Goal: Task Accomplishment & Management: Complete application form

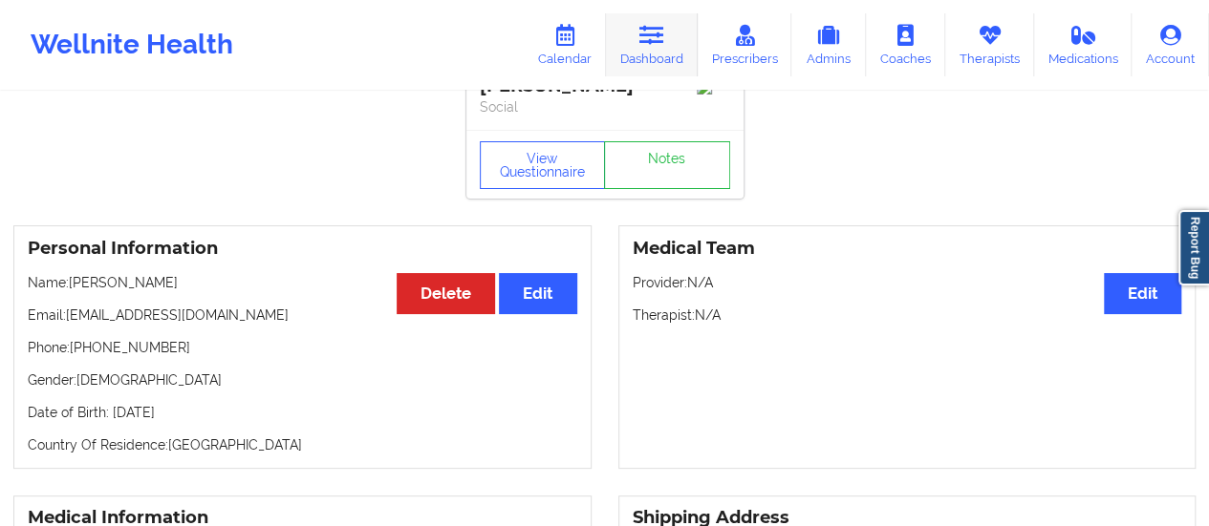
click at [661, 34] on icon at bounding box center [651, 35] width 25 height 21
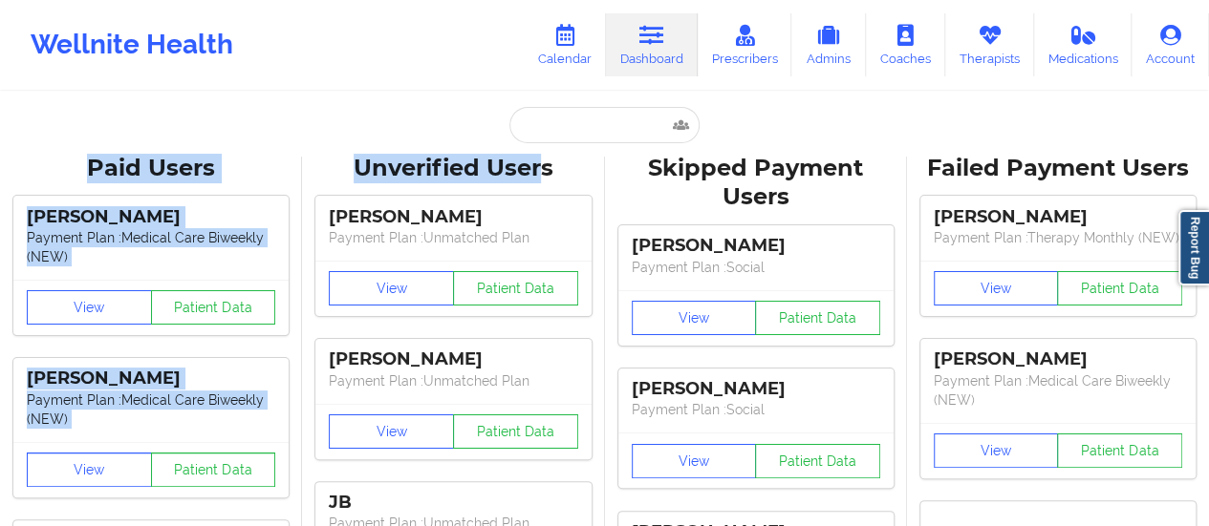
drag, startPoint x: 542, startPoint y: 146, endPoint x: 558, endPoint y: 136, distance: 19.3
click at [558, 136] on input "text" at bounding box center [603, 125] width 189 height 36
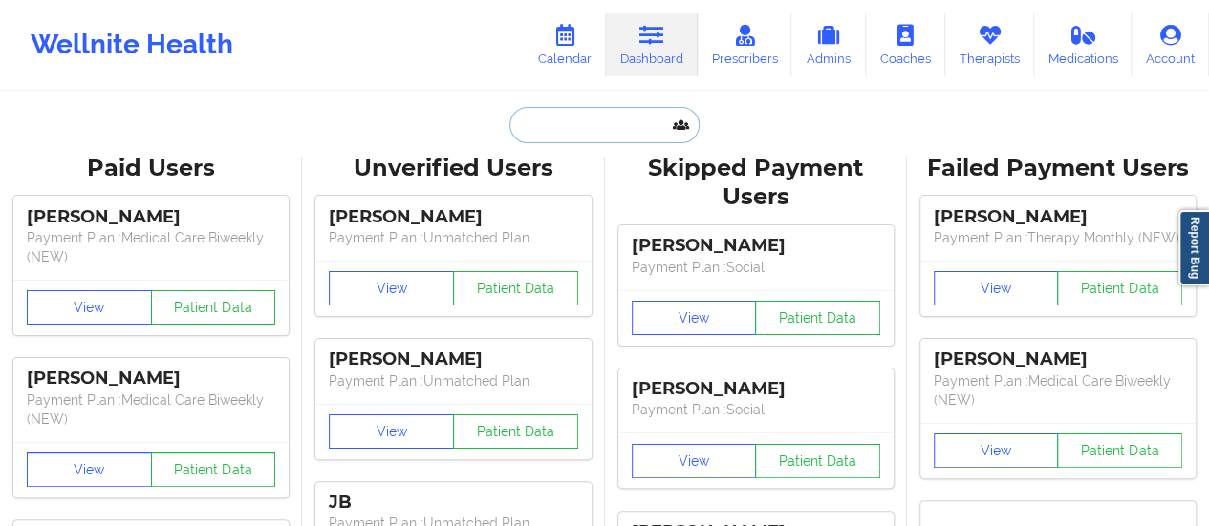
paste input "[PERSON_NAME]"
type input "[PERSON_NAME]"
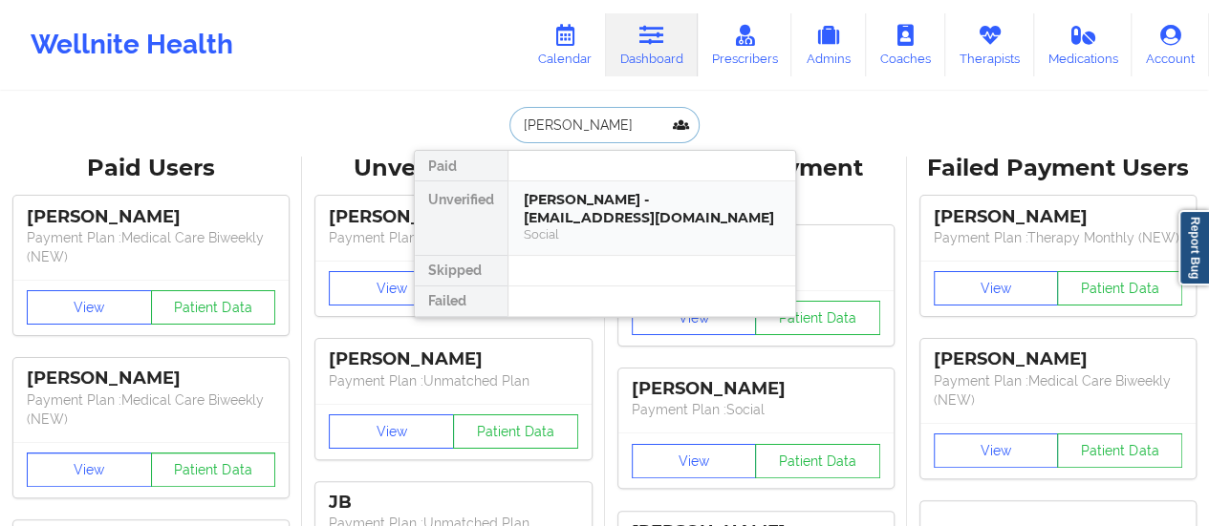
click at [604, 204] on div "[PERSON_NAME] - [EMAIL_ADDRESS][DOMAIN_NAME]" at bounding box center [652, 208] width 256 height 35
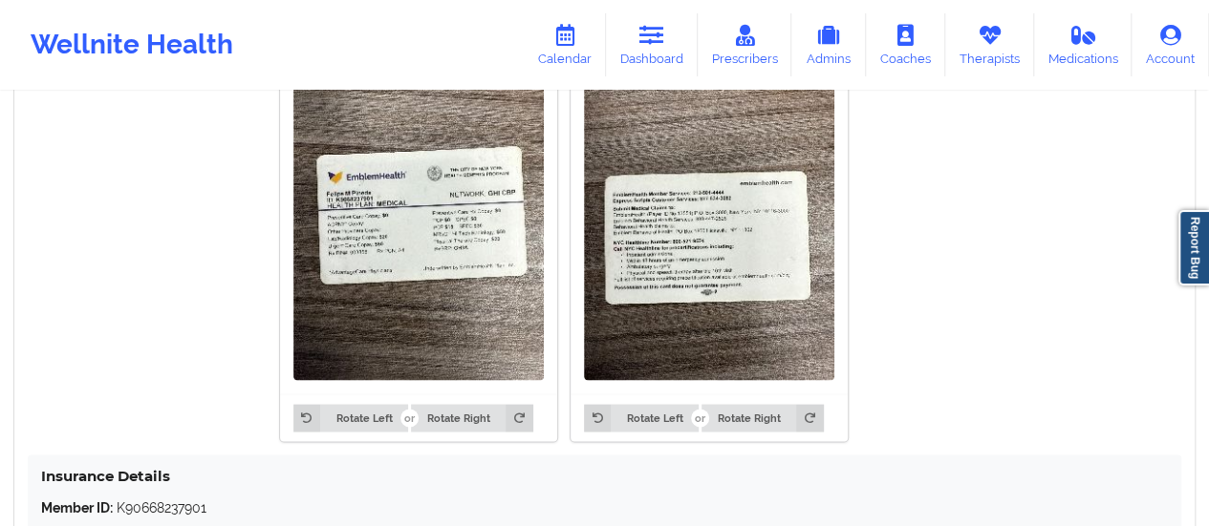
scroll to position [1771, 0]
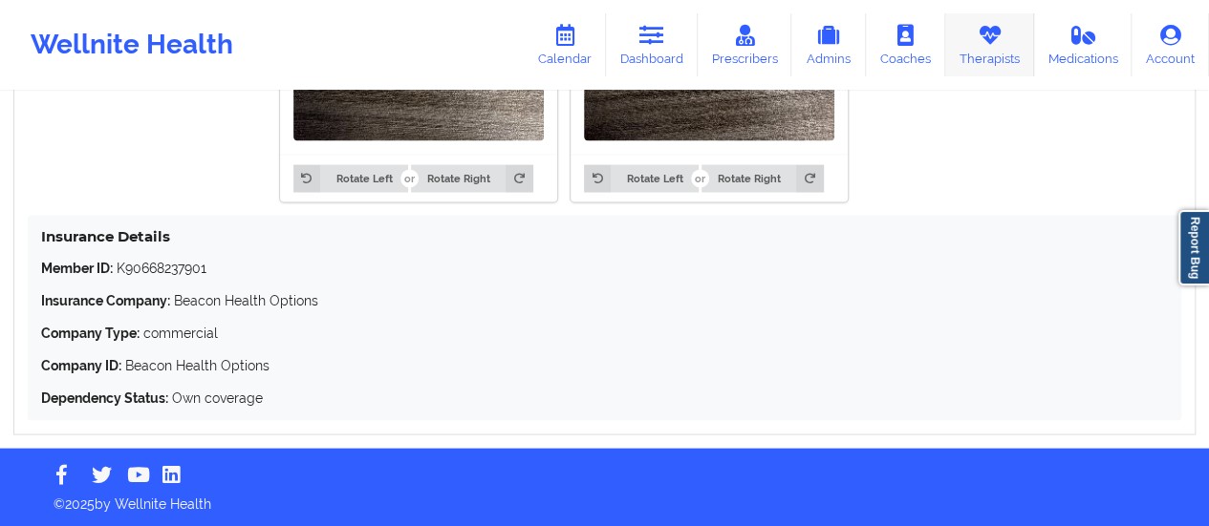
click at [968, 40] on link "Therapists" at bounding box center [989, 44] width 89 height 63
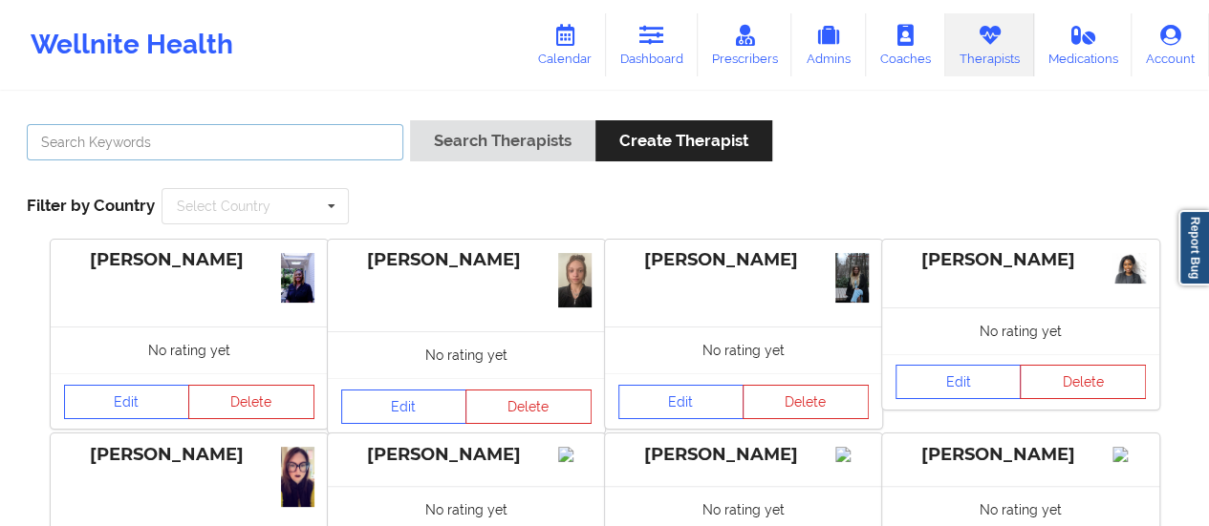
click at [187, 156] on input "text" at bounding box center [215, 142] width 376 height 36
click at [410, 120] on button "Search Therapists" at bounding box center [502, 140] width 185 height 41
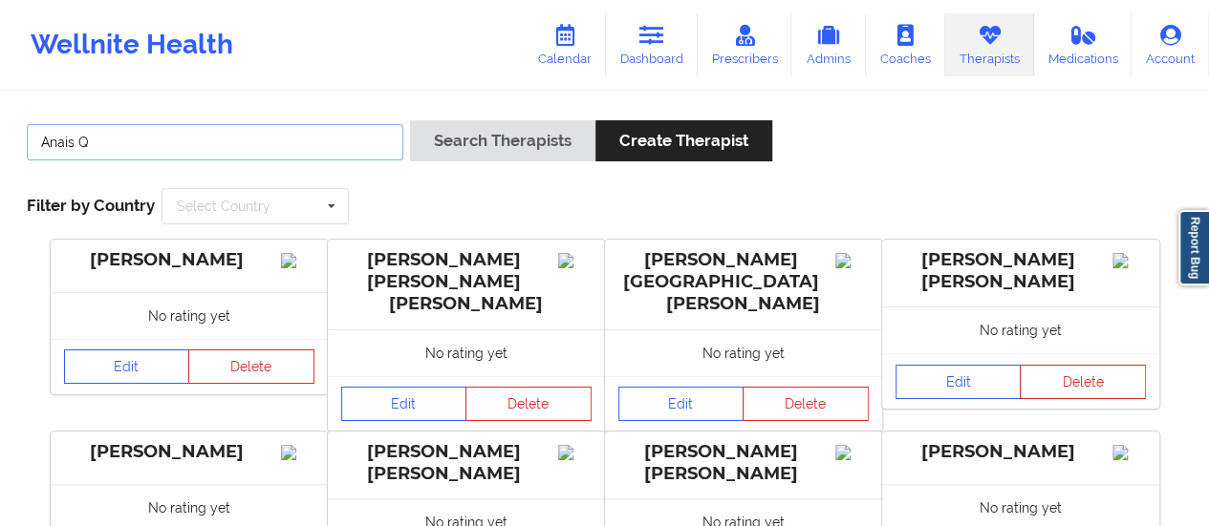
type input "Anais Q"
click at [410, 120] on button "Search Therapists" at bounding box center [502, 140] width 185 height 41
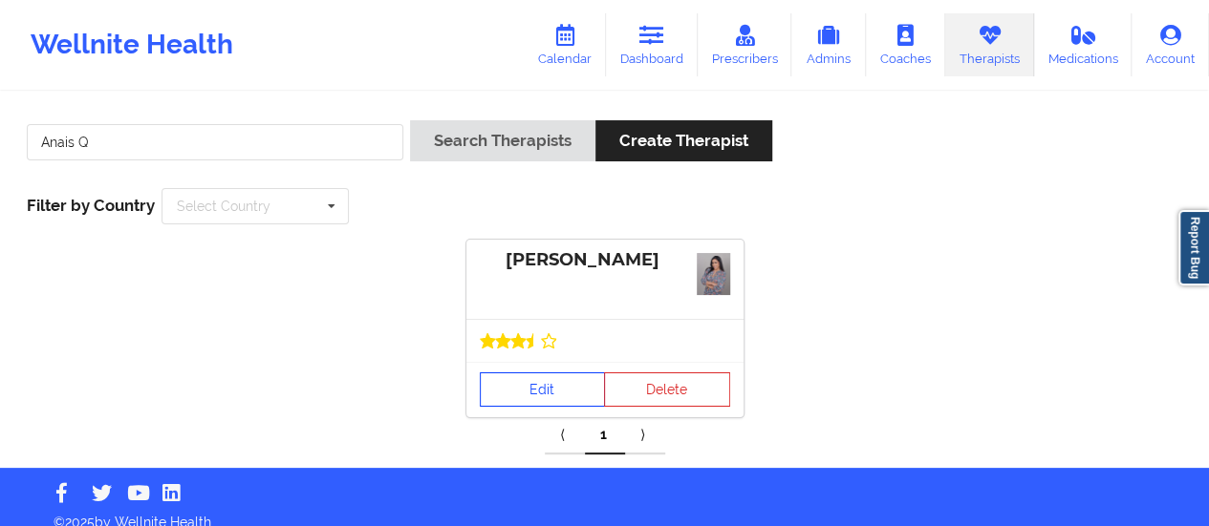
click at [543, 383] on link "Edit" at bounding box center [543, 390] width 126 height 34
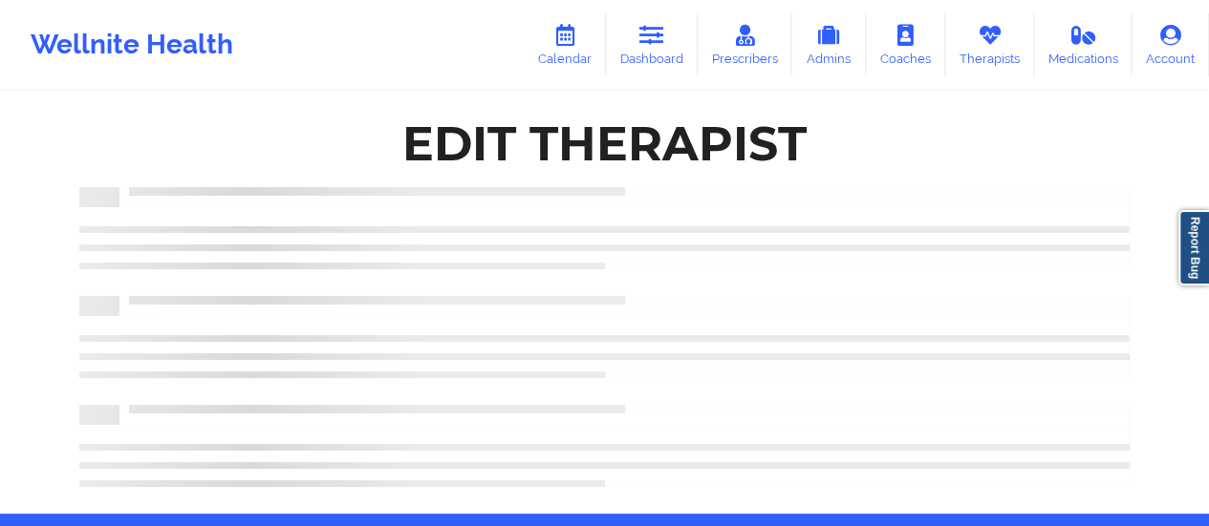
scroll to position [65, 0]
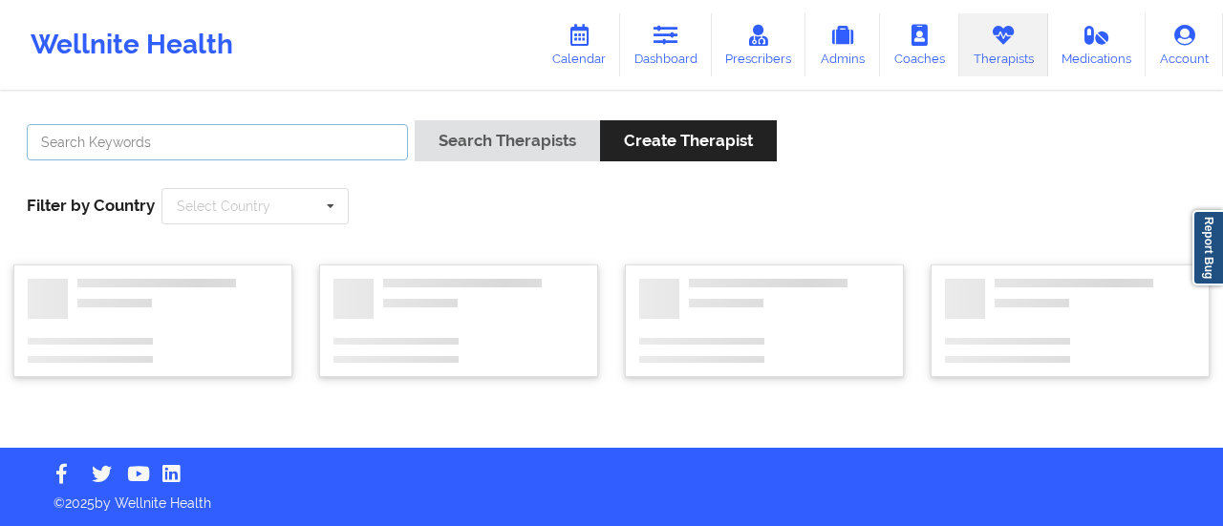
click at [198, 144] on input "text" at bounding box center [217, 142] width 381 height 36
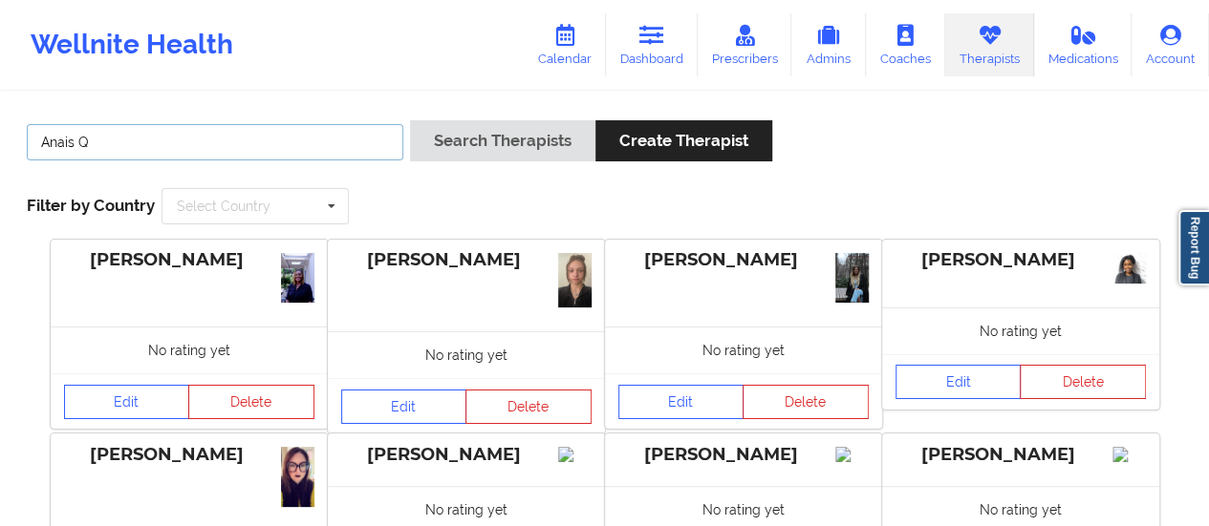
type input "Anais Q"
click at [410, 120] on button "Search Therapists" at bounding box center [502, 140] width 185 height 41
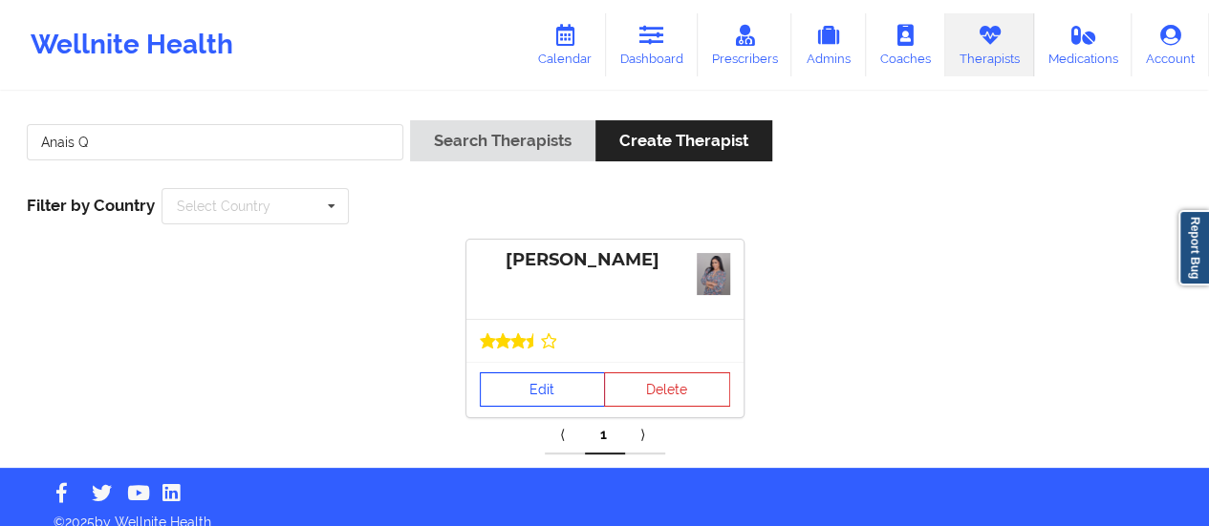
click at [515, 385] on link "Edit" at bounding box center [543, 390] width 126 height 34
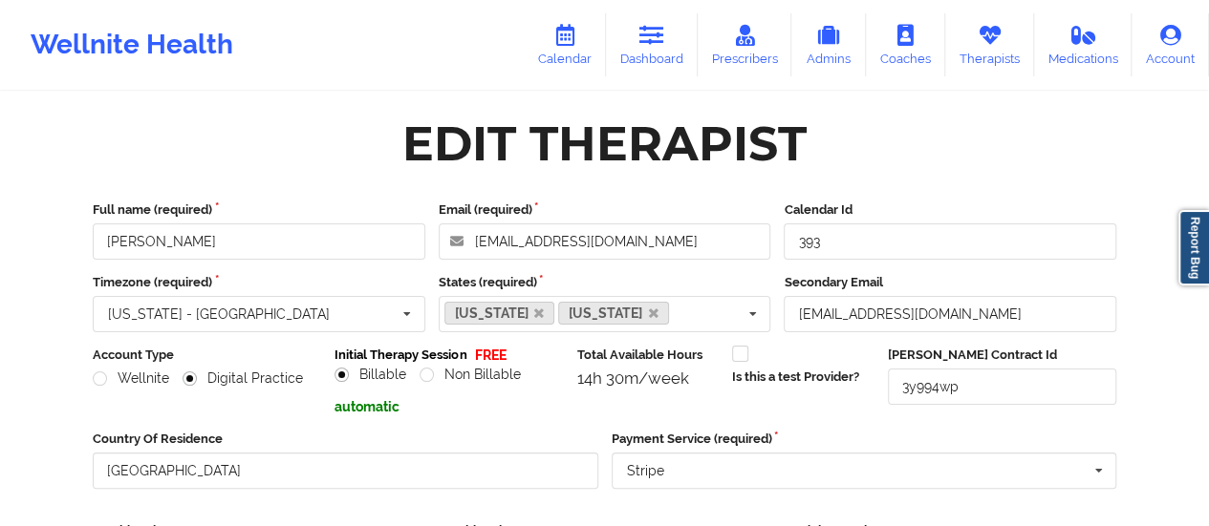
scroll to position [344, 0]
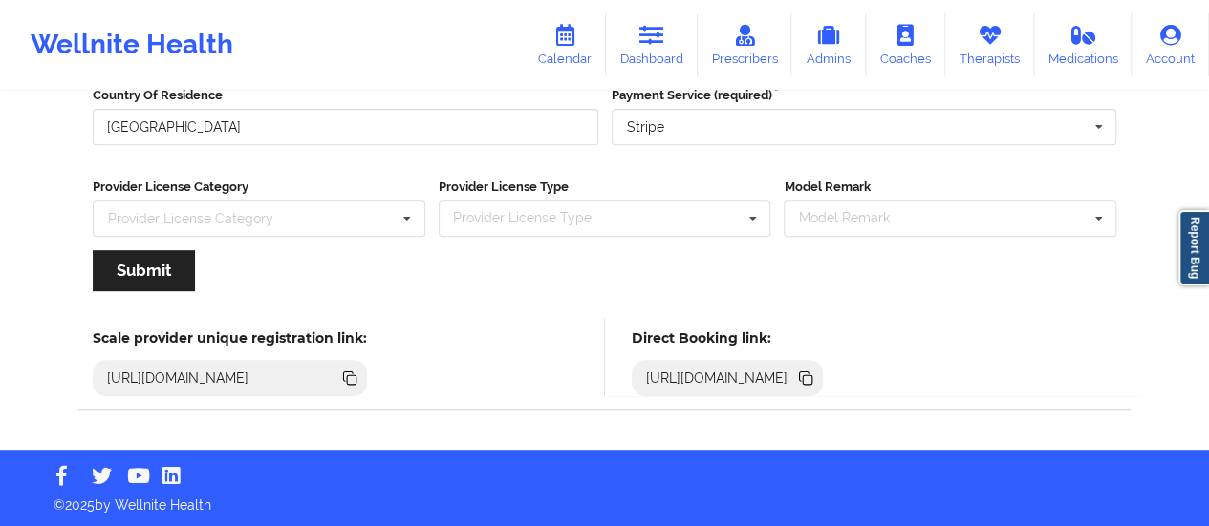
click at [812, 381] on icon at bounding box center [808, 380] width 10 height 10
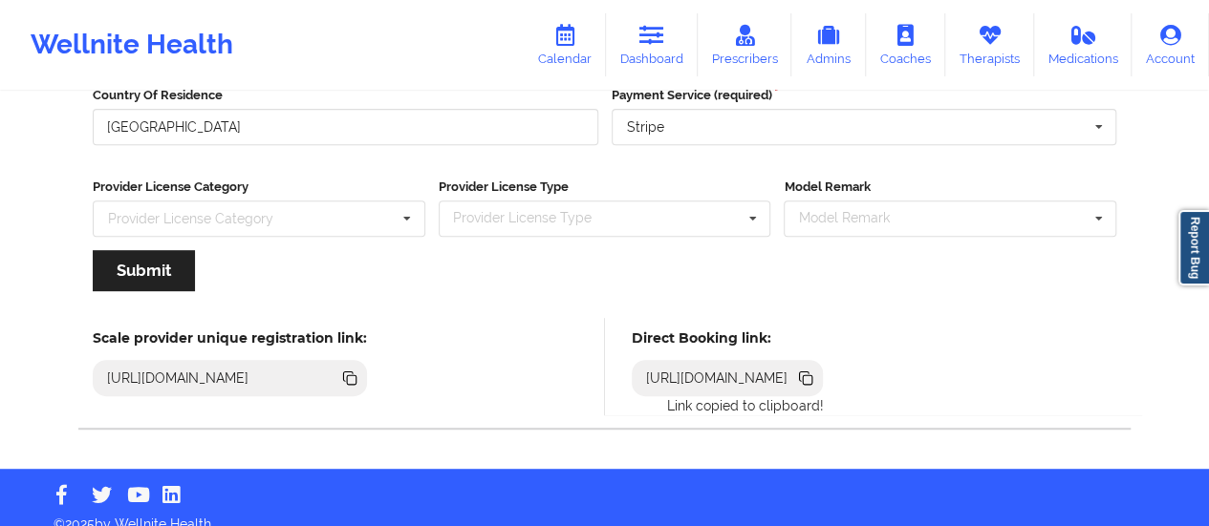
scroll to position [0, 0]
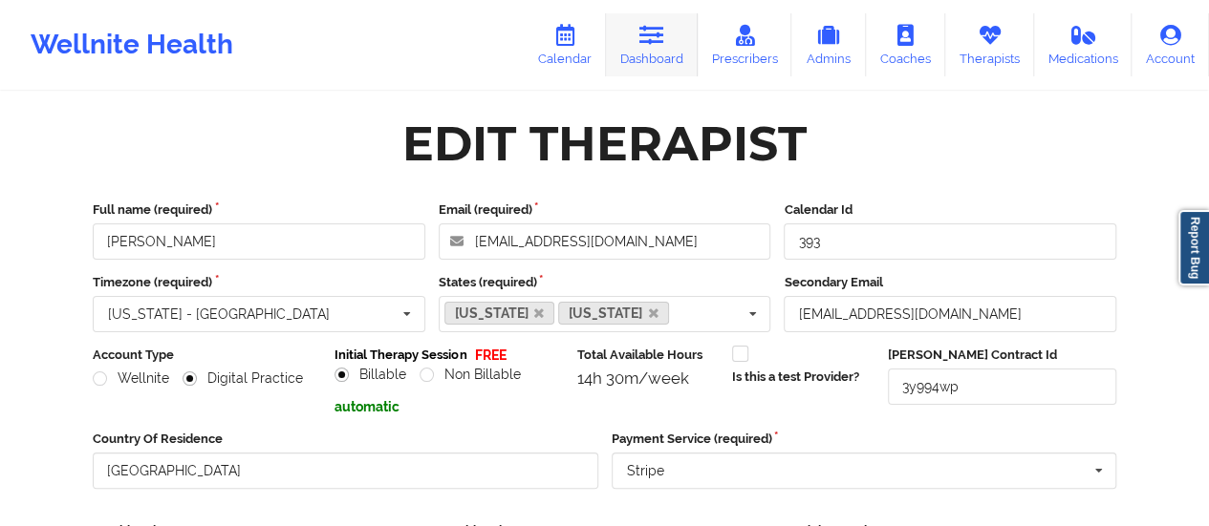
click at [673, 23] on link "Dashboard" at bounding box center [652, 44] width 92 height 63
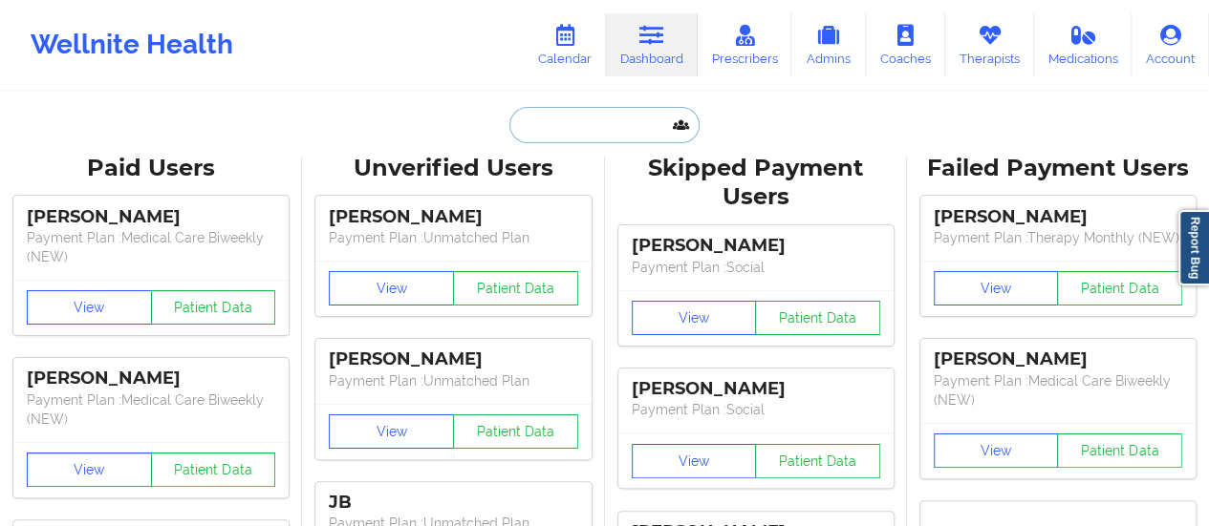
click at [525, 125] on input "text" at bounding box center [603, 125] width 189 height 36
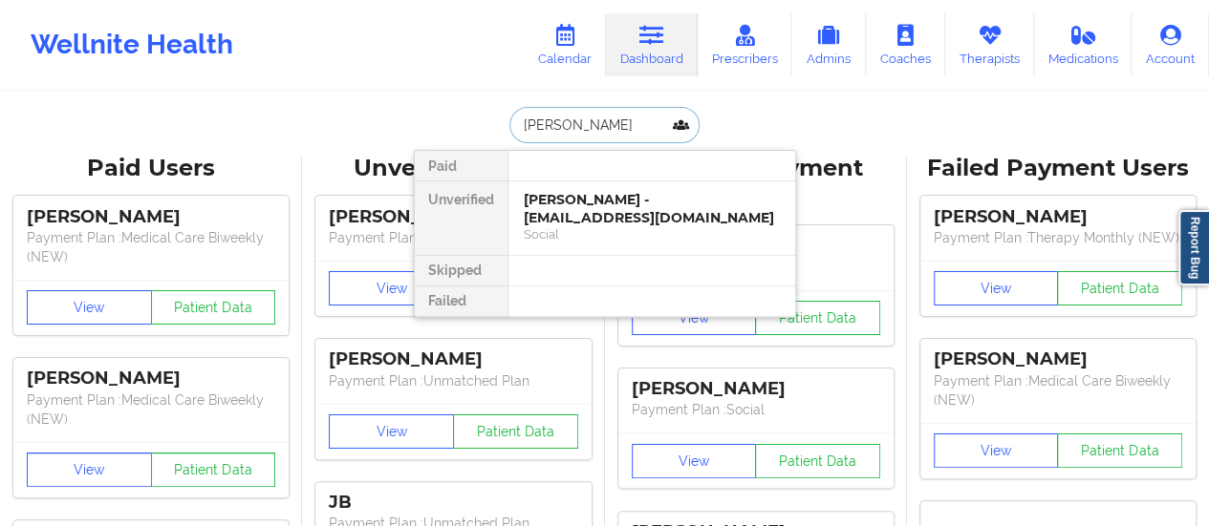
type input "[PERSON_NAME]"
click at [582, 203] on div "[PERSON_NAME] - [EMAIL_ADDRESS][DOMAIN_NAME]" at bounding box center [652, 208] width 256 height 35
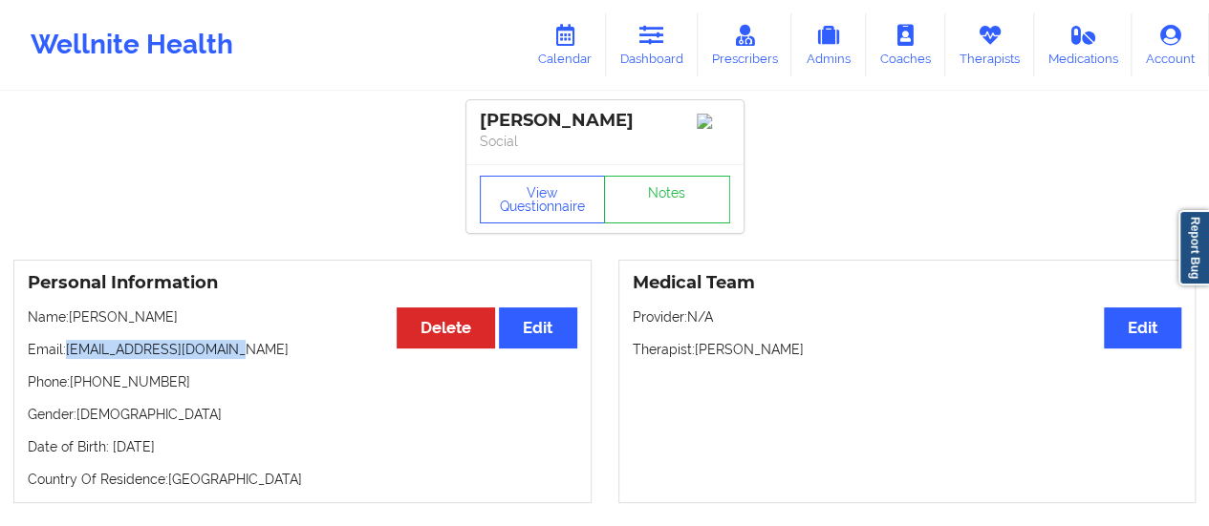
drag, startPoint x: 67, startPoint y: 355, endPoint x: 279, endPoint y: 339, distance: 212.7
click at [279, 339] on div "Personal Information Edit Delete Name: [PERSON_NAME] Email: [EMAIL_ADDRESS][DOM…" at bounding box center [302, 382] width 578 height 244
copy p "[EMAIL_ADDRESS][DOMAIN_NAME]"
click at [692, 49] on link "Dashboard" at bounding box center [652, 44] width 92 height 63
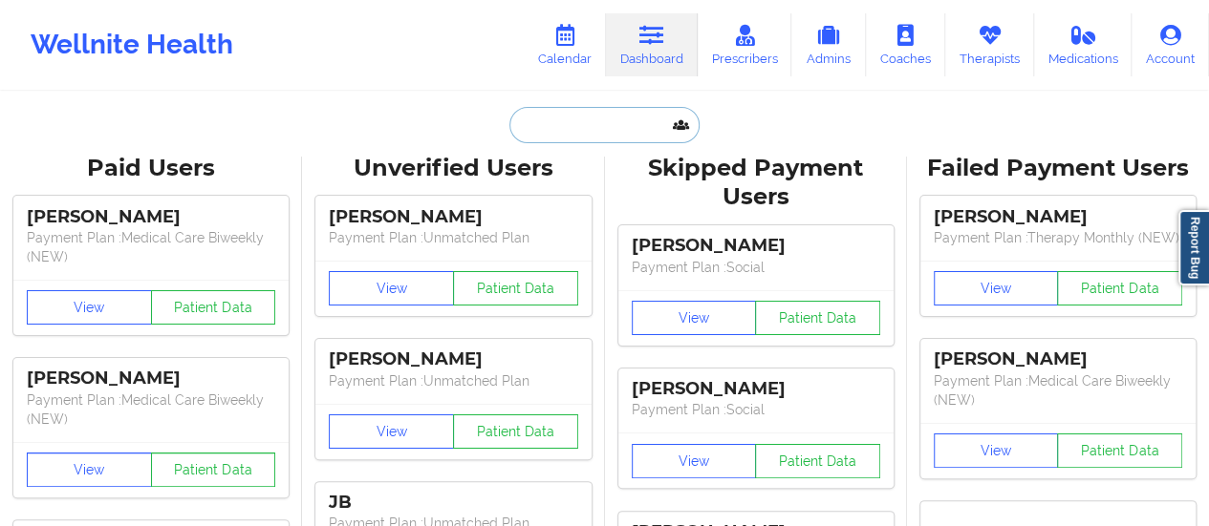
click at [608, 135] on input "text" at bounding box center [603, 125] width 189 height 36
paste input "[EMAIL_ADDRESS][DOMAIN_NAME]"
type input "[EMAIL_ADDRESS][DOMAIN_NAME]"
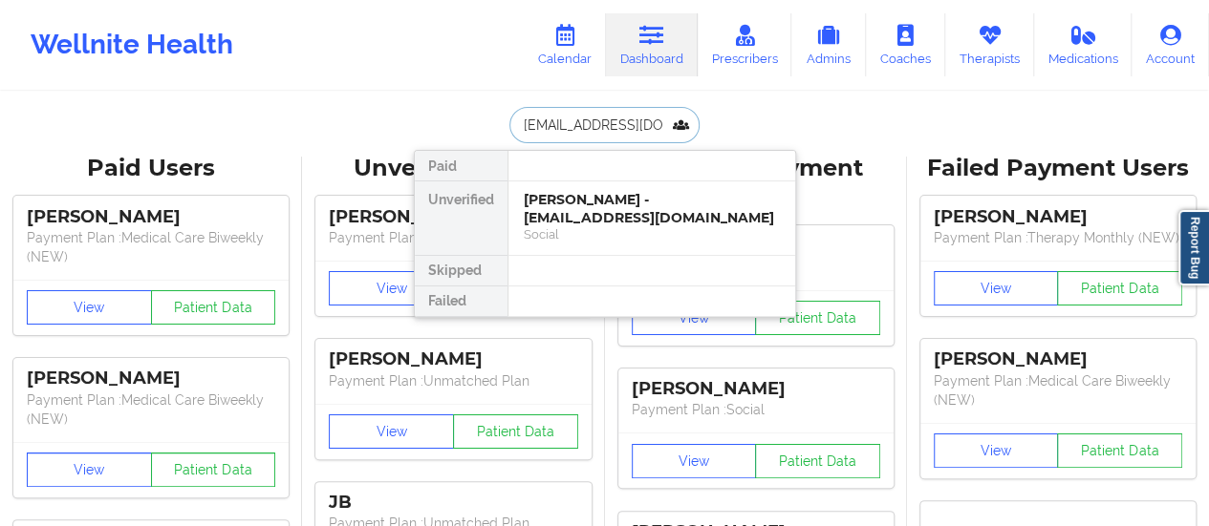
click at [617, 221] on div "[PERSON_NAME] - [EMAIL_ADDRESS][DOMAIN_NAME]" at bounding box center [652, 208] width 256 height 35
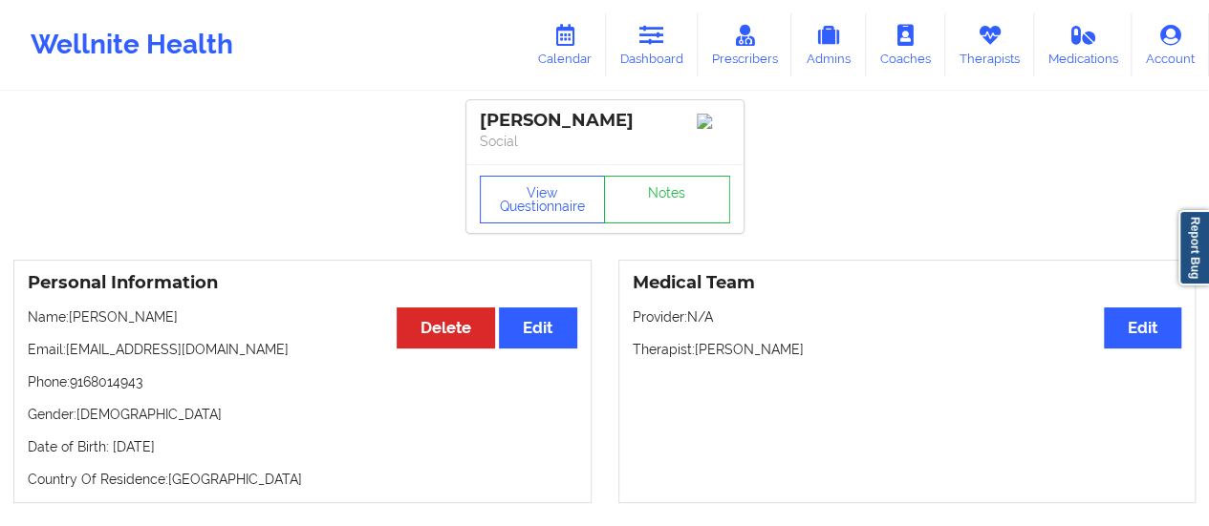
drag, startPoint x: 243, startPoint y: 334, endPoint x: 72, endPoint y: 342, distance: 171.2
click at [72, 327] on p "Name: [PERSON_NAME]" at bounding box center [302, 317] width 549 height 19
copy p "[PERSON_NAME]"
click at [540, 62] on link "Calendar" at bounding box center [565, 44] width 82 height 63
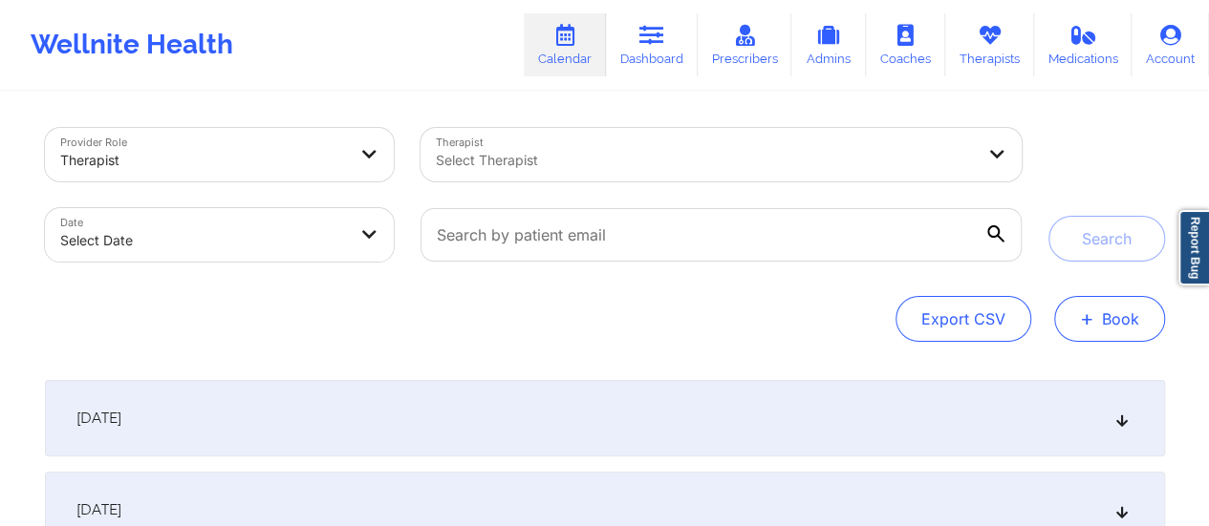
click at [1089, 313] on span "+" at bounding box center [1087, 318] width 14 height 11
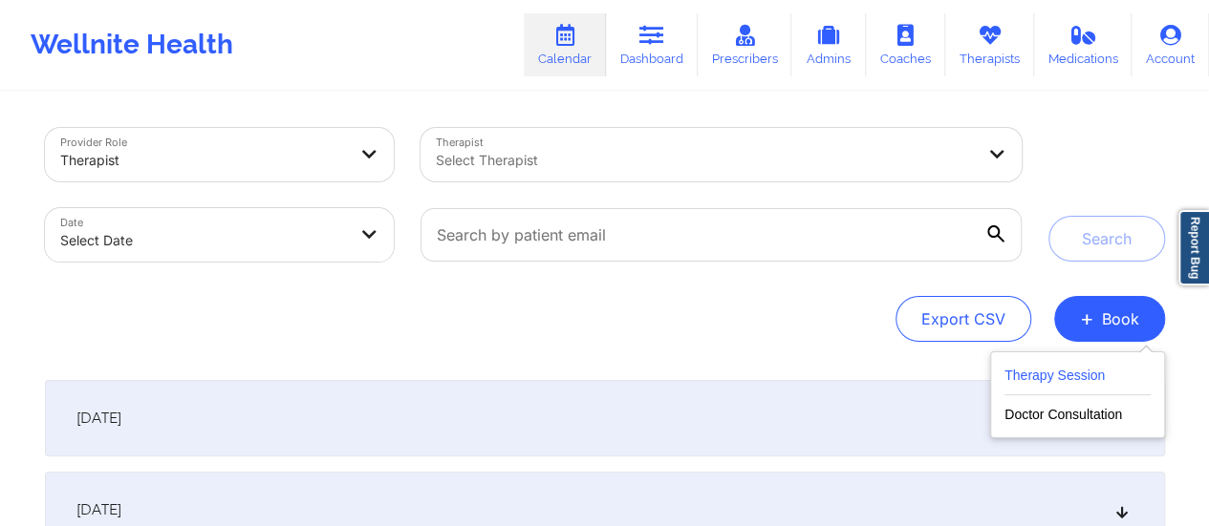
click at [1069, 389] on button "Therapy Session" at bounding box center [1077, 380] width 146 height 32
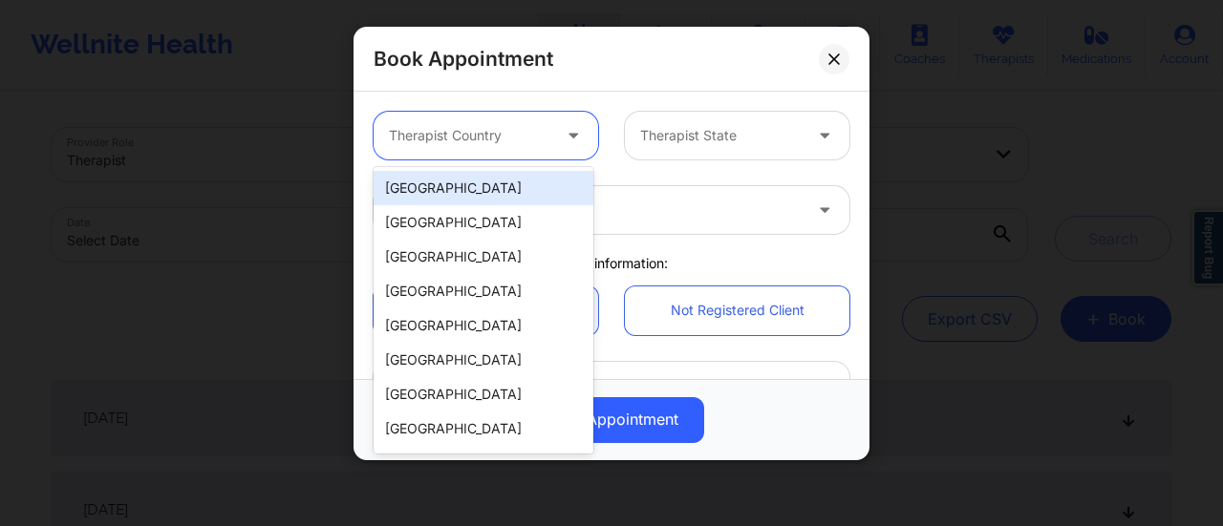
click at [552, 135] on div at bounding box center [575, 136] width 46 height 48
click at [437, 192] on div "[GEOGRAPHIC_DATA]" at bounding box center [484, 188] width 220 height 34
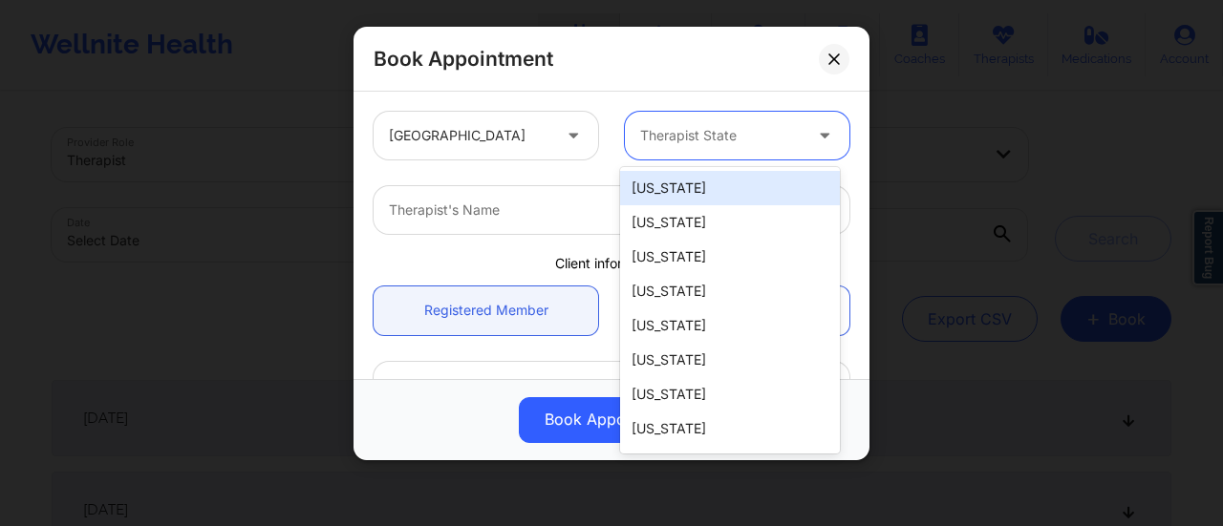
click at [702, 135] on div at bounding box center [720, 135] width 161 height 23
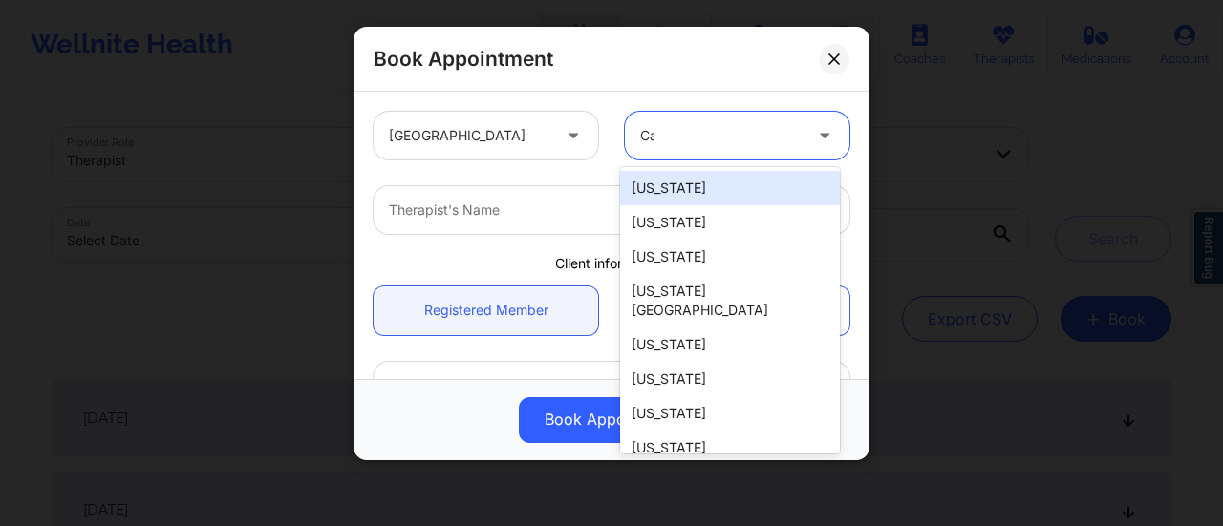
type input "Cal"
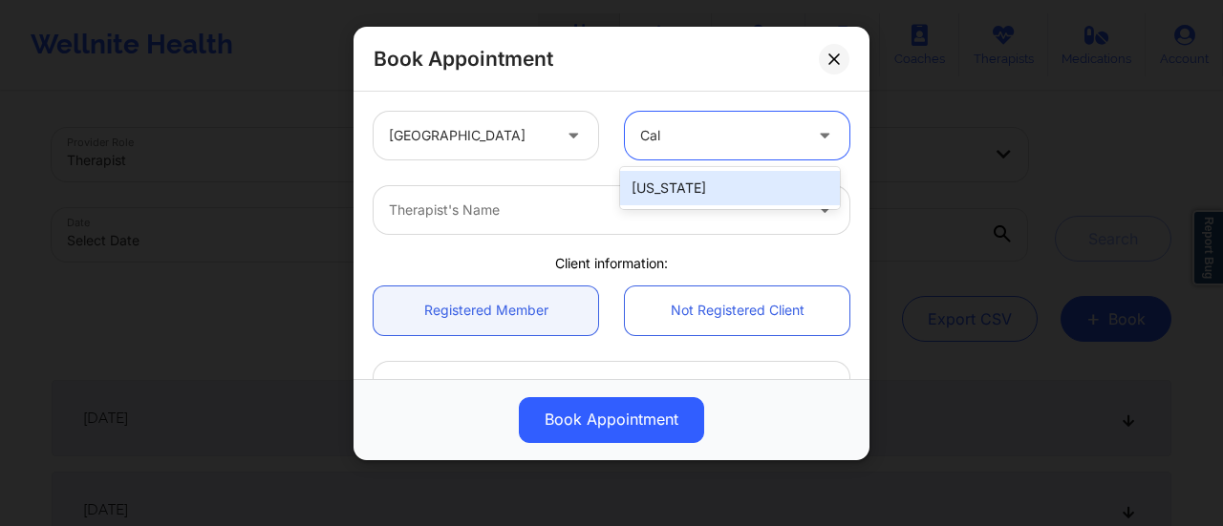
click at [686, 188] on div "[US_STATE]" at bounding box center [730, 188] width 220 height 34
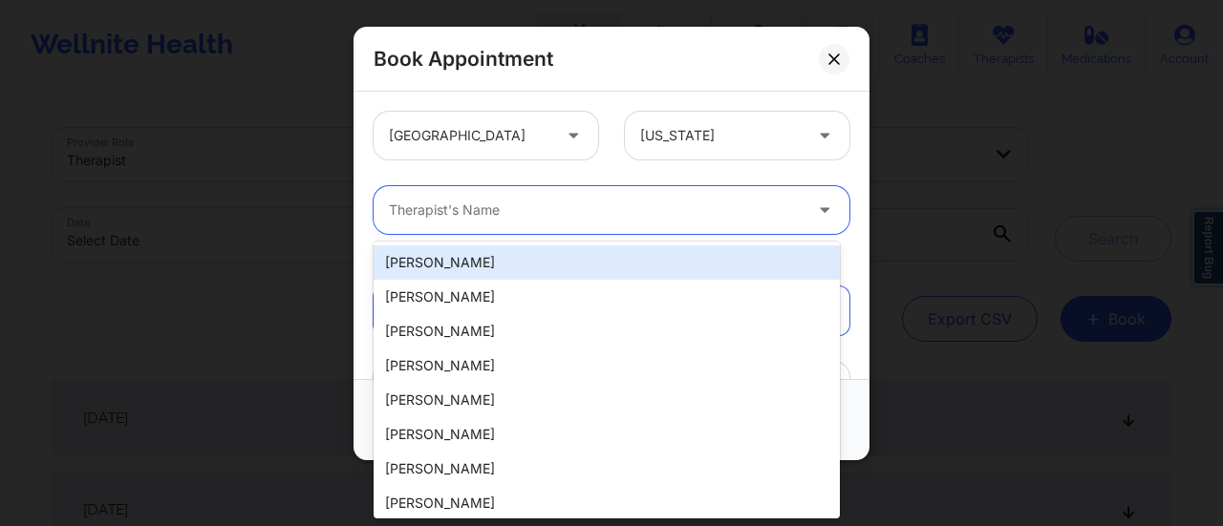
click at [558, 224] on div "Therapist's Name" at bounding box center [589, 210] width 430 height 48
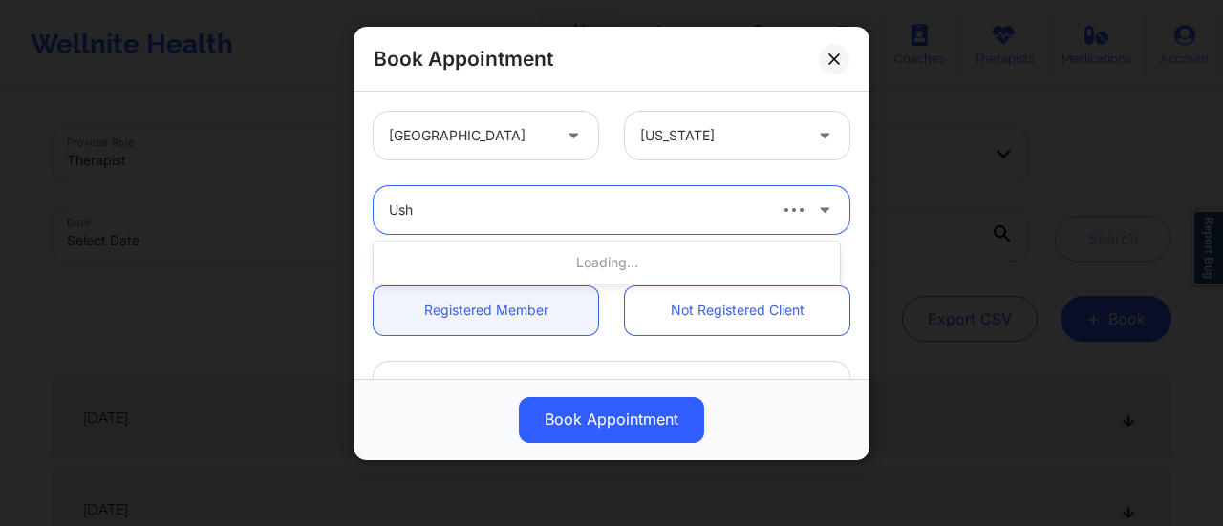
type input "Usha"
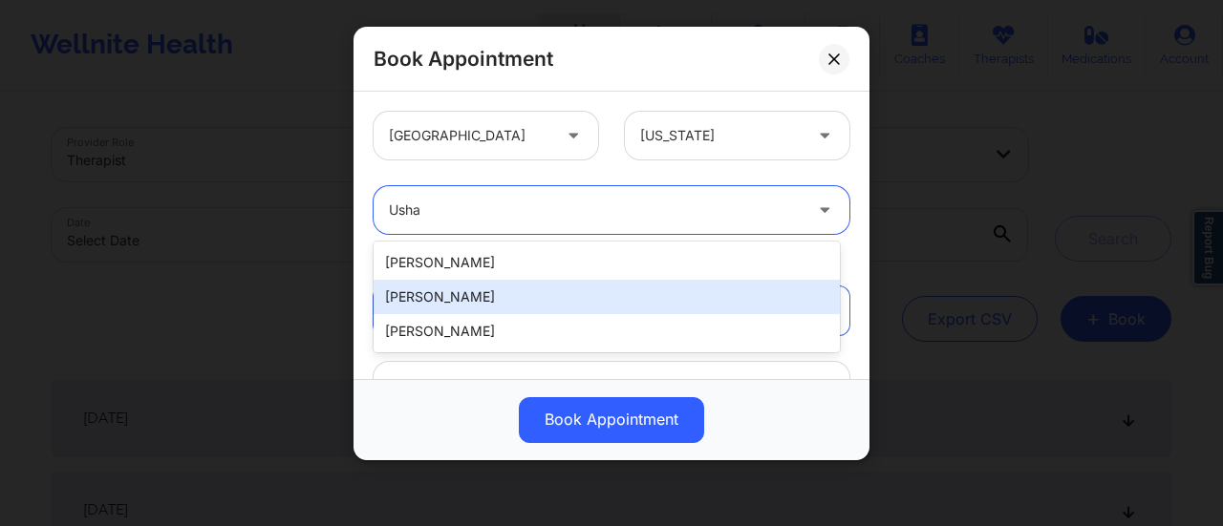
click at [476, 290] on div "[PERSON_NAME]" at bounding box center [607, 297] width 466 height 34
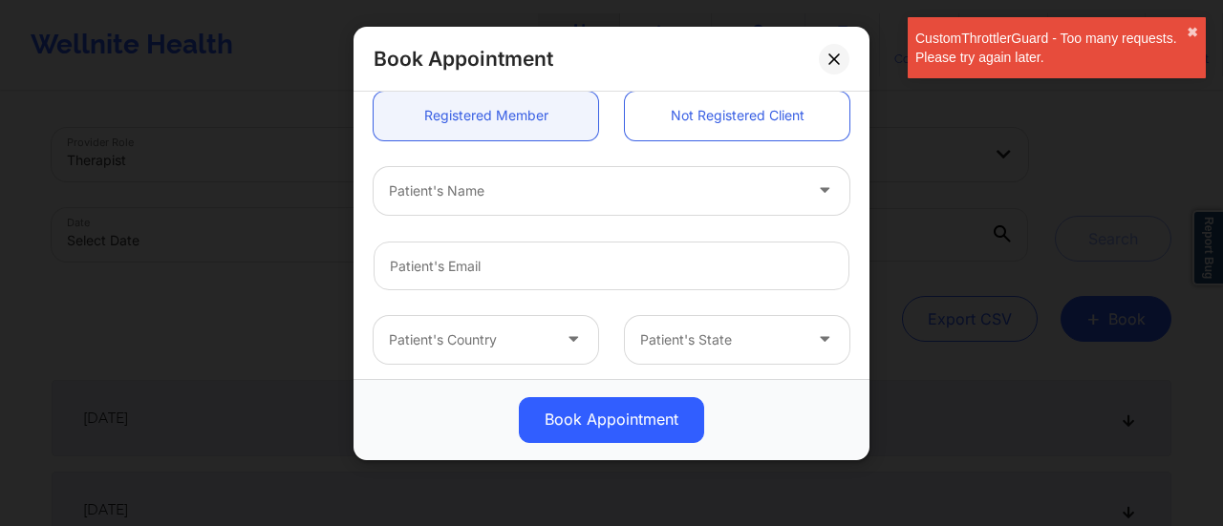
scroll to position [194, 0]
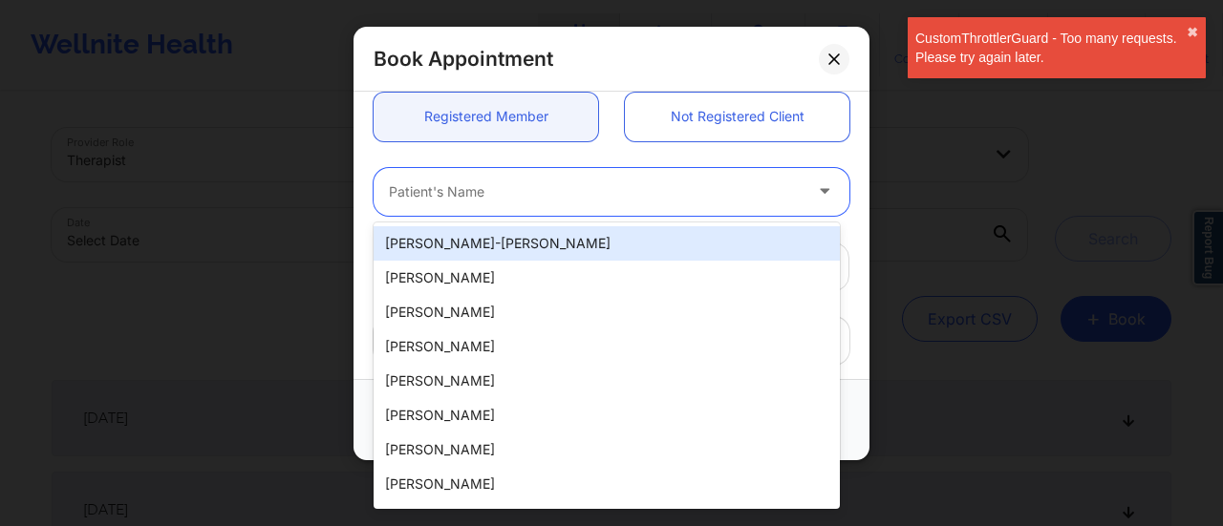
click at [508, 188] on div at bounding box center [595, 192] width 413 height 23
paste input "[PERSON_NAME]"
type input "[PERSON_NAME]"
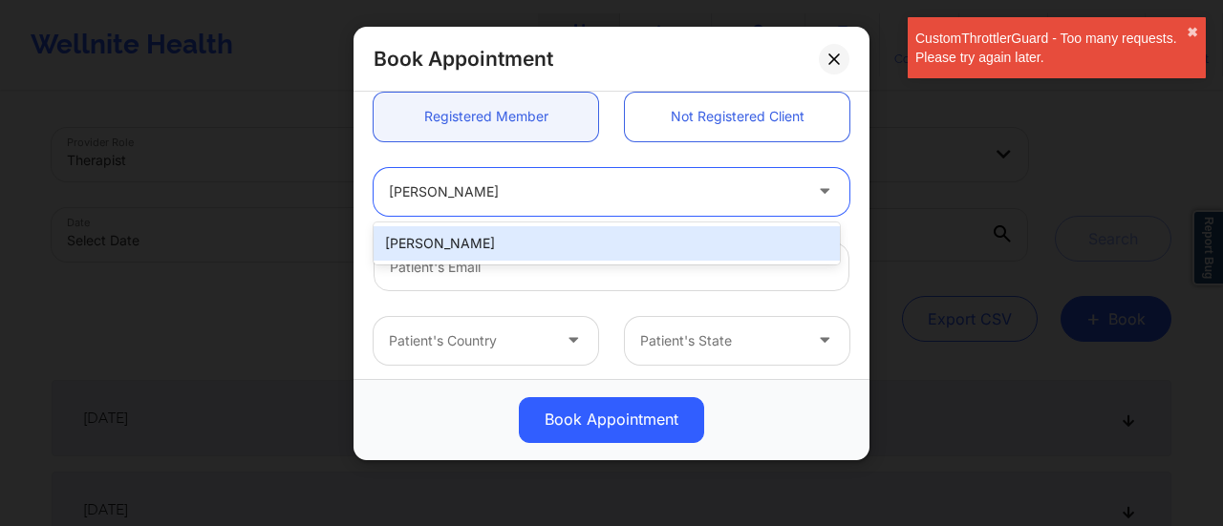
click at [495, 231] on div "[PERSON_NAME]" at bounding box center [607, 243] width 466 height 34
type input "[EMAIL_ADDRESS][DOMAIN_NAME]"
type input "9168014943"
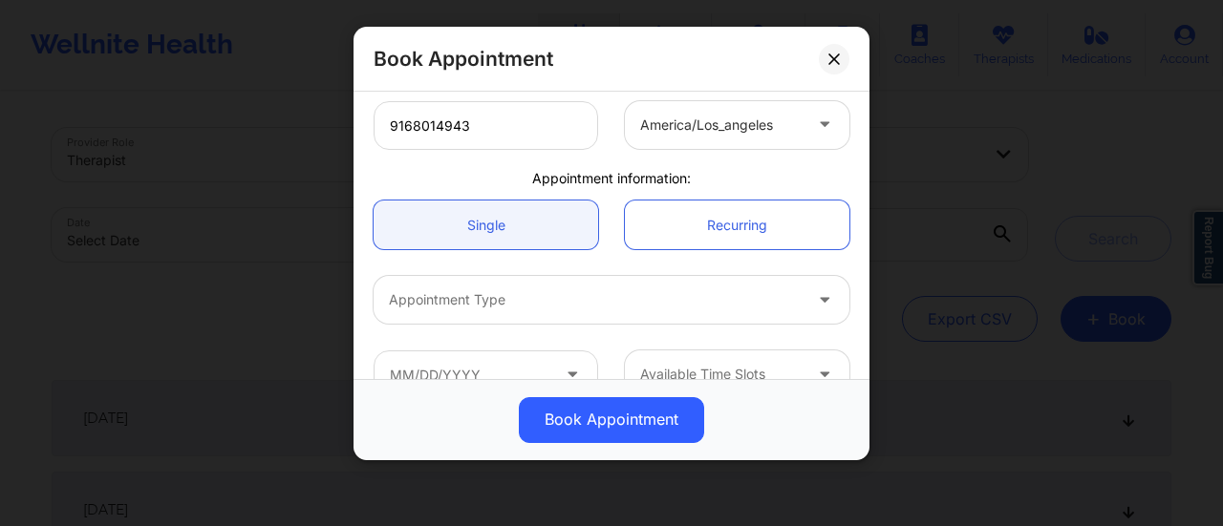
scroll to position [491, 0]
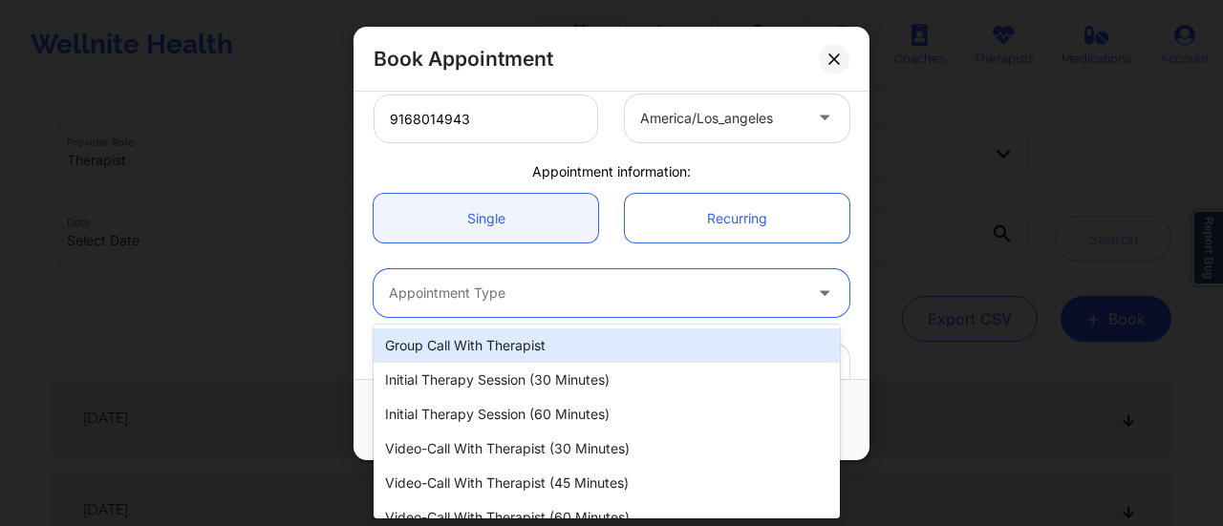
click at [492, 309] on div "Appointment Type" at bounding box center [589, 293] width 430 height 48
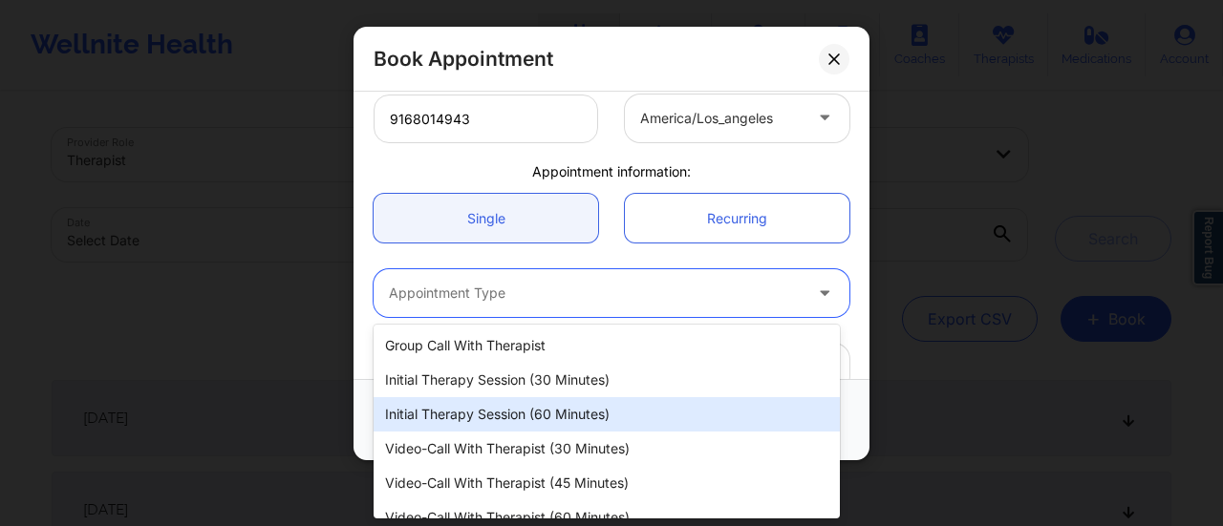
click at [508, 403] on div "Initial Therapy Session (60 minutes)" at bounding box center [607, 414] width 466 height 34
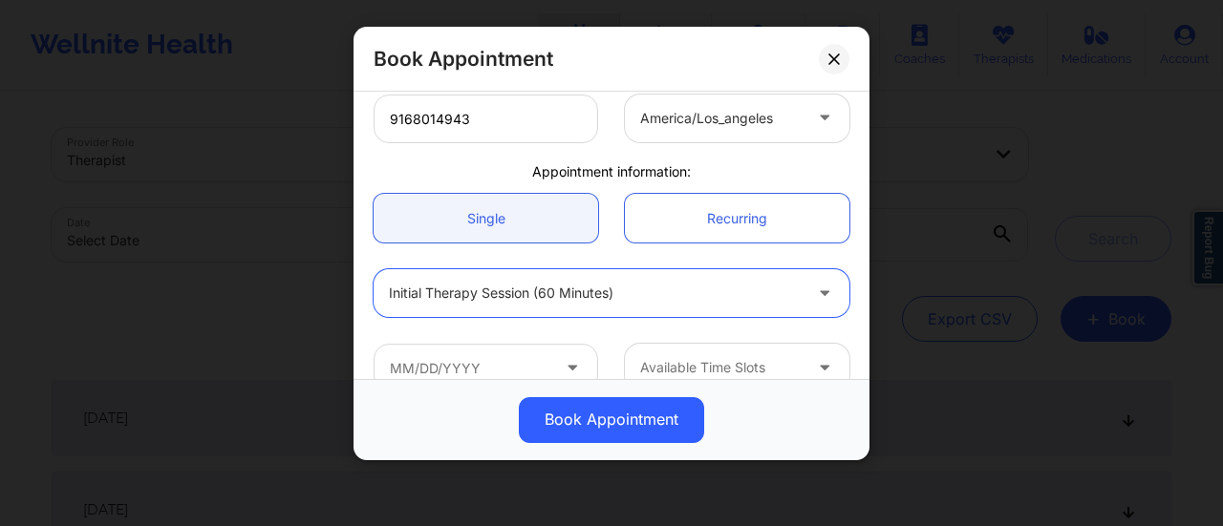
scroll to position [524, 0]
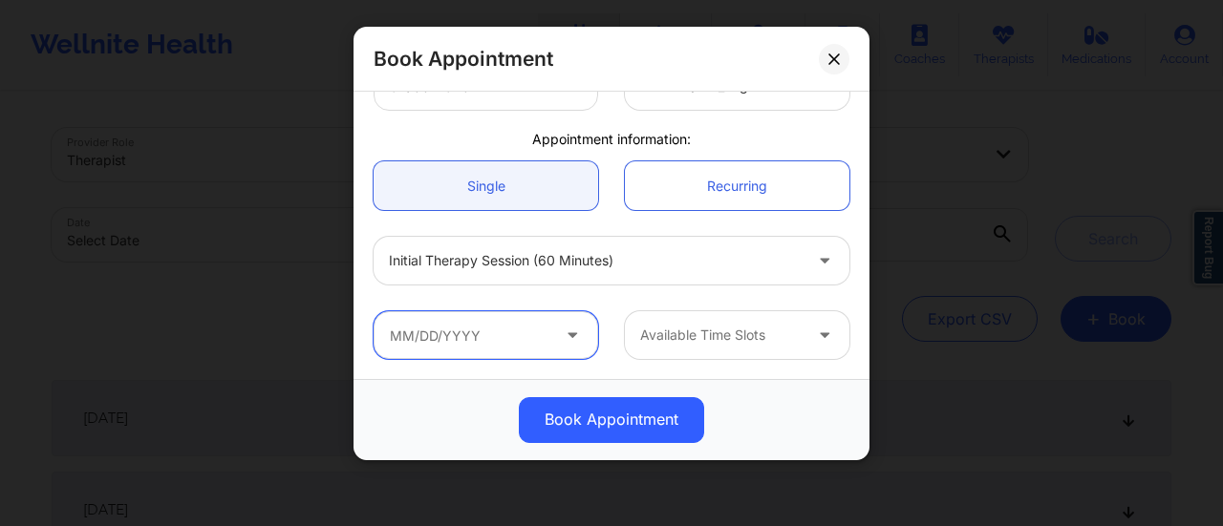
click at [512, 330] on input "text" at bounding box center [486, 335] width 225 height 48
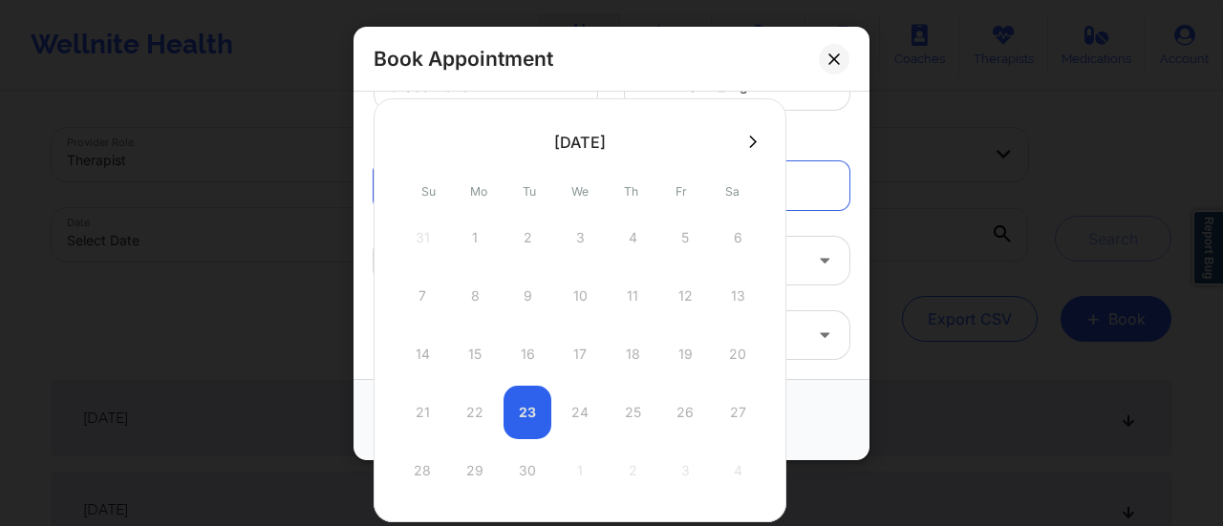
click at [517, 465] on div "28 29 30 1 2 3 4" at bounding box center [579, 471] width 363 height 54
click at [749, 139] on icon at bounding box center [753, 141] width 8 height 12
click at [411, 143] on button at bounding box center [406, 142] width 19 height 16
click at [532, 455] on div "30" at bounding box center [528, 471] width 48 height 54
type input "[DATE]"
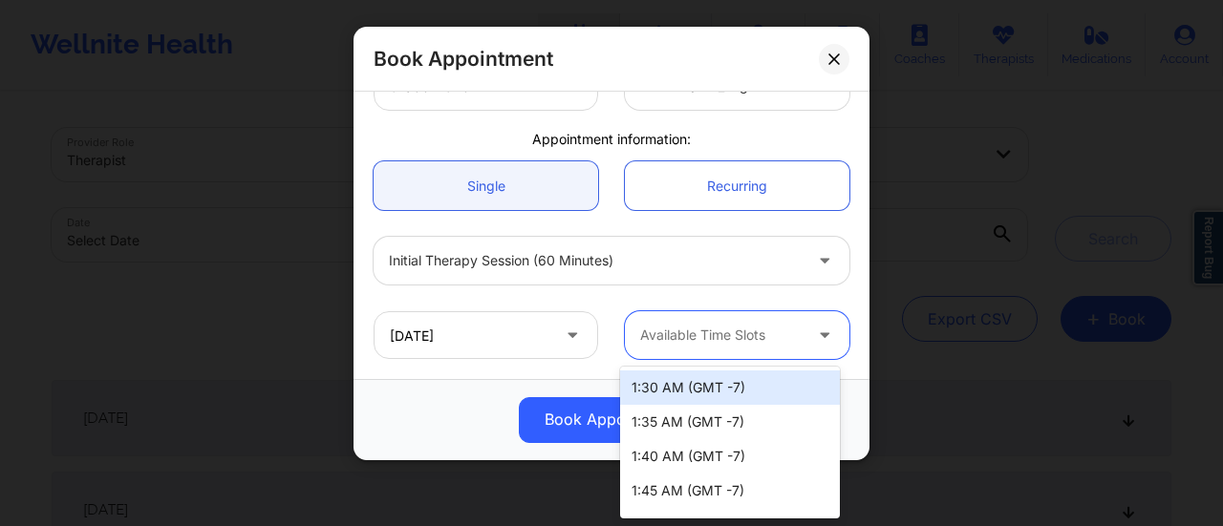
click at [701, 332] on div at bounding box center [720, 335] width 161 height 23
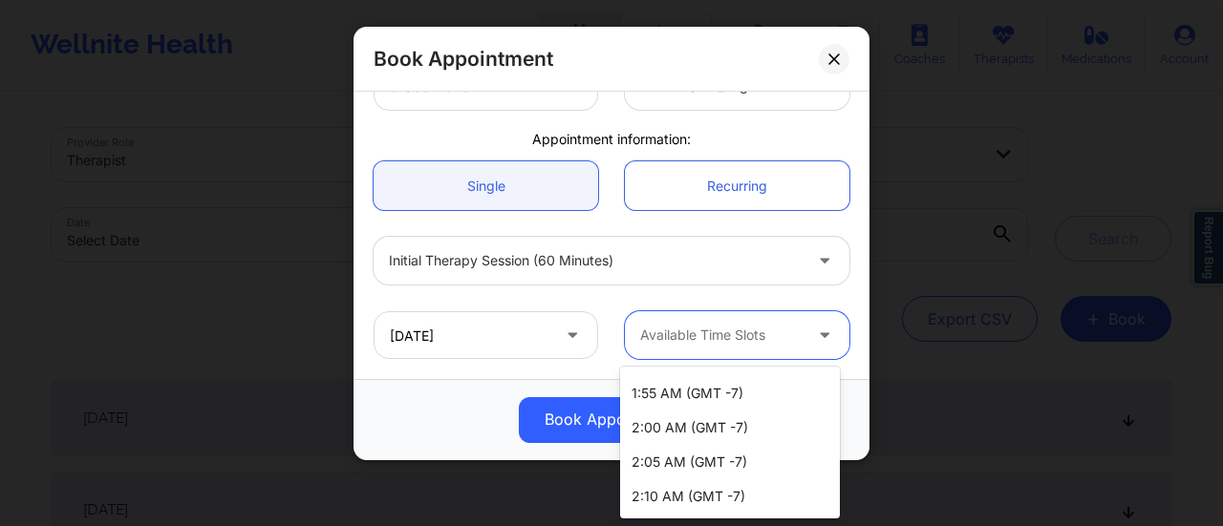
scroll to position [0, 0]
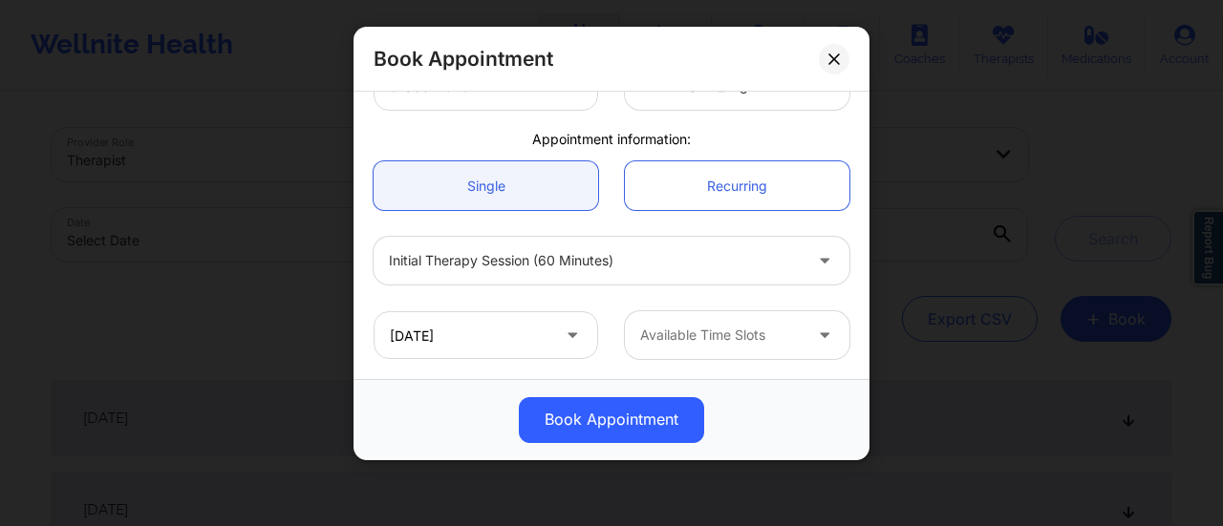
click at [440, 405] on div "Book Appointment" at bounding box center [611, 420] width 489 height 46
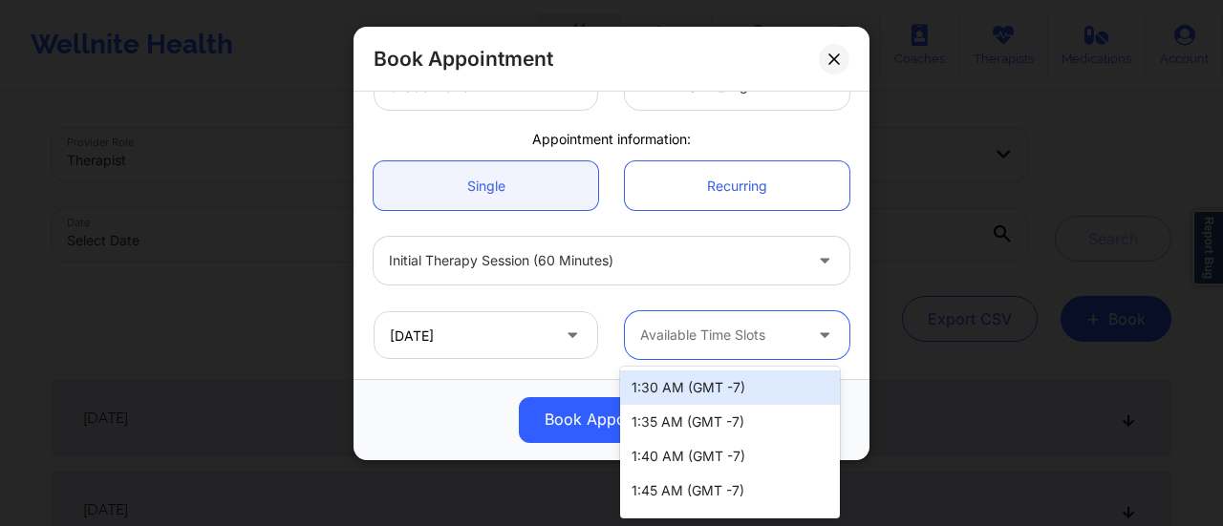
click at [719, 347] on div "Available Time Slots" at bounding box center [714, 335] width 179 height 48
click at [748, 333] on div at bounding box center [720, 335] width 161 height 23
click at [753, 383] on div "1:30 AM (GMT -7)" at bounding box center [730, 388] width 220 height 34
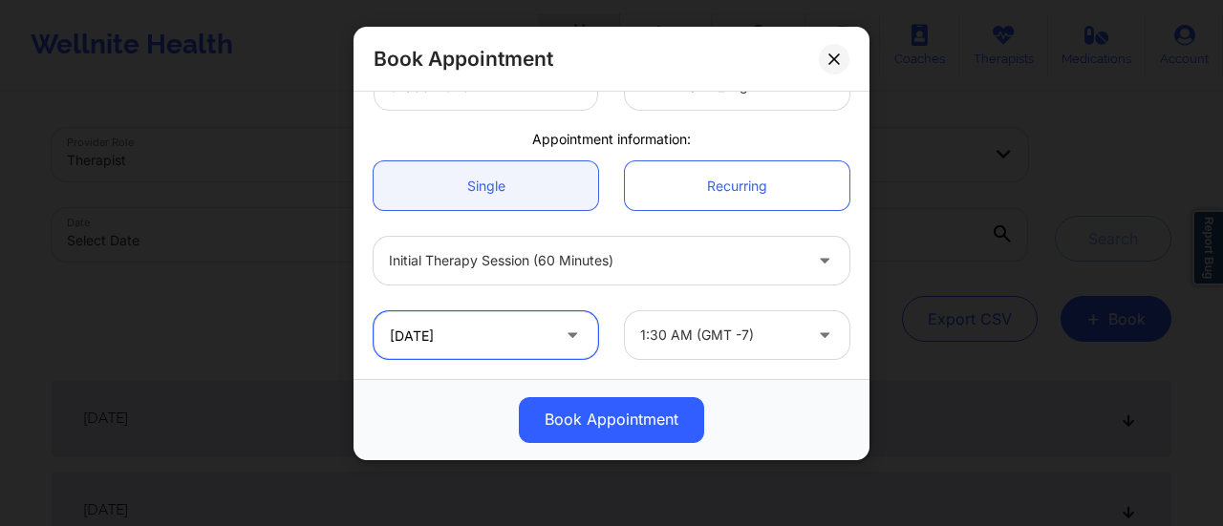
click at [532, 354] on input "[DATE]" at bounding box center [486, 335] width 225 height 48
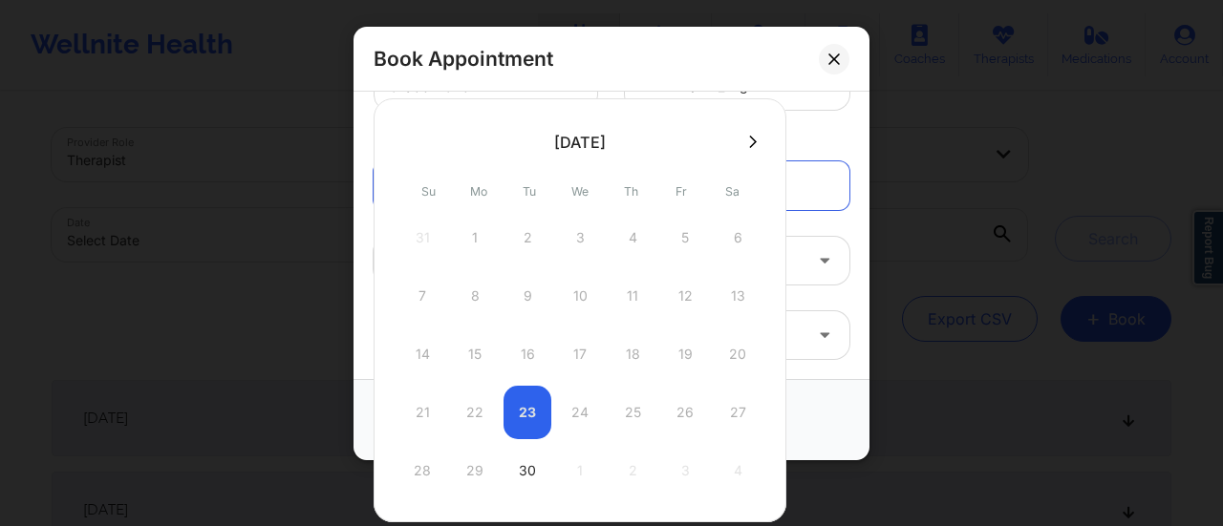
click at [749, 139] on icon at bounding box center [753, 141] width 8 height 12
click at [577, 238] on div "28 29 30 1 2 3 4" at bounding box center [579, 238] width 363 height 54
click at [413, 139] on button at bounding box center [406, 142] width 19 height 16
click at [574, 461] on div "28 29 30 1 2 3 4" at bounding box center [579, 471] width 363 height 54
click at [749, 145] on icon at bounding box center [753, 141] width 8 height 12
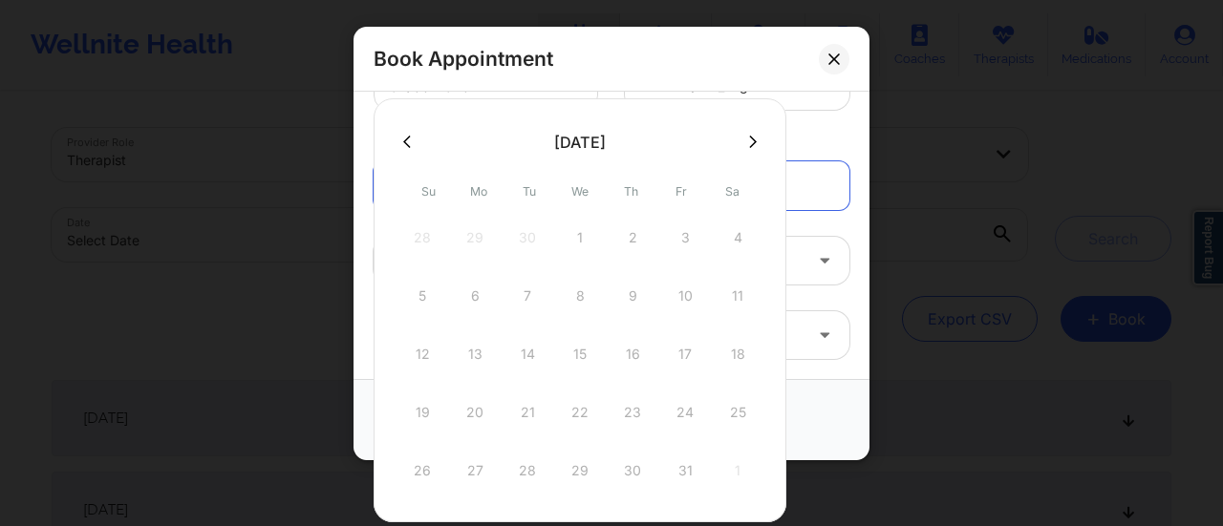
click at [577, 233] on div "28 29 30 1 2 3 4" at bounding box center [579, 238] width 363 height 54
click at [407, 141] on icon at bounding box center [407, 142] width 8 height 14
click at [529, 469] on div "30" at bounding box center [528, 471] width 48 height 54
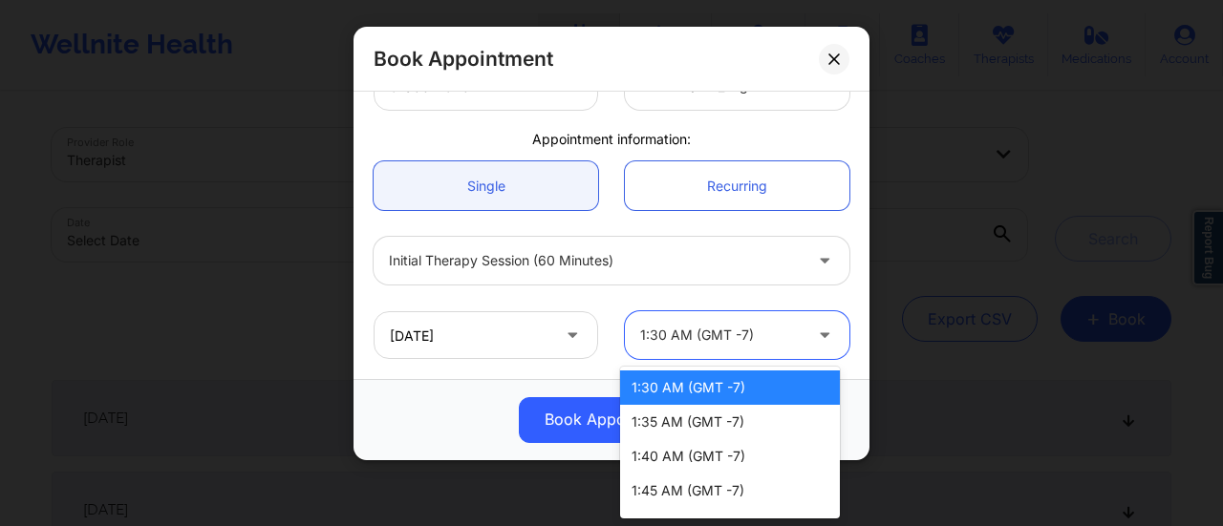
click at [741, 326] on div at bounding box center [720, 335] width 161 height 23
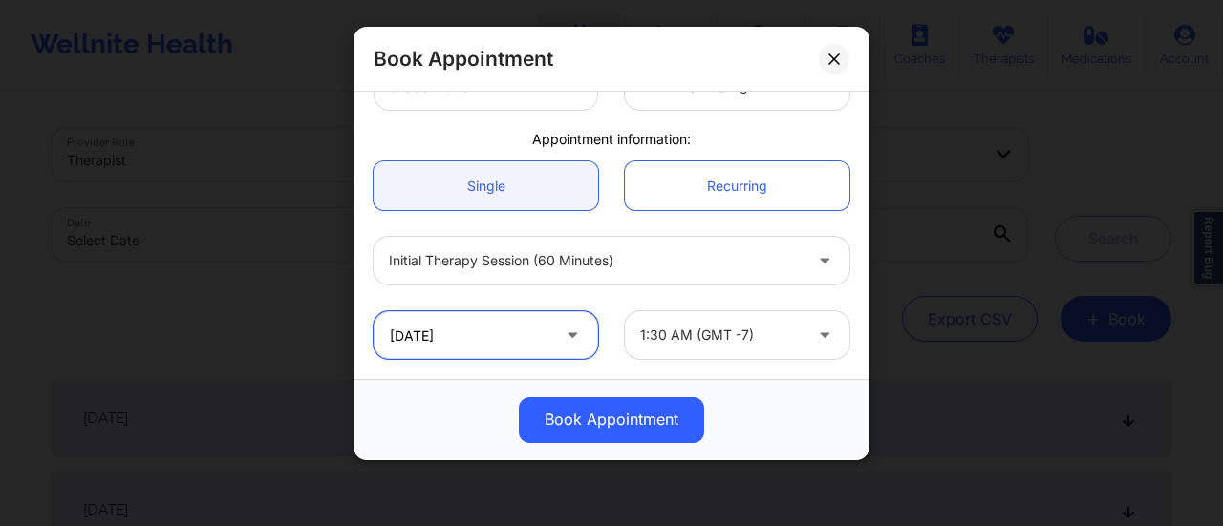
click at [531, 328] on input "[DATE]" at bounding box center [486, 335] width 225 height 48
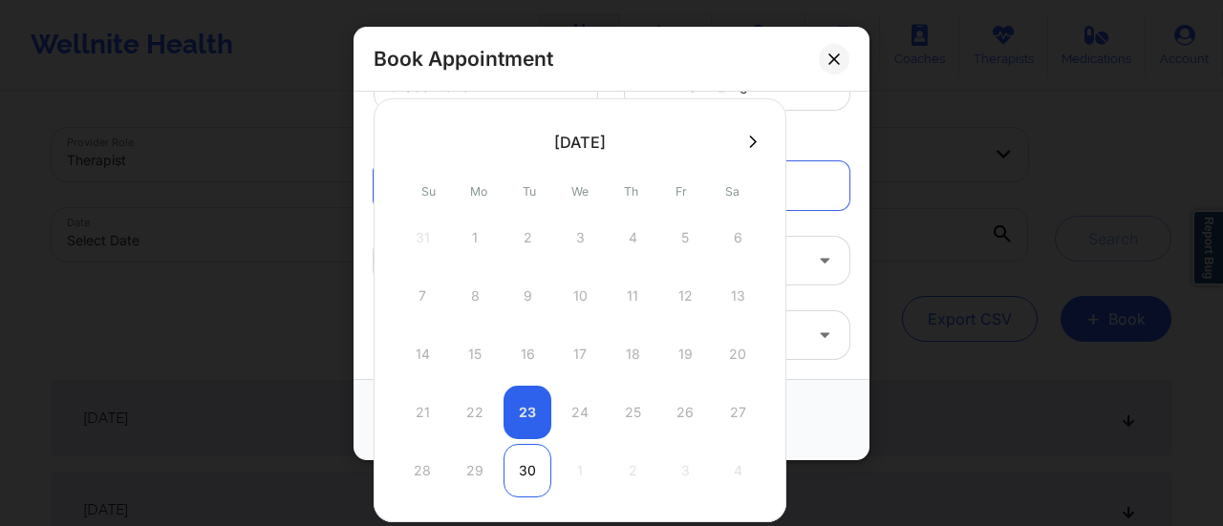
click at [526, 457] on div "30" at bounding box center [528, 471] width 48 height 54
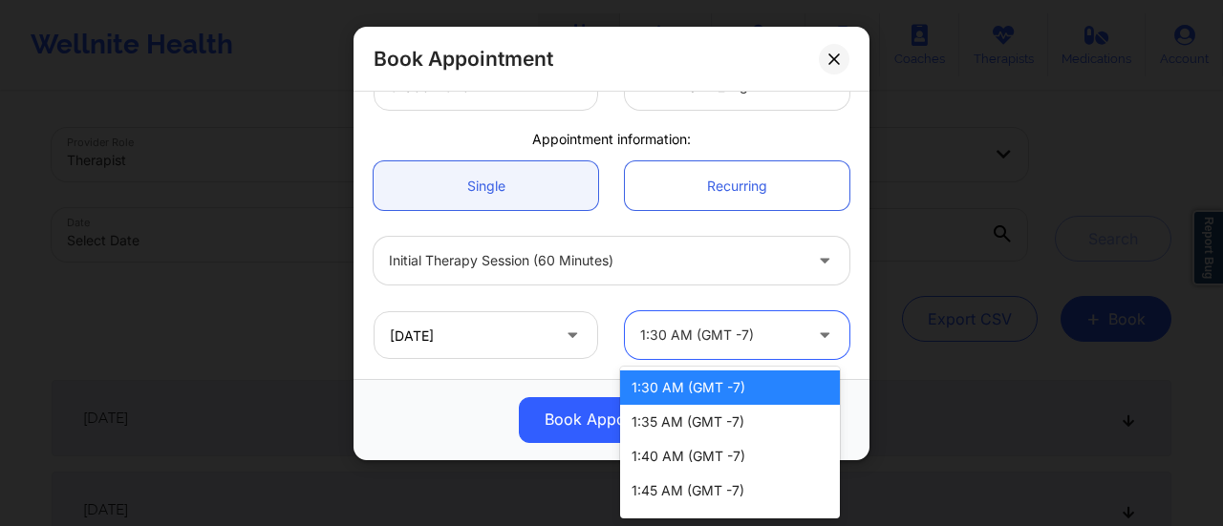
click at [746, 327] on div at bounding box center [720, 335] width 161 height 23
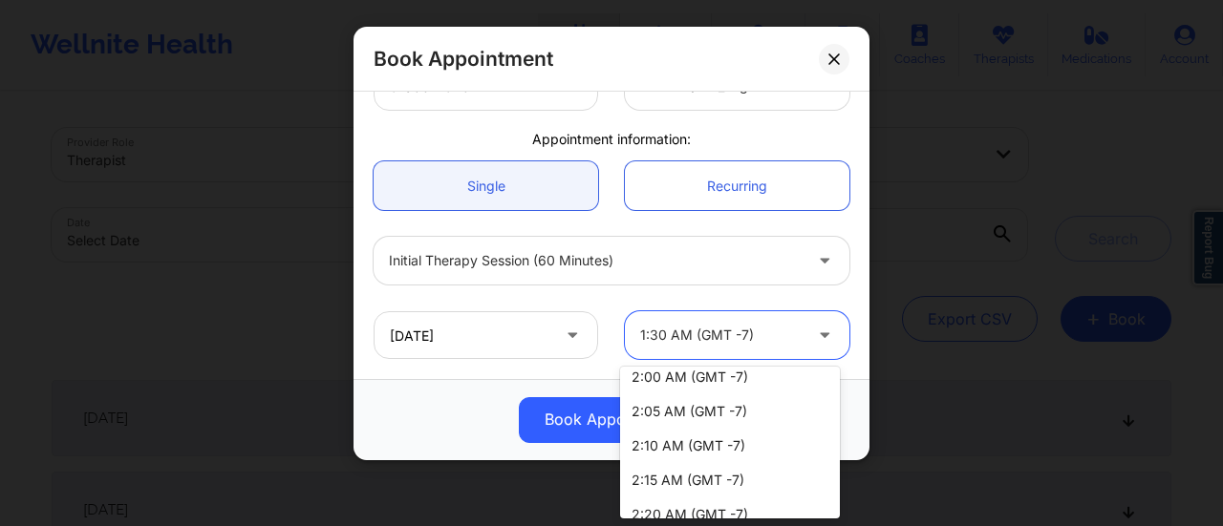
scroll to position [508, 0]
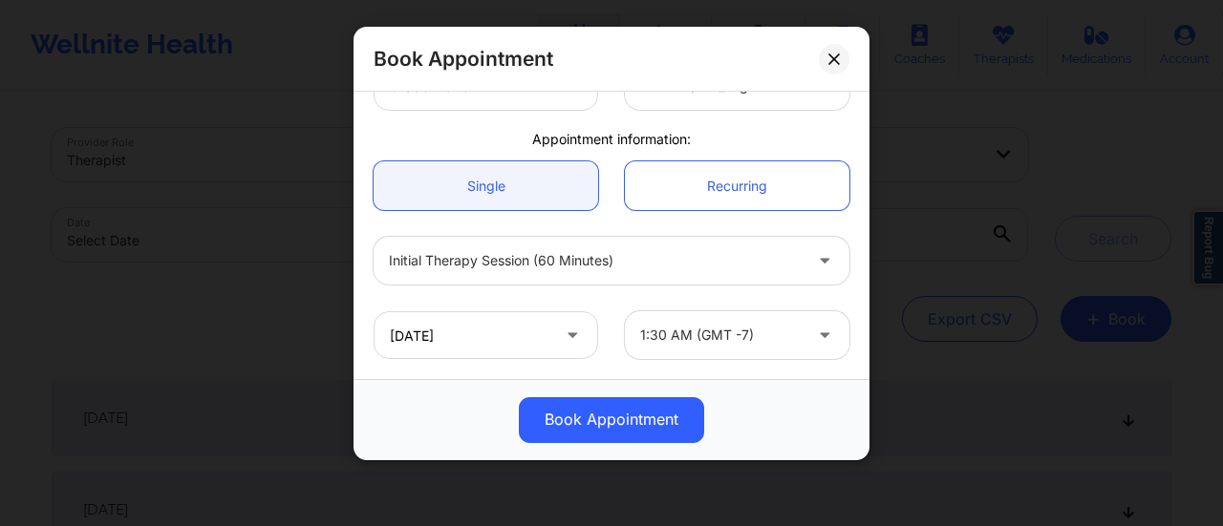
click at [573, 337] on icon at bounding box center [572, 332] width 19 height 16
click at [564, 333] on icon at bounding box center [572, 332] width 19 height 16
click at [493, 337] on input "[DATE]" at bounding box center [486, 335] width 225 height 48
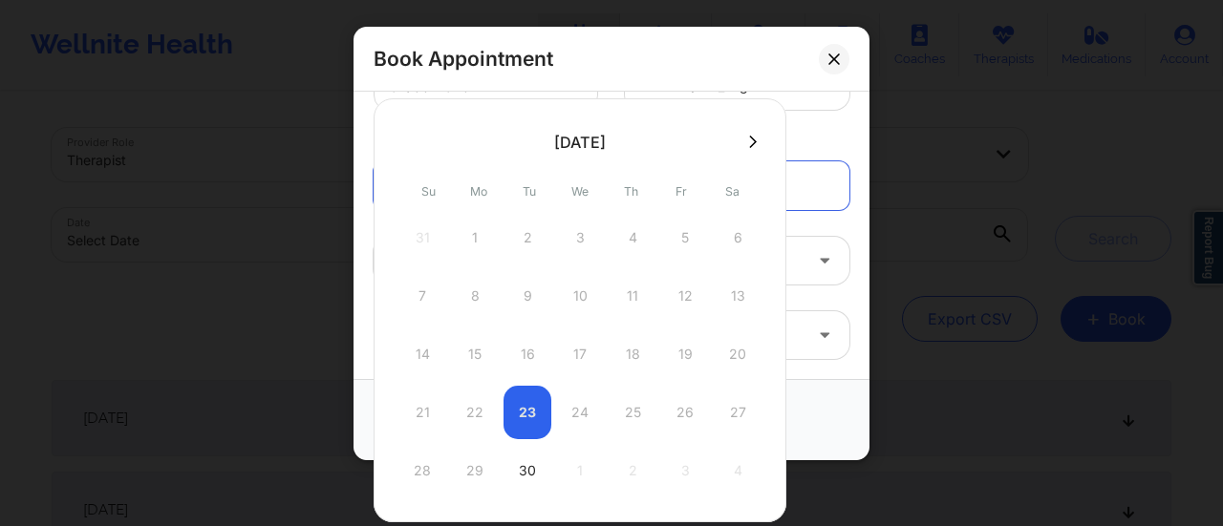
click at [749, 144] on icon at bounding box center [753, 142] width 8 height 14
click at [577, 237] on div "28 29 30 1 2 3 4" at bounding box center [579, 238] width 363 height 54
click at [412, 142] on button at bounding box center [406, 142] width 19 height 16
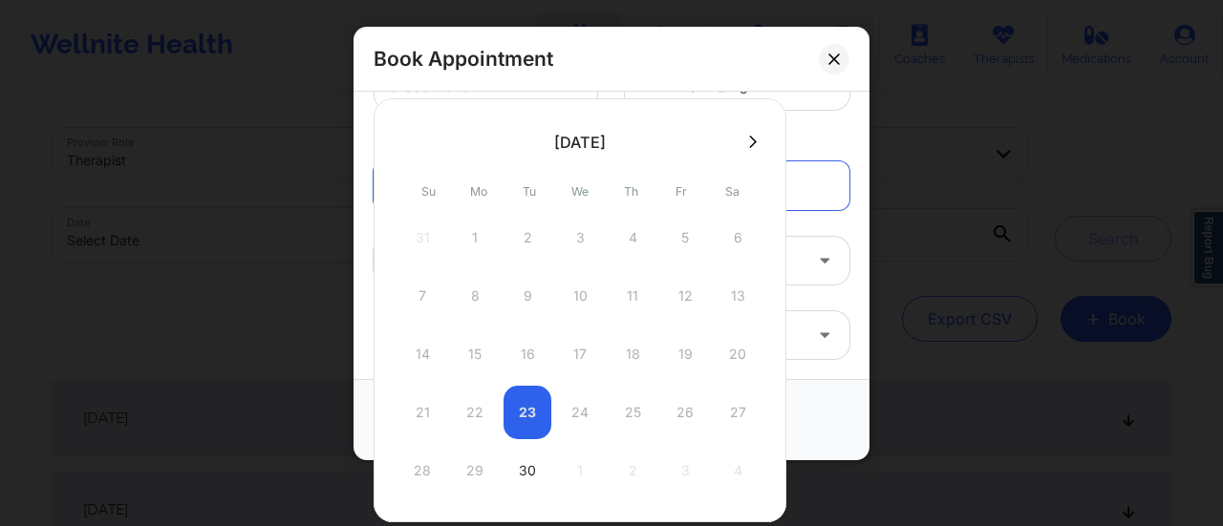
click at [749, 143] on icon at bounding box center [753, 142] width 8 height 14
click at [573, 235] on div "28 29 30 1 2 3 4" at bounding box center [579, 238] width 363 height 54
click at [408, 139] on icon at bounding box center [407, 142] width 8 height 14
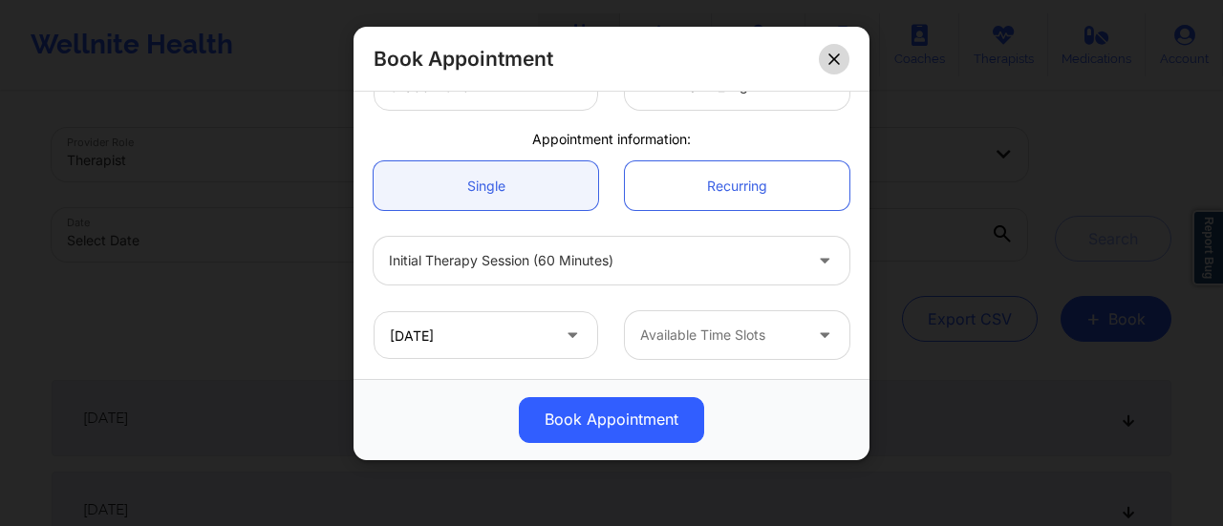
click at [839, 44] on button at bounding box center [834, 59] width 31 height 31
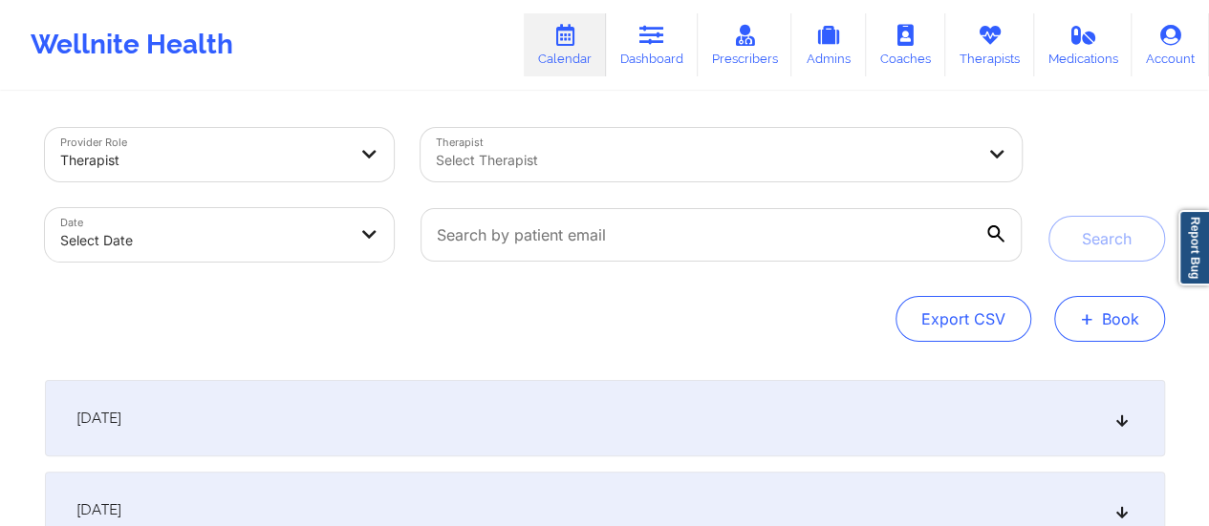
click at [1104, 323] on button "+ Book" at bounding box center [1109, 319] width 111 height 46
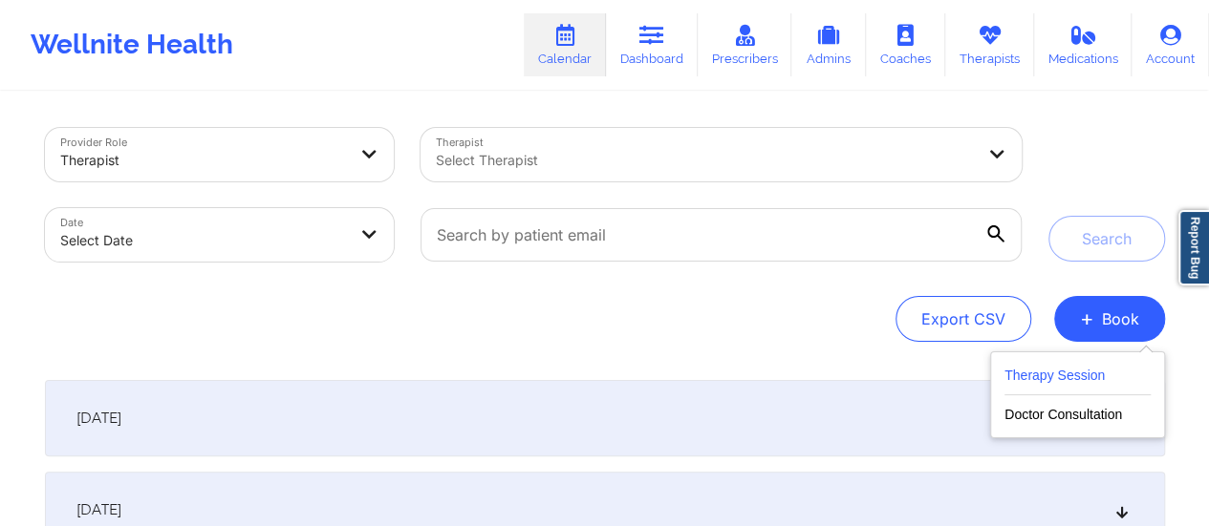
click at [1028, 379] on button "Therapy Session" at bounding box center [1077, 380] width 146 height 32
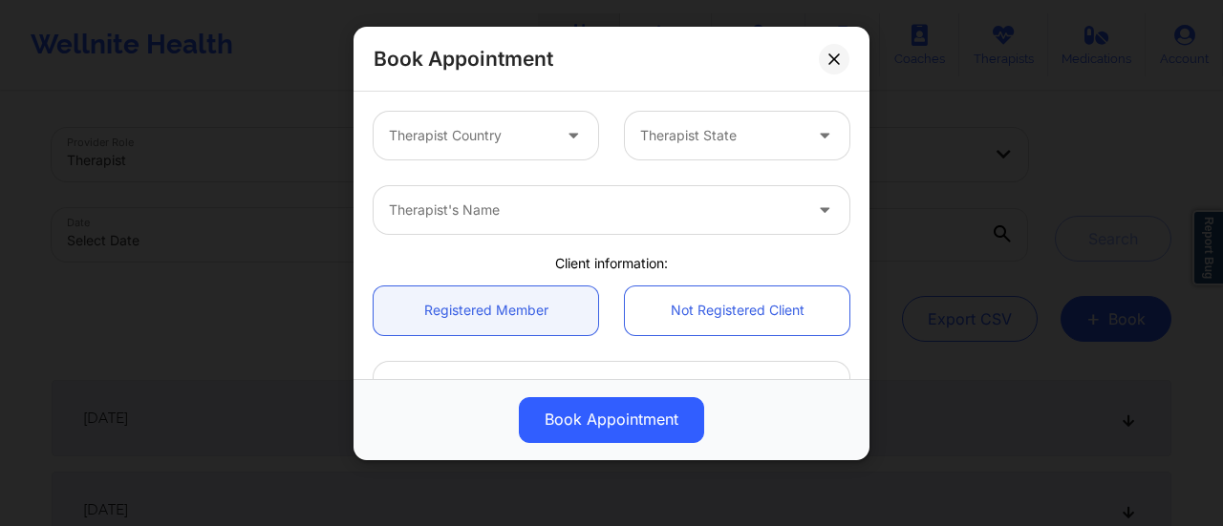
click at [498, 136] on div at bounding box center [469, 135] width 161 height 23
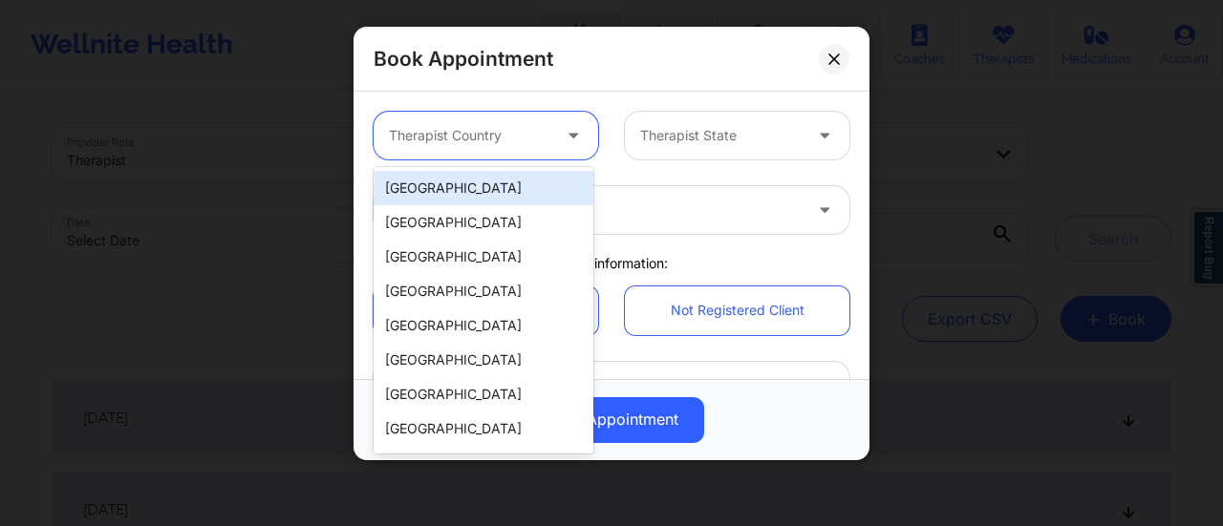
click at [466, 178] on div "[GEOGRAPHIC_DATA]" at bounding box center [484, 188] width 220 height 34
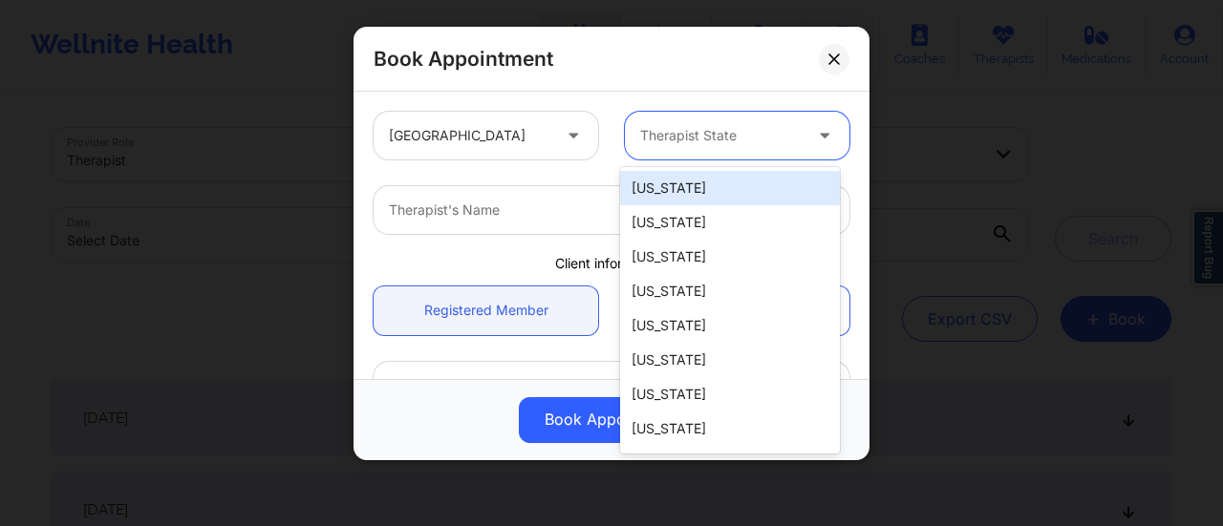
click at [725, 148] on div "Therapist State" at bounding box center [714, 136] width 179 height 48
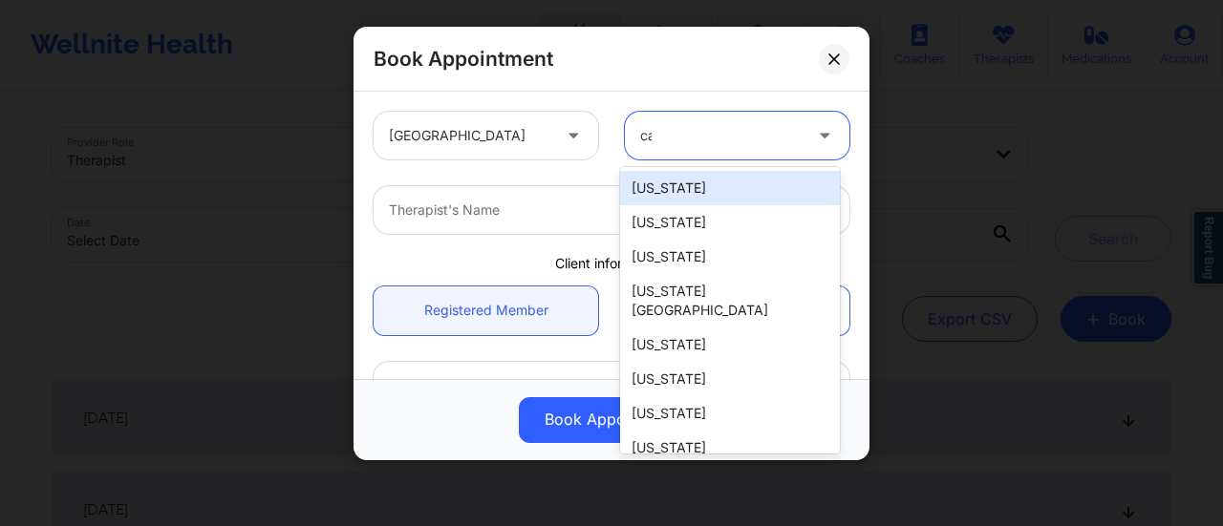
type input "cal"
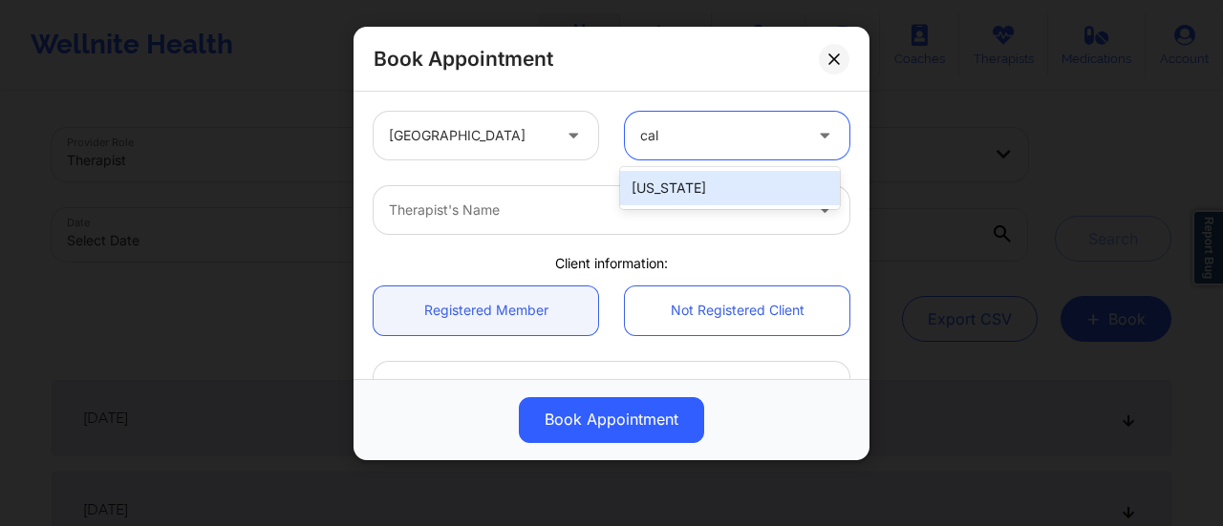
click at [720, 196] on div "[US_STATE]" at bounding box center [730, 188] width 220 height 34
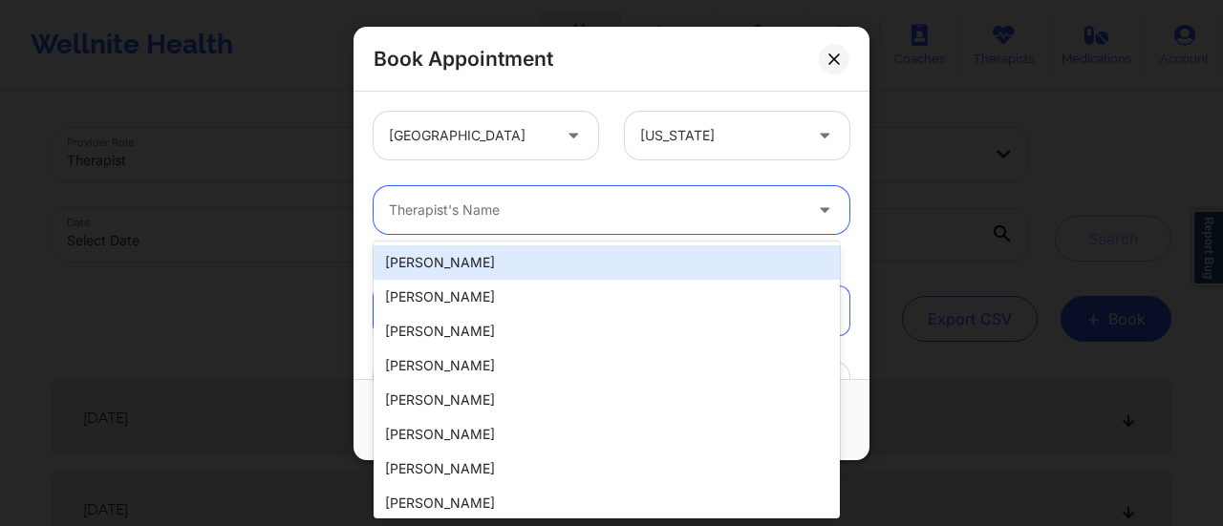
click at [634, 209] on div at bounding box center [595, 210] width 413 height 23
type input "y"
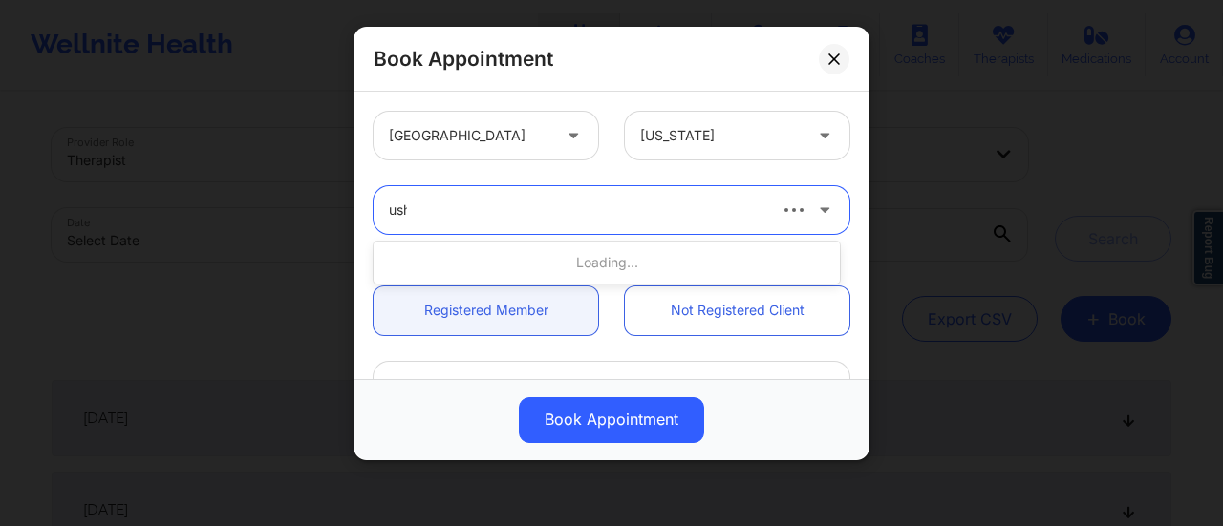
type input "usha"
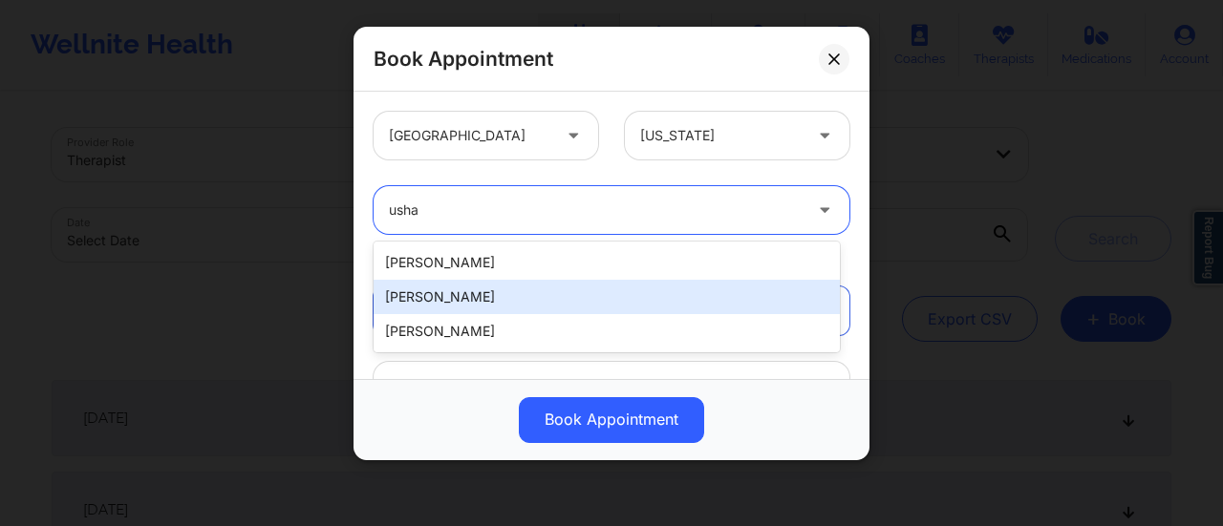
click at [576, 283] on div "[PERSON_NAME]" at bounding box center [607, 297] width 466 height 34
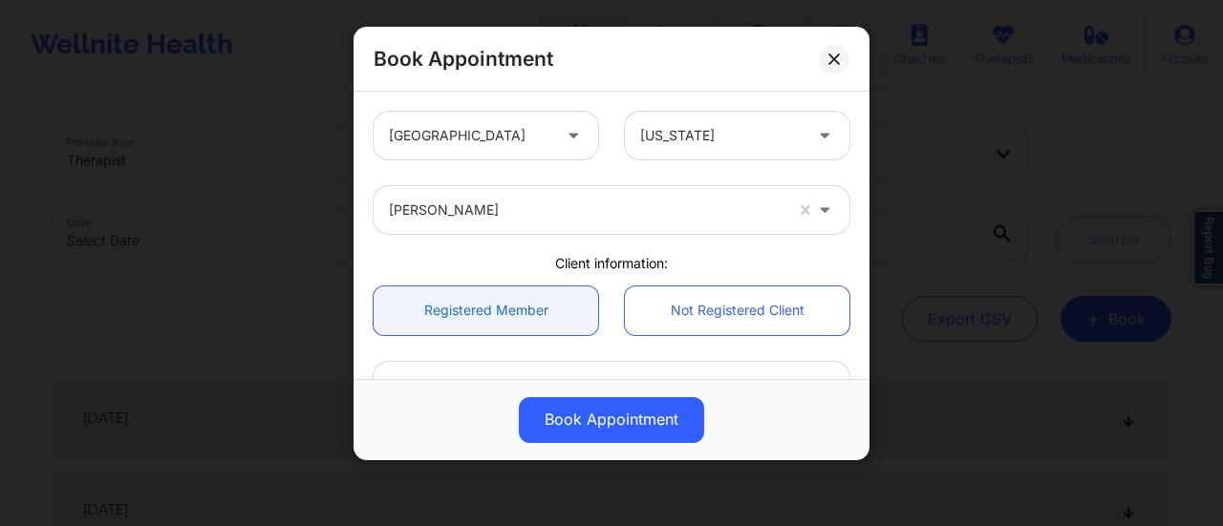
click at [540, 312] on link "Registered Member" at bounding box center [486, 311] width 225 height 49
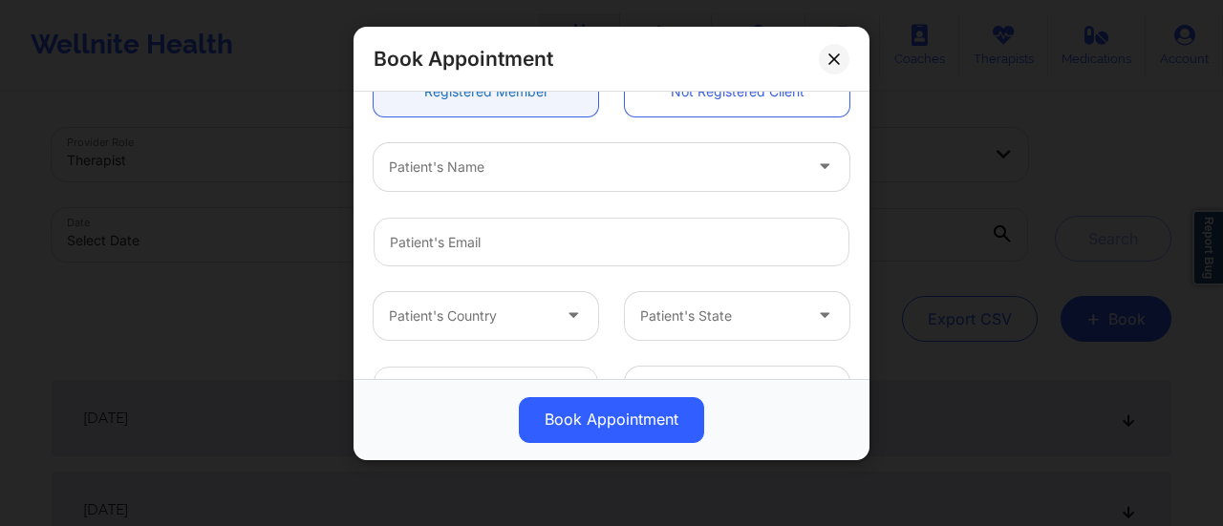
scroll to position [245, 0]
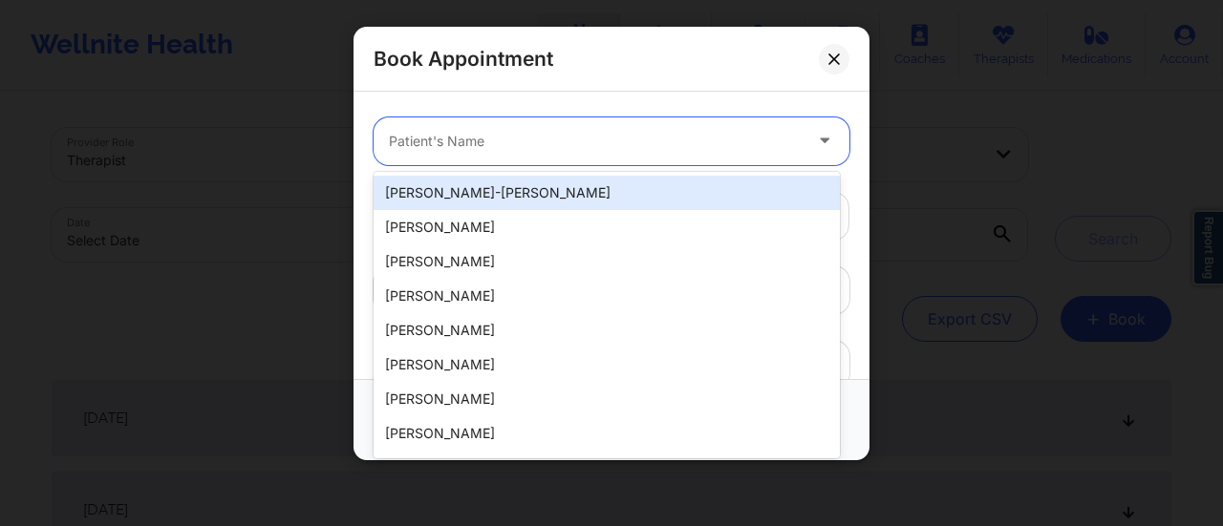
click at [471, 133] on div at bounding box center [595, 141] width 413 height 23
paste input "[PERSON_NAME]"
type input "[PERSON_NAME]"
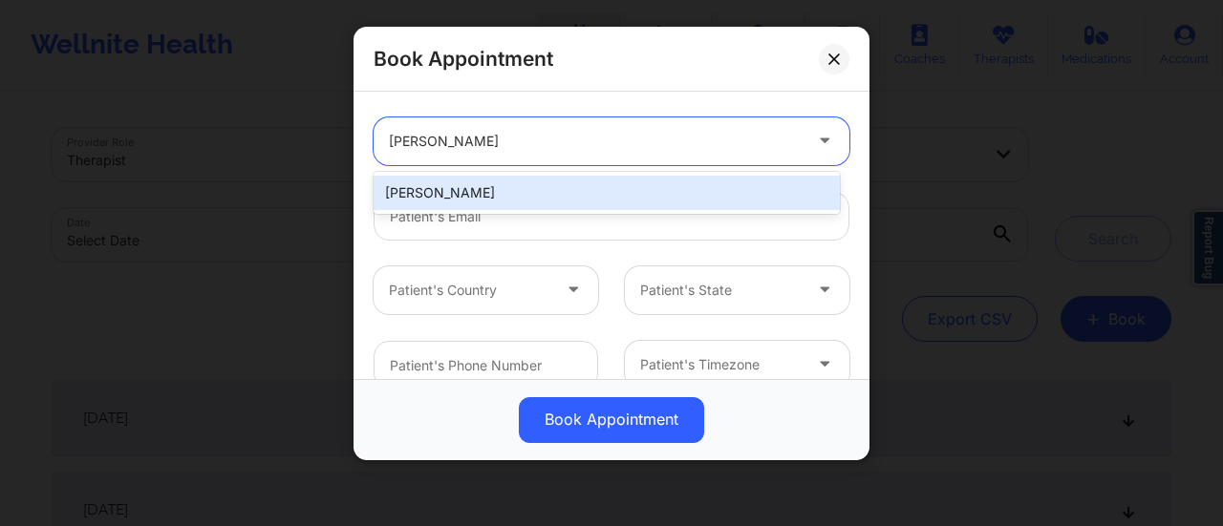
click at [480, 183] on div "[PERSON_NAME]" at bounding box center [607, 193] width 466 height 34
type input "[EMAIL_ADDRESS][DOMAIN_NAME]"
type input "9168014943"
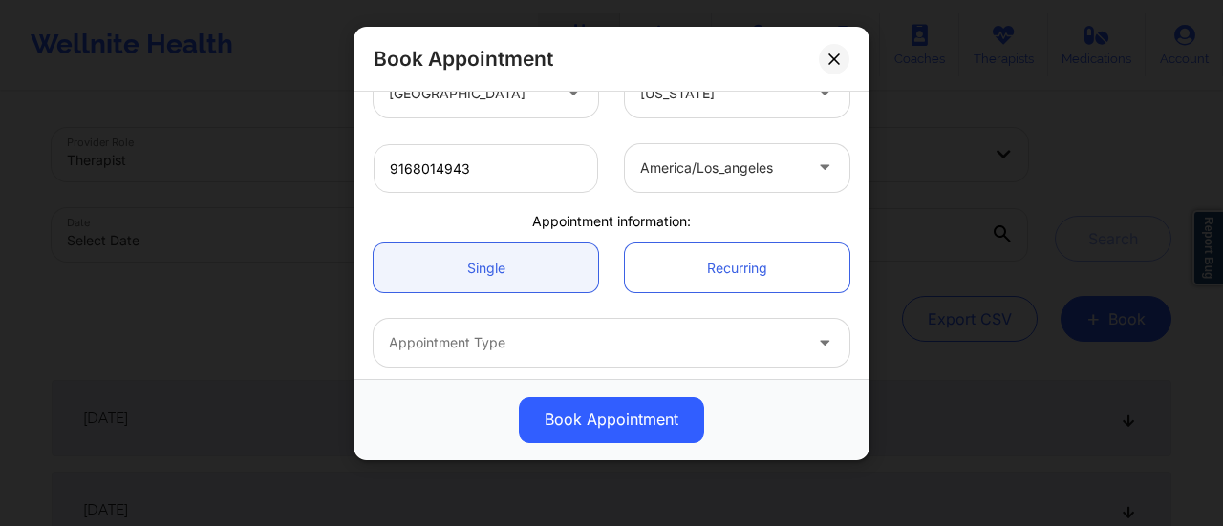
scroll to position [443, 0]
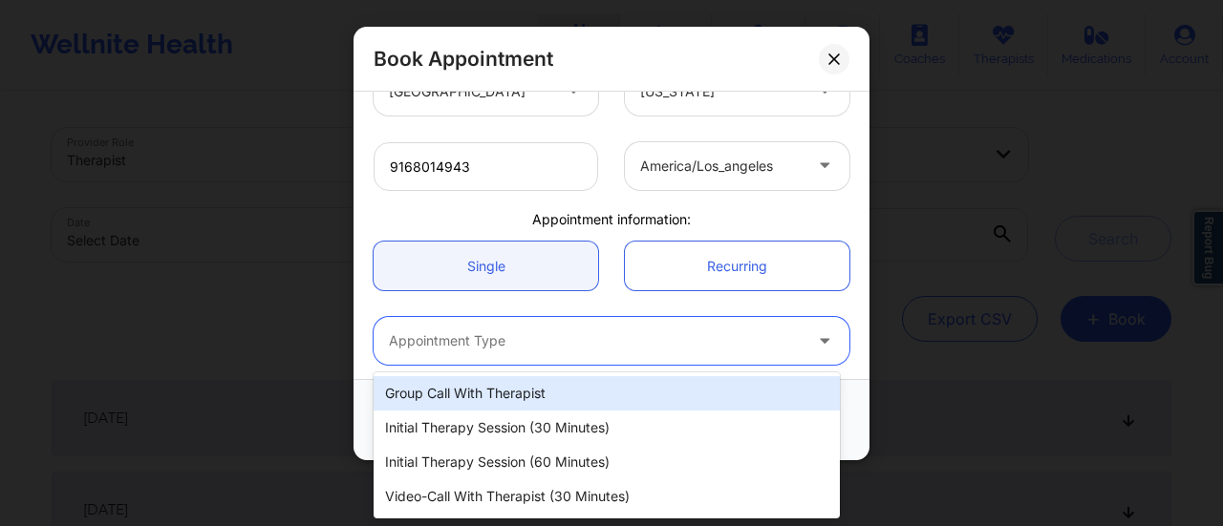
click at [540, 343] on div at bounding box center [595, 341] width 413 height 23
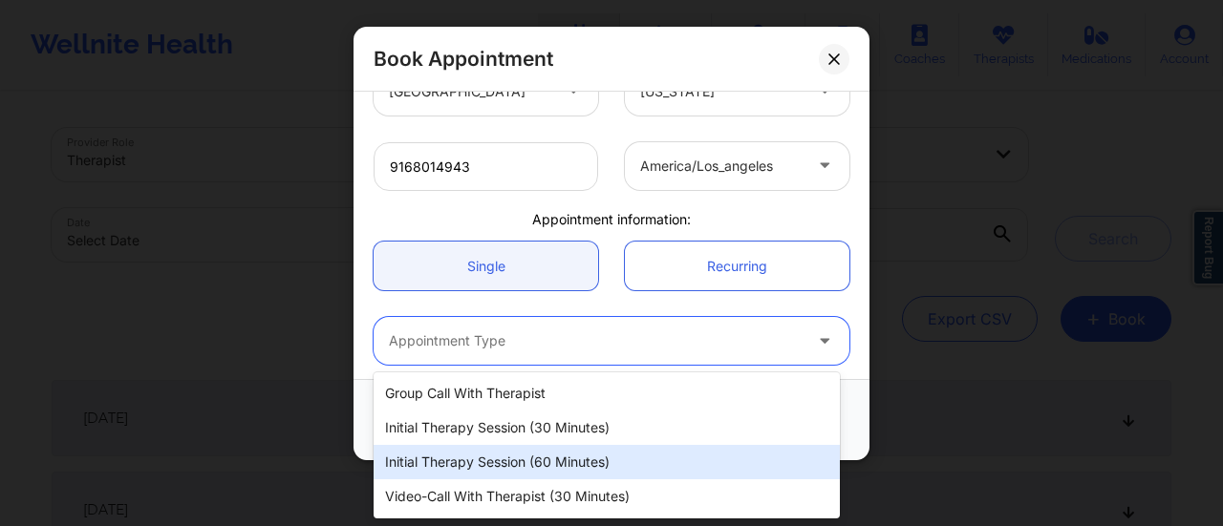
click at [474, 473] on div "Initial Therapy Session (60 minutes)" at bounding box center [607, 462] width 466 height 34
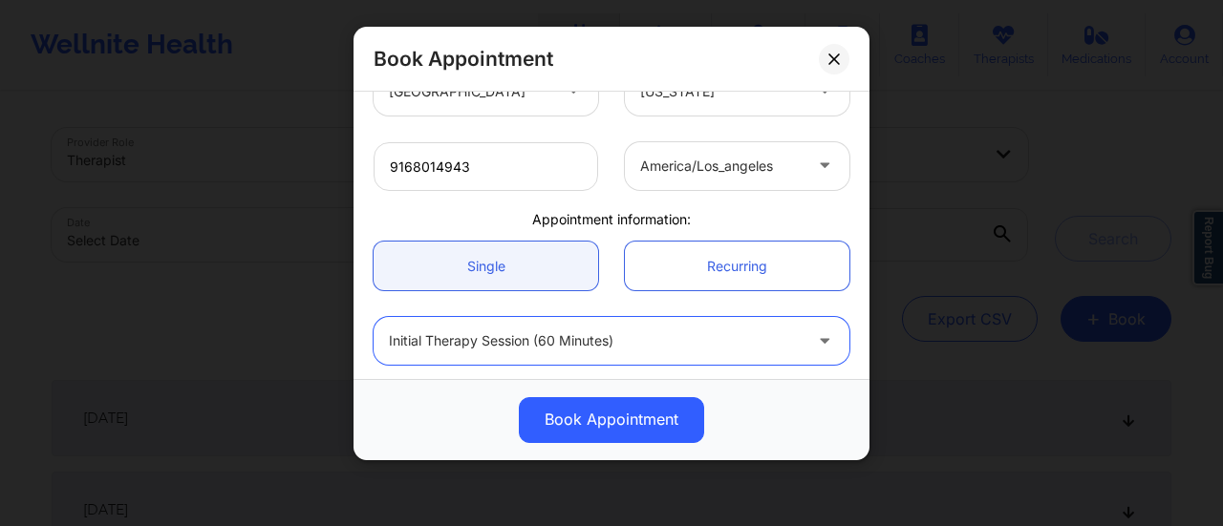
scroll to position [524, 0]
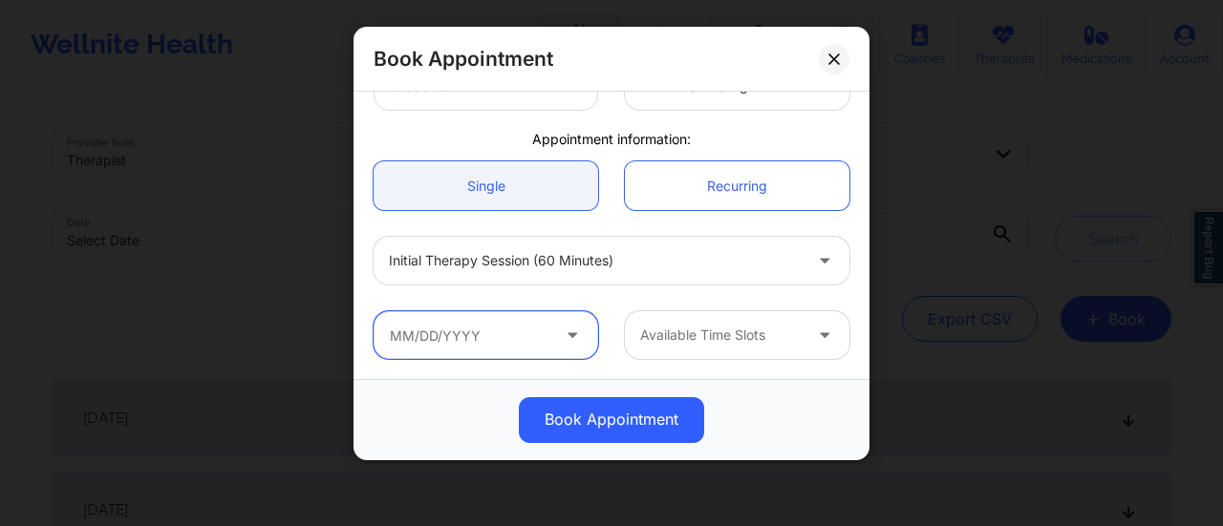
click at [524, 337] on input "text" at bounding box center [486, 335] width 225 height 48
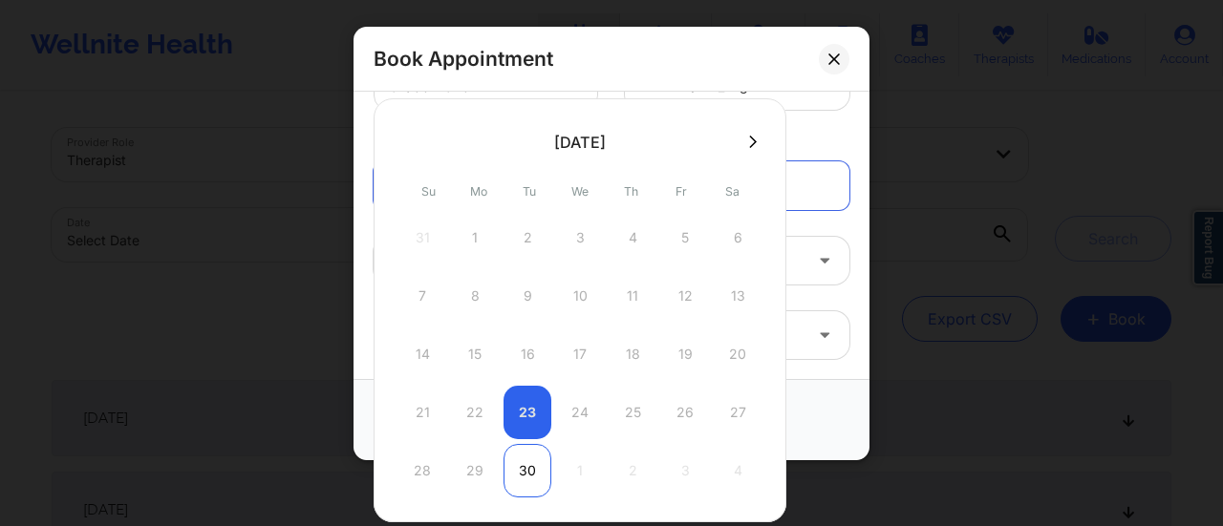
click at [535, 469] on div "30" at bounding box center [528, 471] width 48 height 54
type input "[DATE]"
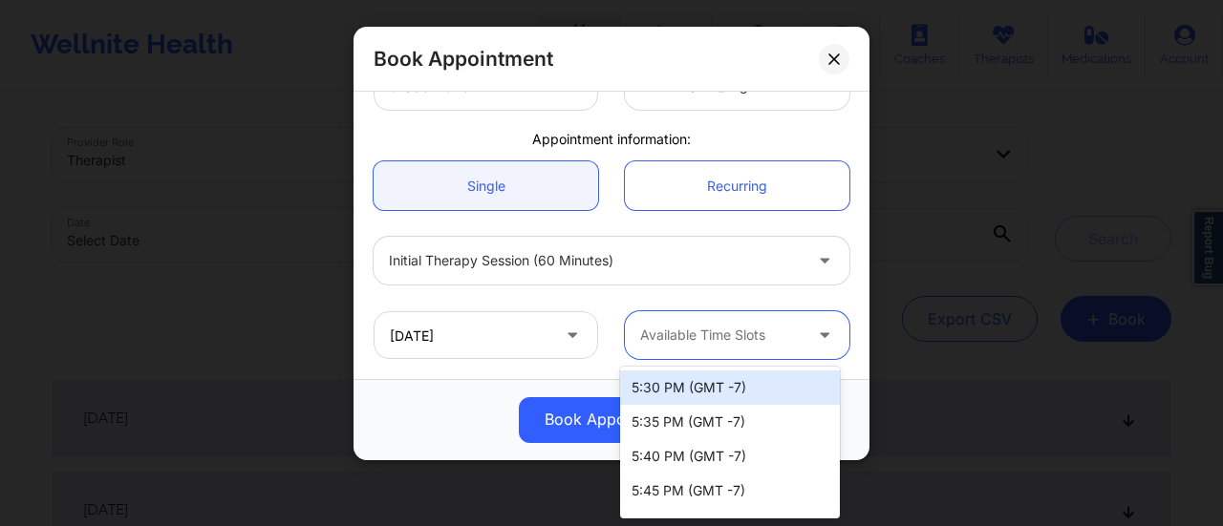
click at [736, 316] on div "Available Time Slots" at bounding box center [714, 335] width 179 height 48
click at [740, 391] on div "5:30 PM (GMT -7)" at bounding box center [730, 388] width 220 height 34
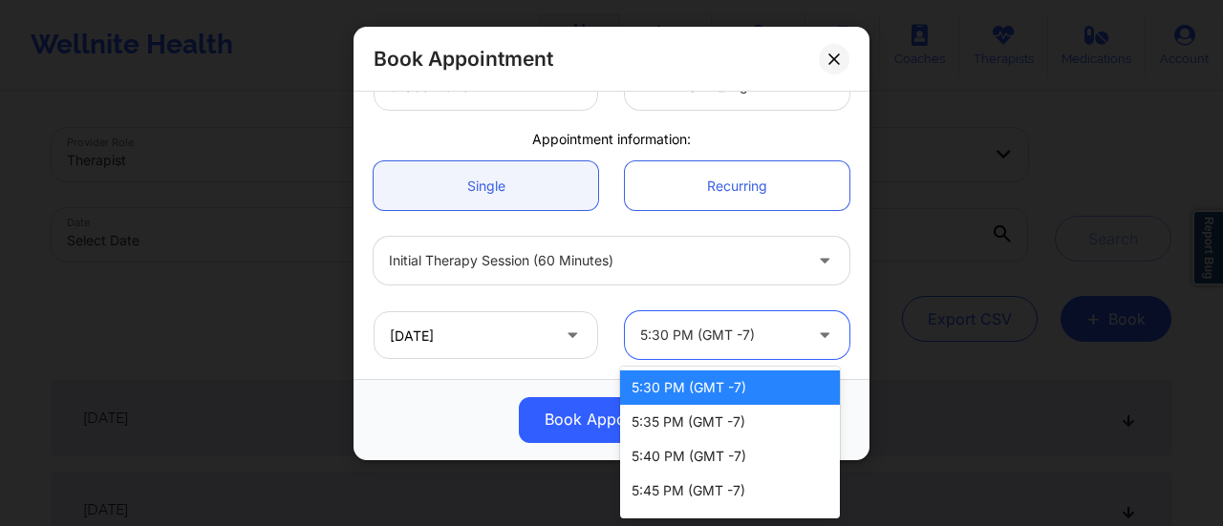
click at [759, 339] on div at bounding box center [720, 335] width 161 height 23
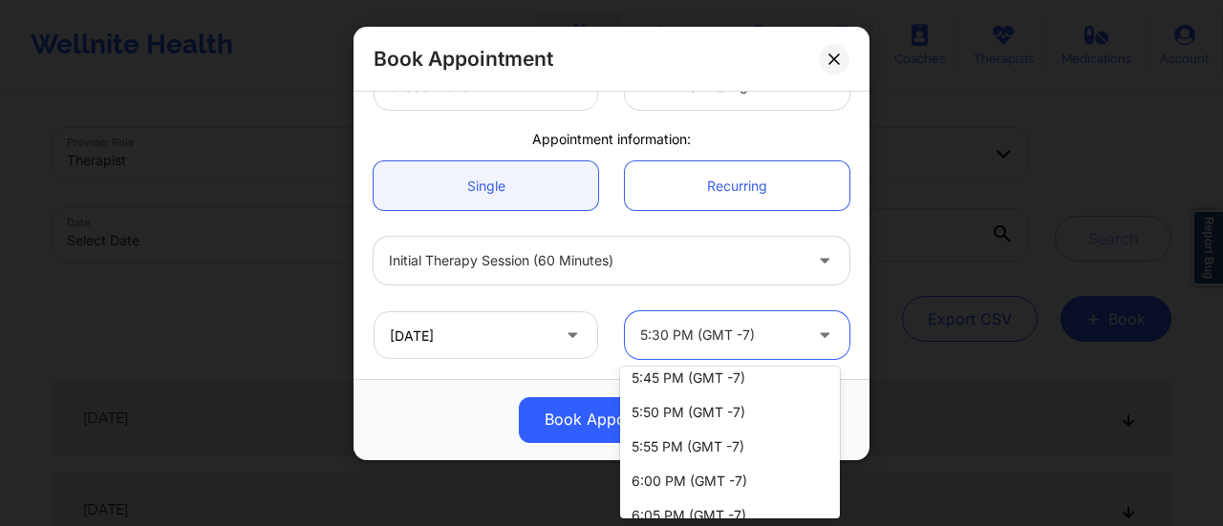
scroll to position [0, 0]
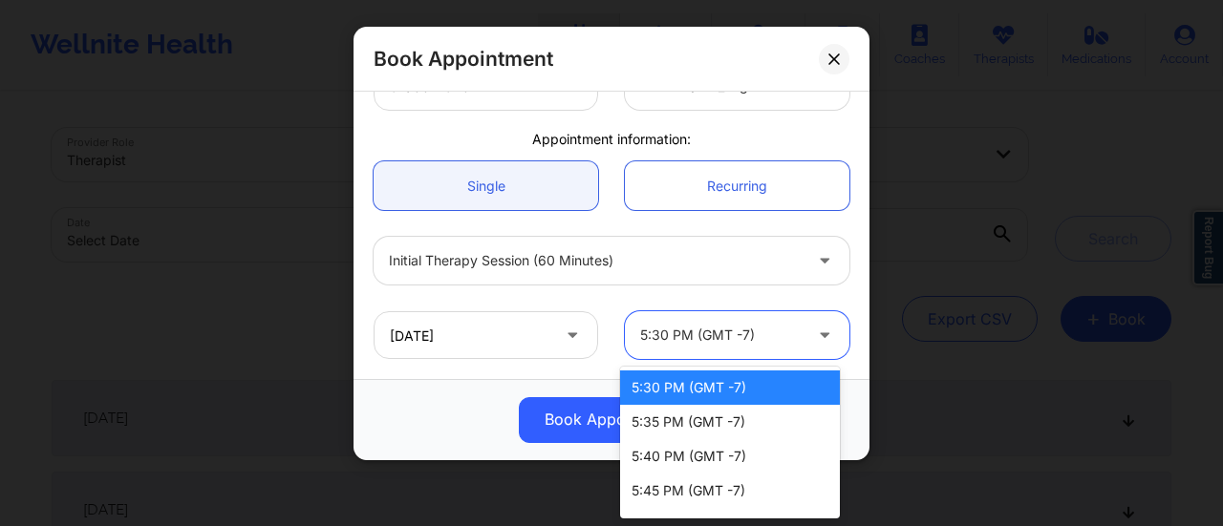
click at [737, 389] on div "5:30 PM (GMT -7)" at bounding box center [730, 388] width 220 height 34
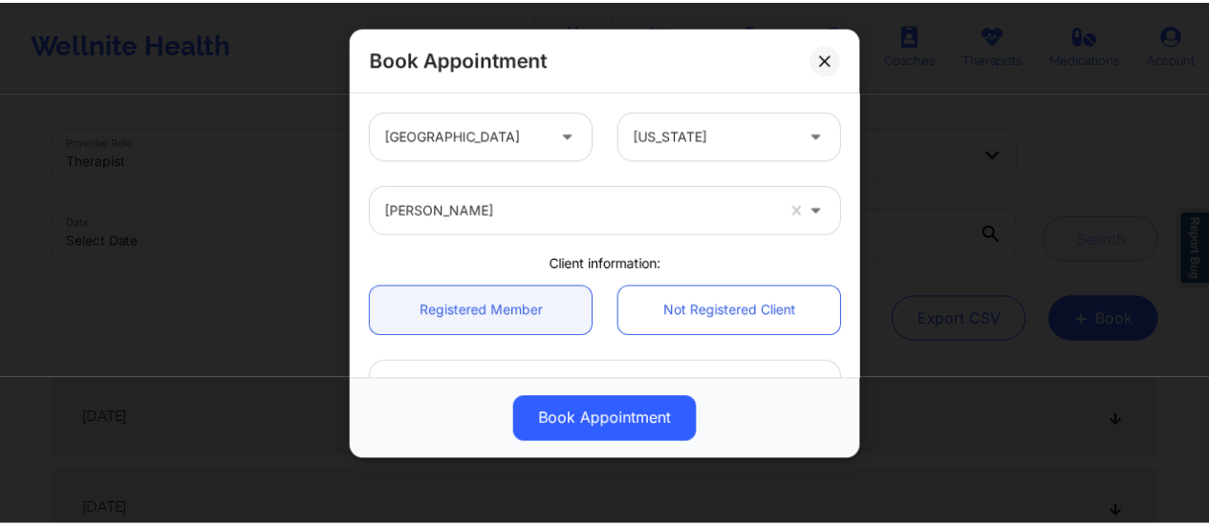
scroll to position [524, 0]
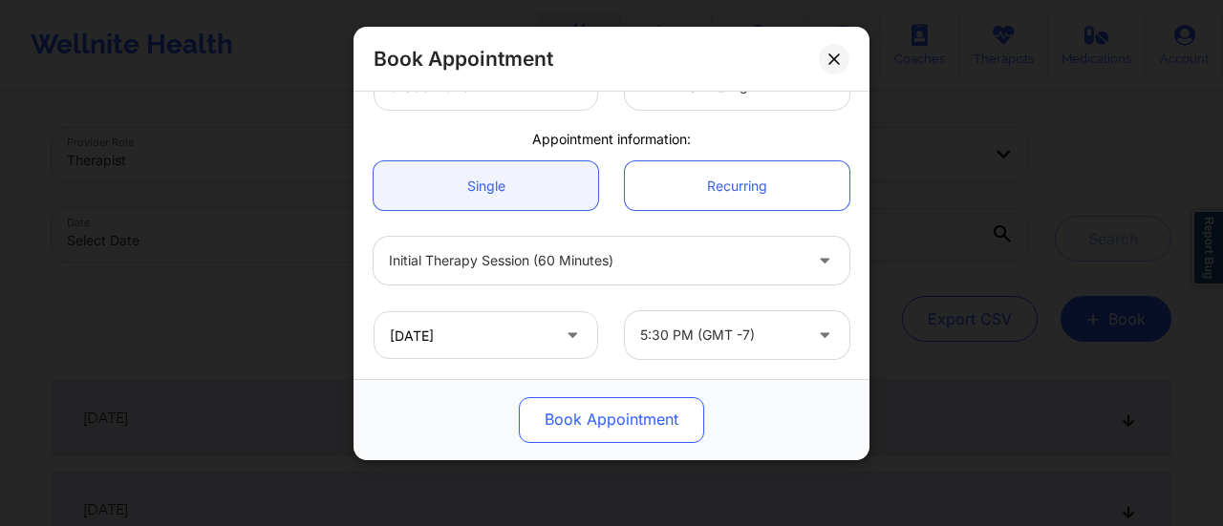
click at [642, 412] on button "Book Appointment" at bounding box center [611, 420] width 185 height 46
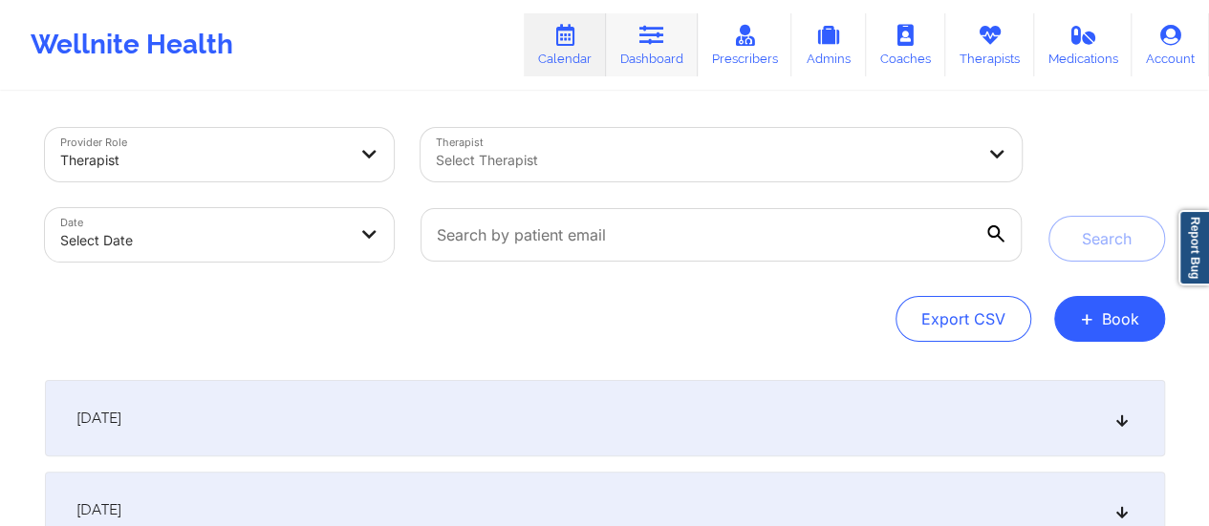
click at [658, 60] on link "Dashboard" at bounding box center [652, 44] width 92 height 63
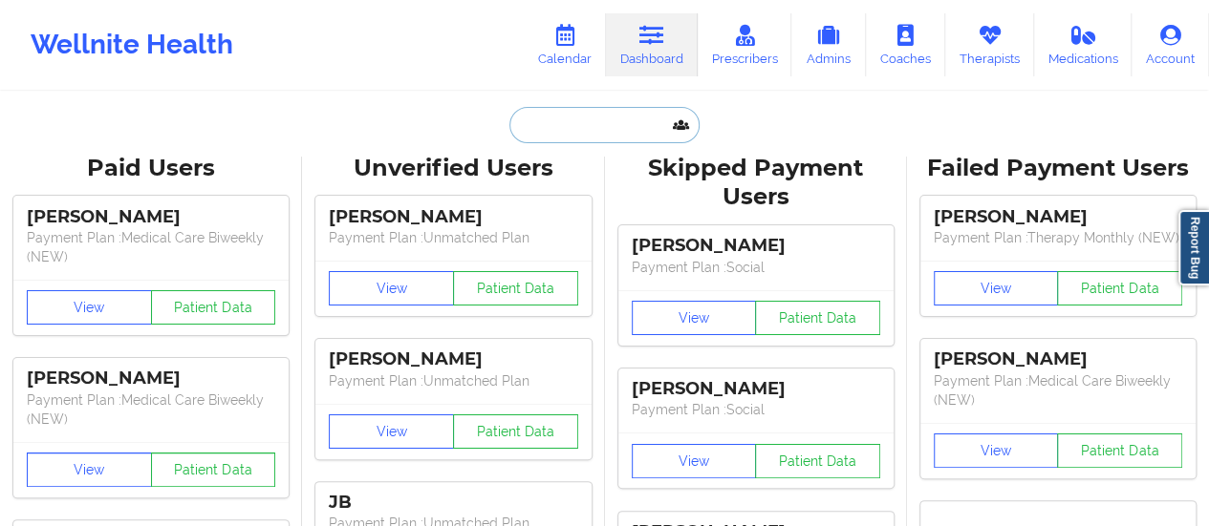
click at [537, 119] on input "text" at bounding box center [603, 125] width 189 height 36
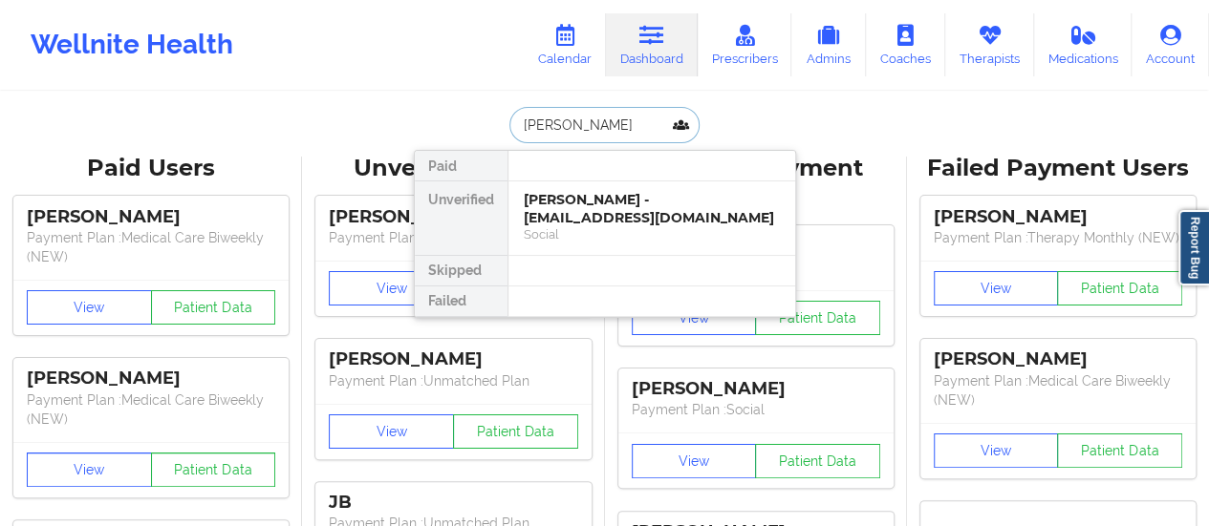
type input "[PERSON_NAME]"
click at [613, 214] on div "[PERSON_NAME] - [EMAIL_ADDRESS][DOMAIN_NAME]" at bounding box center [652, 208] width 256 height 35
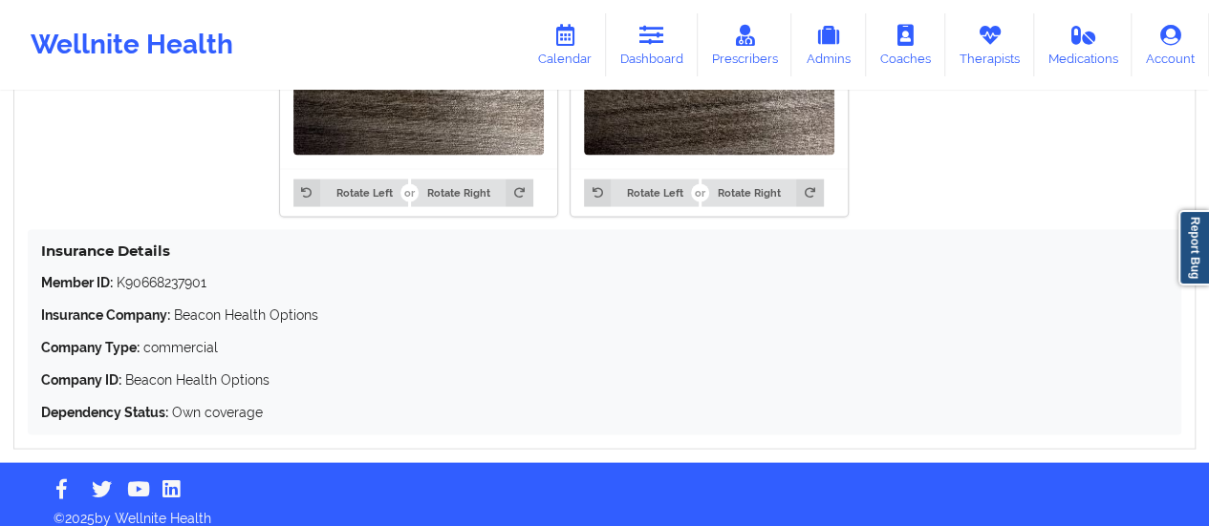
scroll to position [1758, 0]
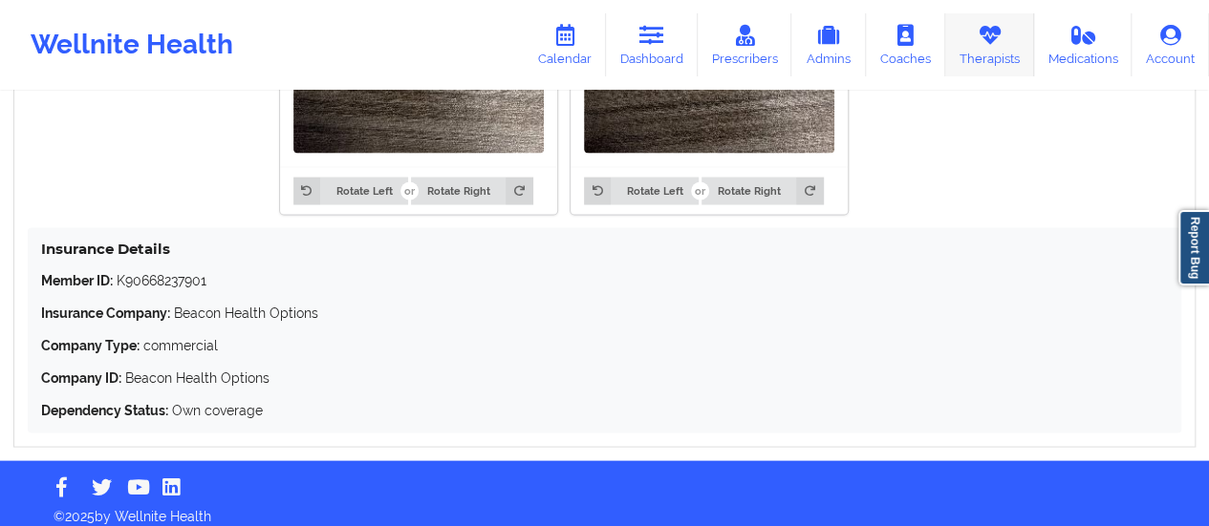
click at [967, 62] on link "Therapists" at bounding box center [989, 44] width 89 height 63
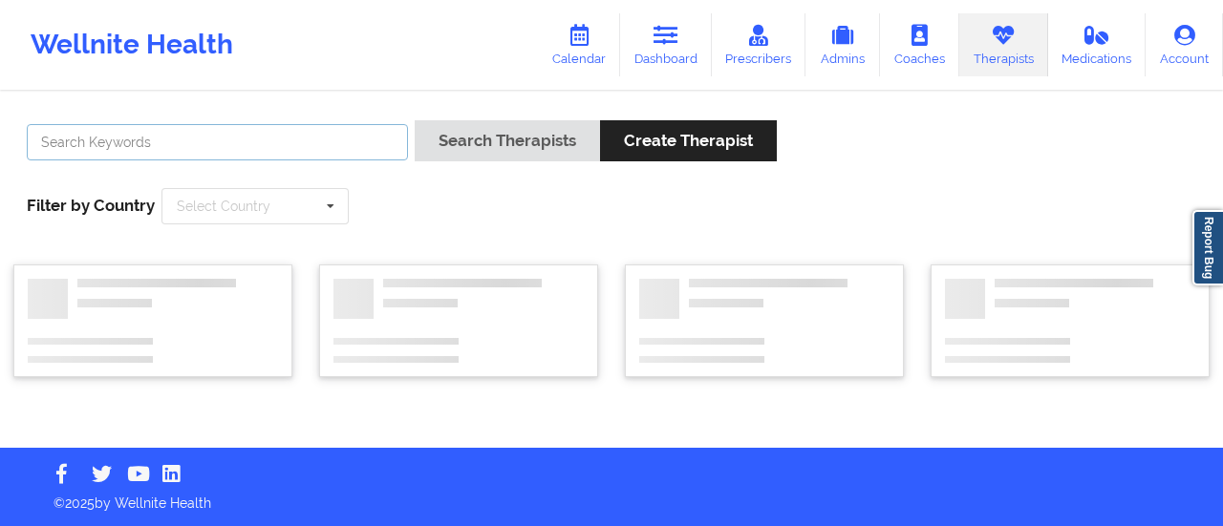
click at [387, 139] on input "text" at bounding box center [217, 142] width 381 height 36
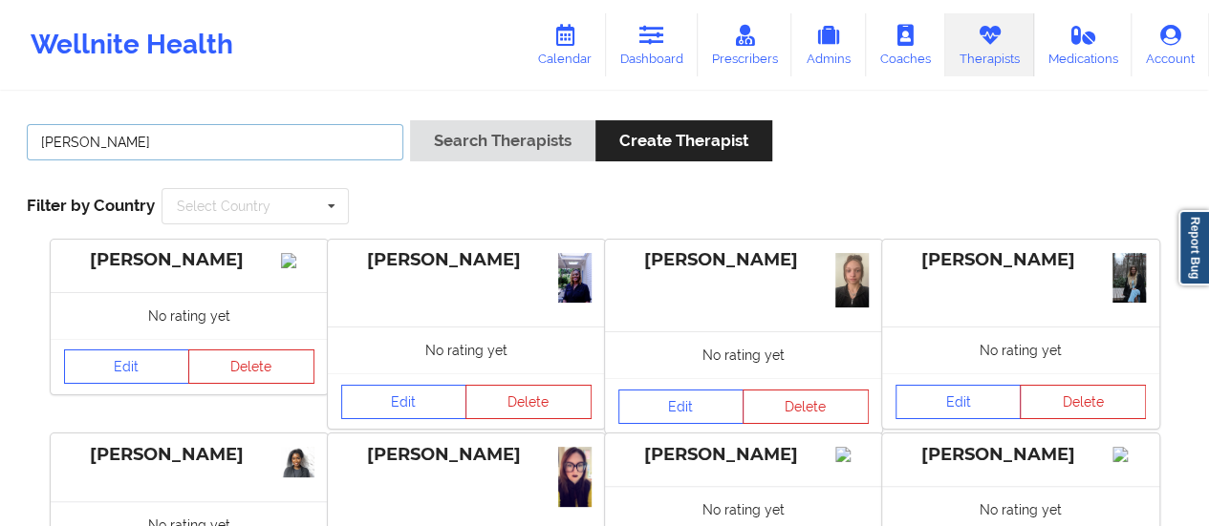
type input "[PERSON_NAME]"
click at [410, 120] on button "Search Therapists" at bounding box center [502, 140] width 185 height 41
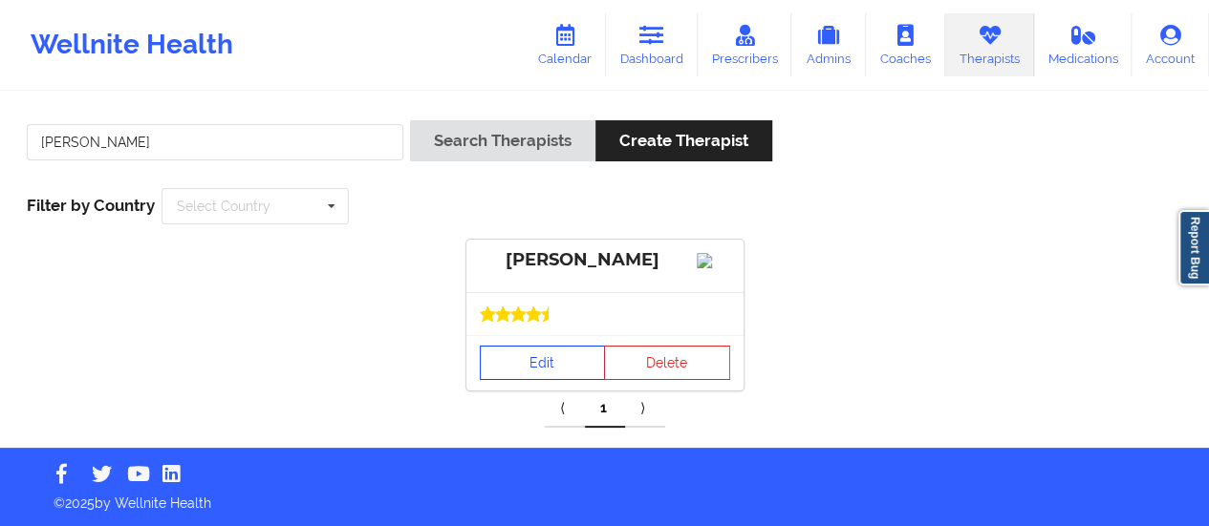
click at [514, 380] on link "Edit" at bounding box center [543, 363] width 126 height 34
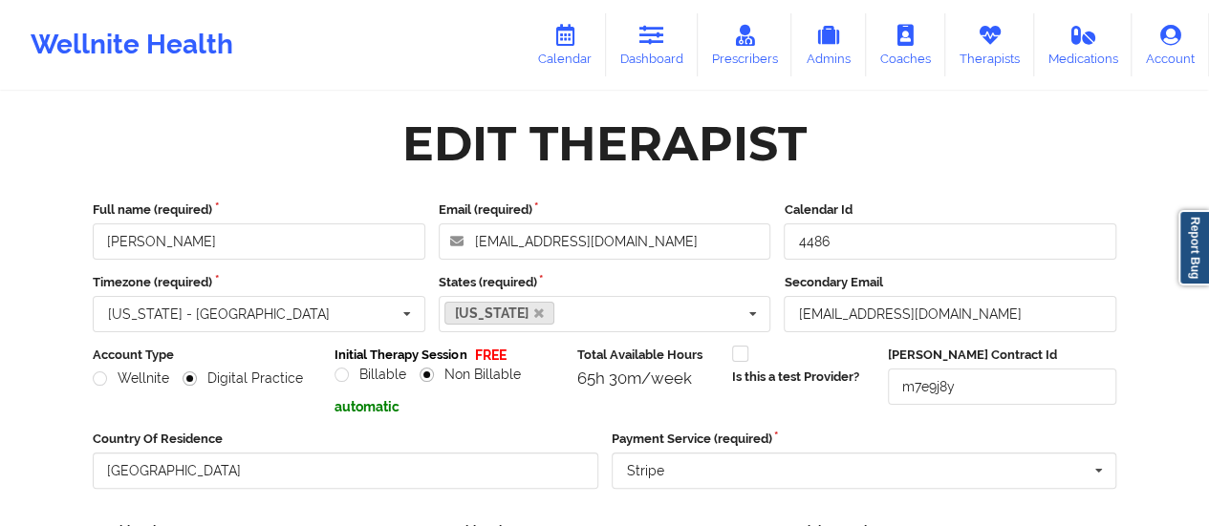
scroll to position [344, 0]
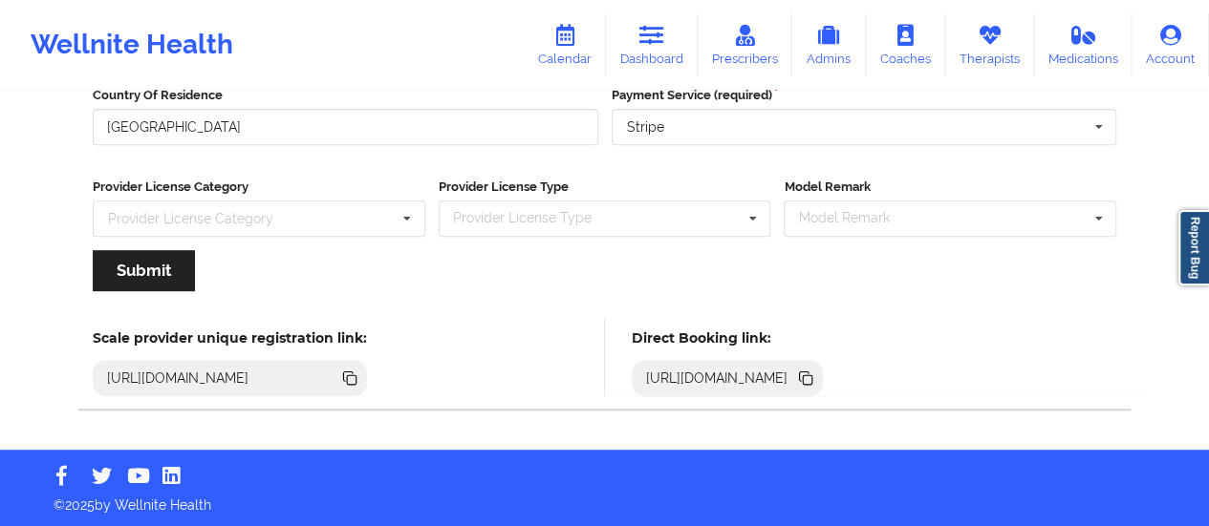
click at [812, 378] on icon at bounding box center [808, 380] width 10 height 10
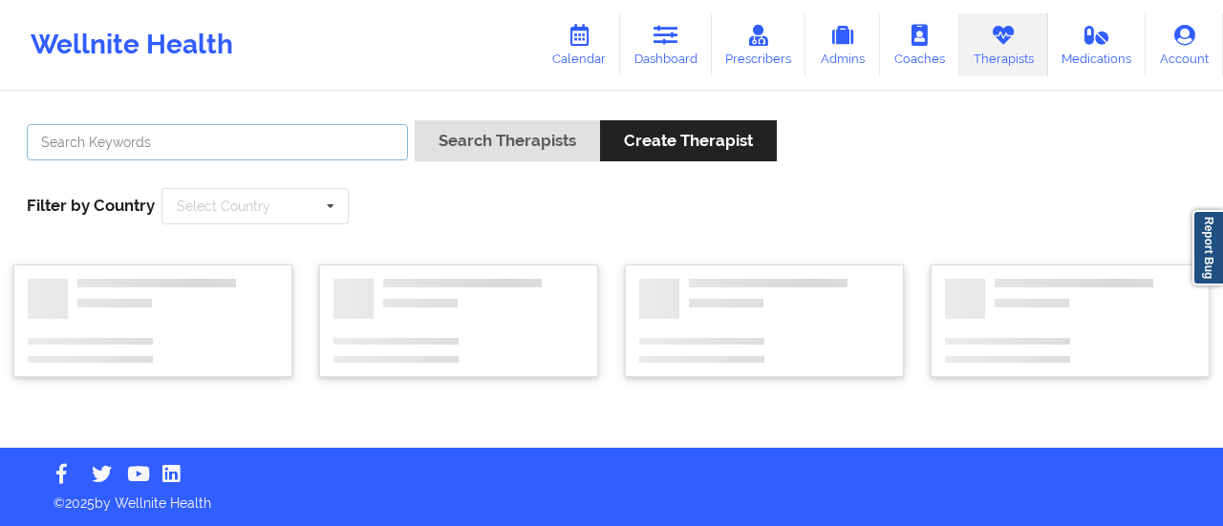
click at [252, 139] on input "text" at bounding box center [217, 142] width 381 height 36
paste input "[PERSON_NAME]"
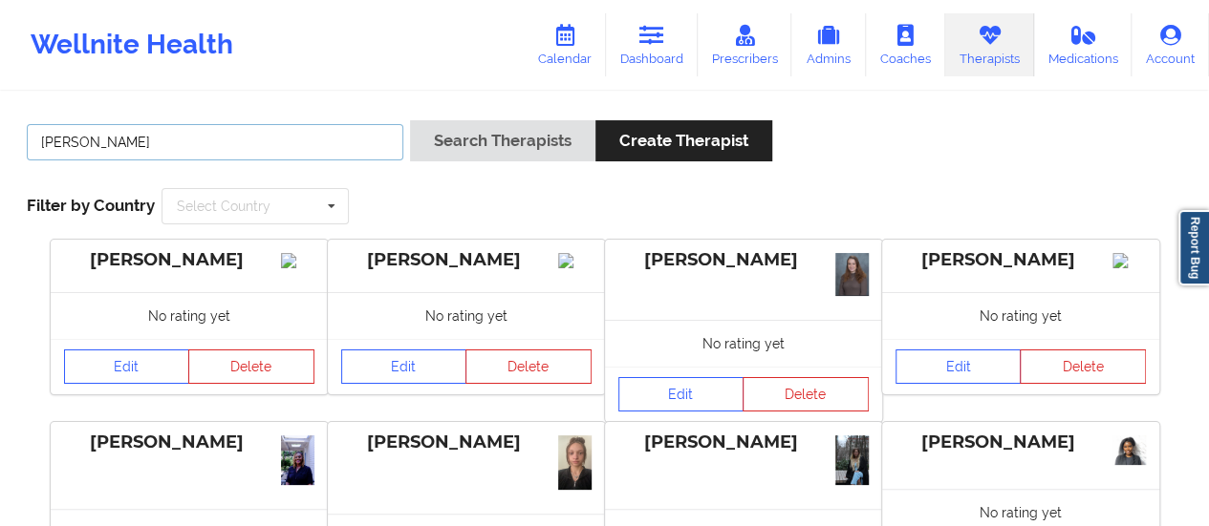
type input "[PERSON_NAME]"
click at [410, 120] on button "Search Therapists" at bounding box center [502, 140] width 185 height 41
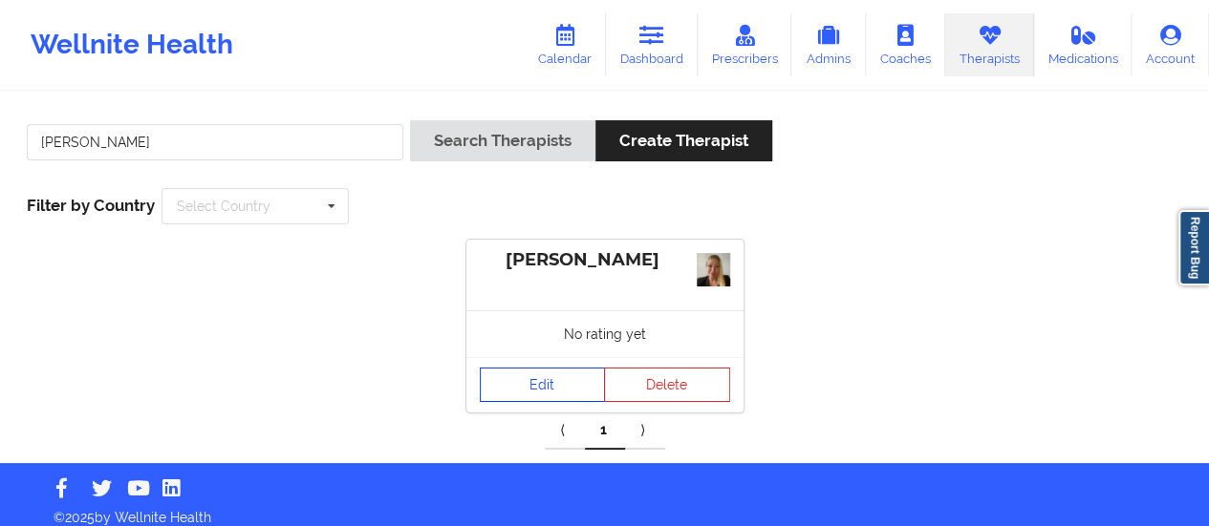
click at [564, 383] on link "Edit" at bounding box center [543, 385] width 126 height 34
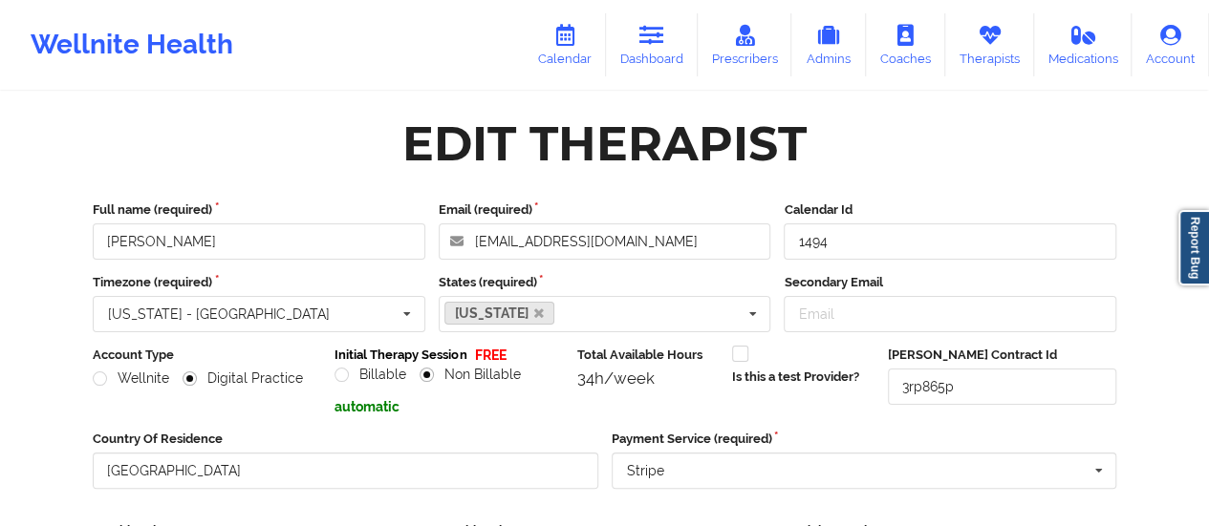
scroll to position [436, 0]
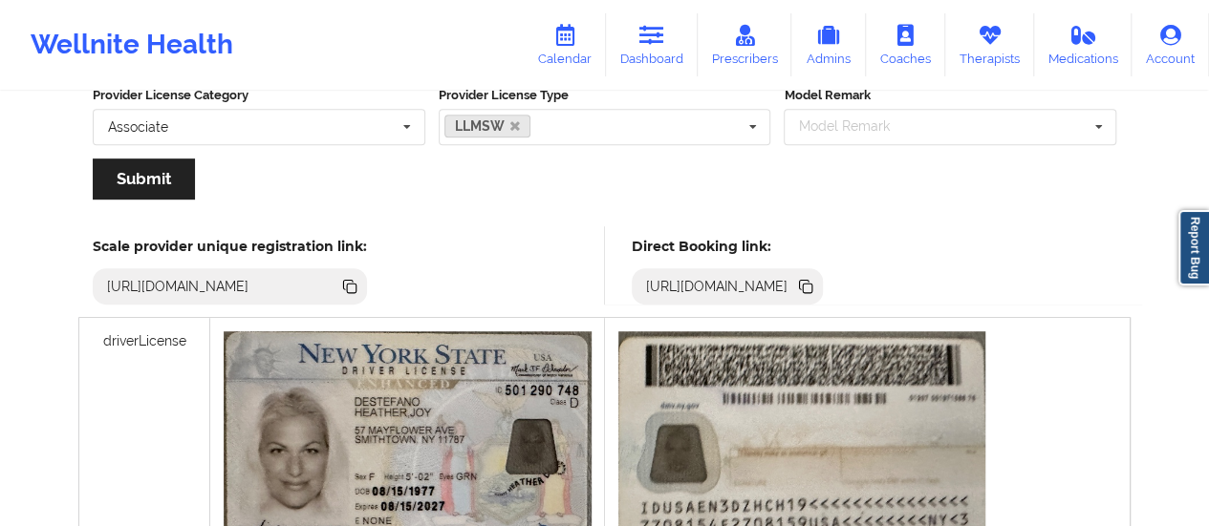
click at [812, 290] on icon at bounding box center [808, 289] width 10 height 10
click at [638, 35] on link "Dashboard" at bounding box center [652, 44] width 92 height 63
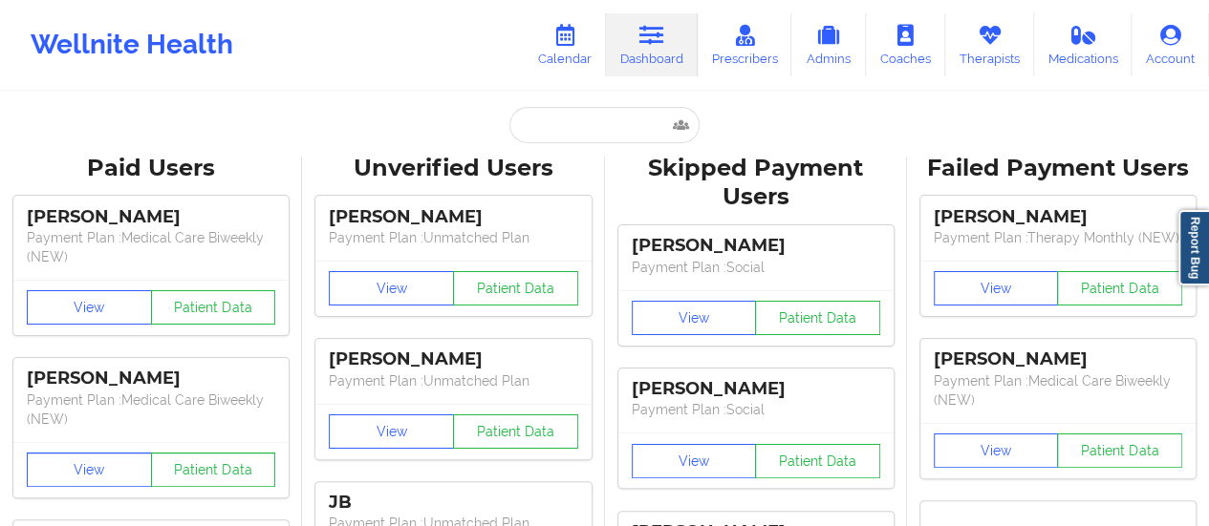
click at [547, 114] on input "text" at bounding box center [603, 125] width 189 height 36
paste input "[PERSON_NAME][EMAIL_ADDRESS][PERSON_NAME][PERSON_NAME][DOMAIN_NAME]"
type input "[PERSON_NAME][EMAIL_ADDRESS][PERSON_NAME][PERSON_NAME][DOMAIN_NAME]"
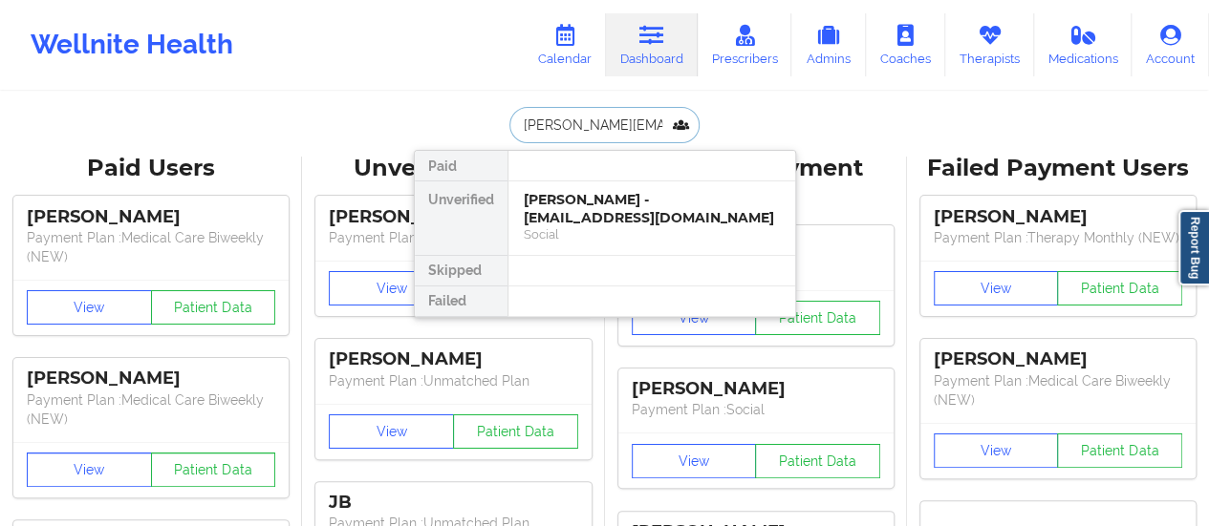
scroll to position [0, 43]
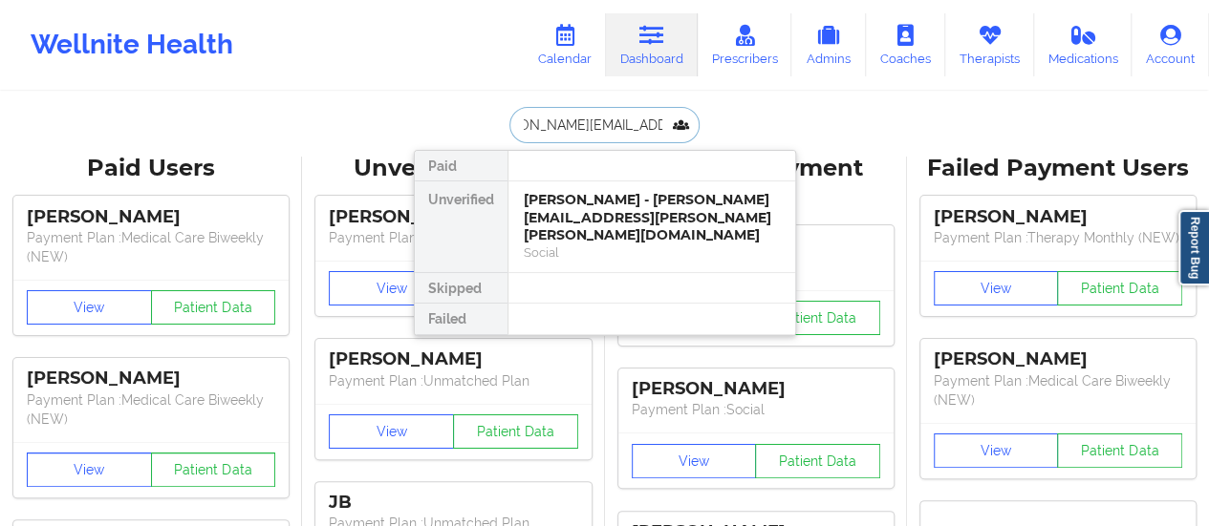
click at [593, 200] on div "[PERSON_NAME] - [PERSON_NAME][EMAIL_ADDRESS][PERSON_NAME][PERSON_NAME][DOMAIN_N…" at bounding box center [652, 218] width 256 height 54
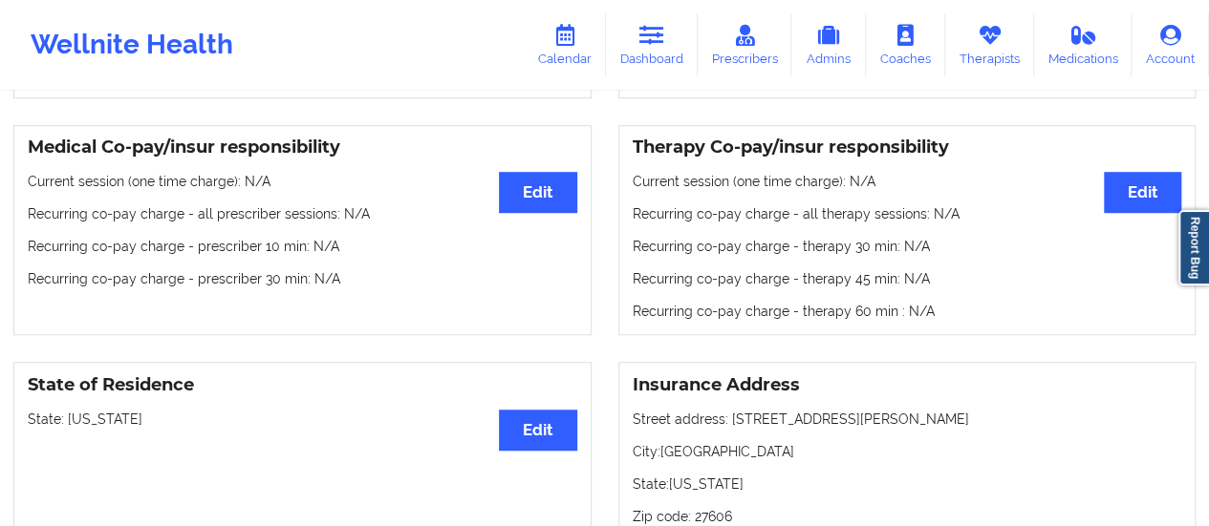
scroll to position [566, 0]
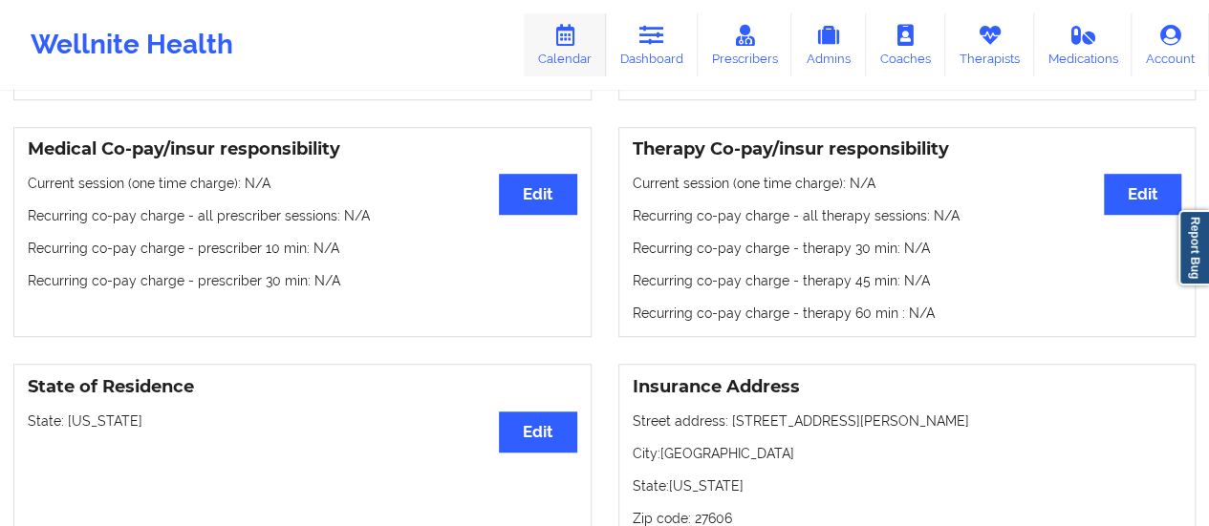
click at [573, 38] on icon at bounding box center [564, 35] width 25 height 21
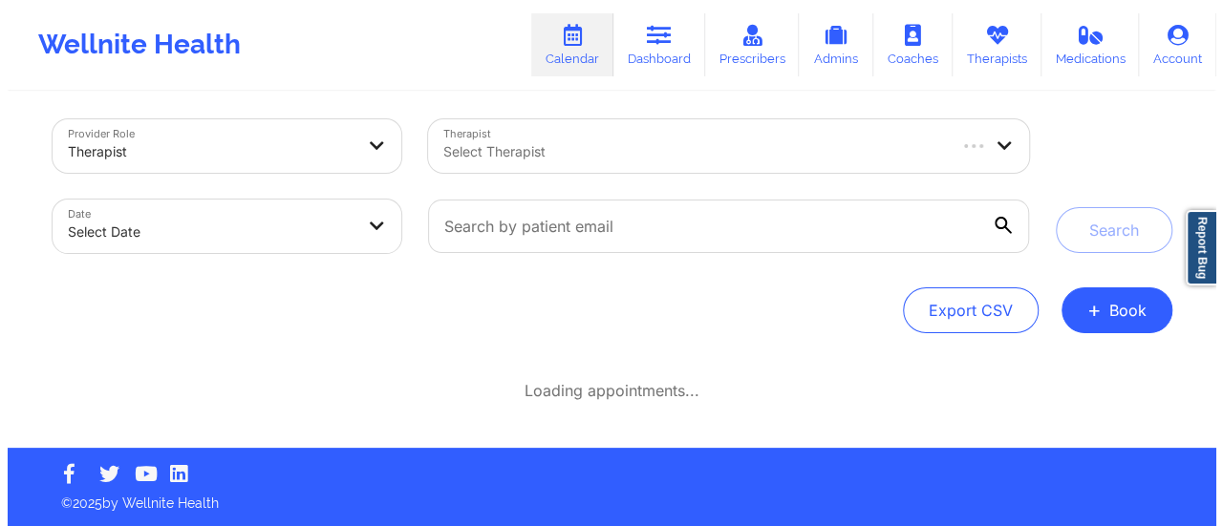
scroll to position [8, 0]
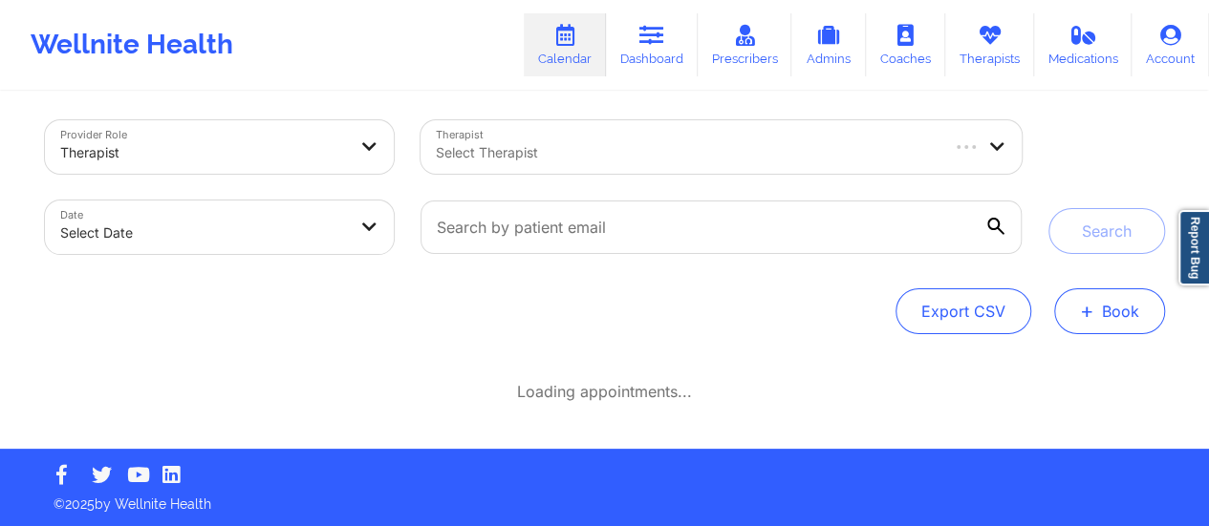
click at [1094, 310] on button "+ Book" at bounding box center [1109, 312] width 111 height 46
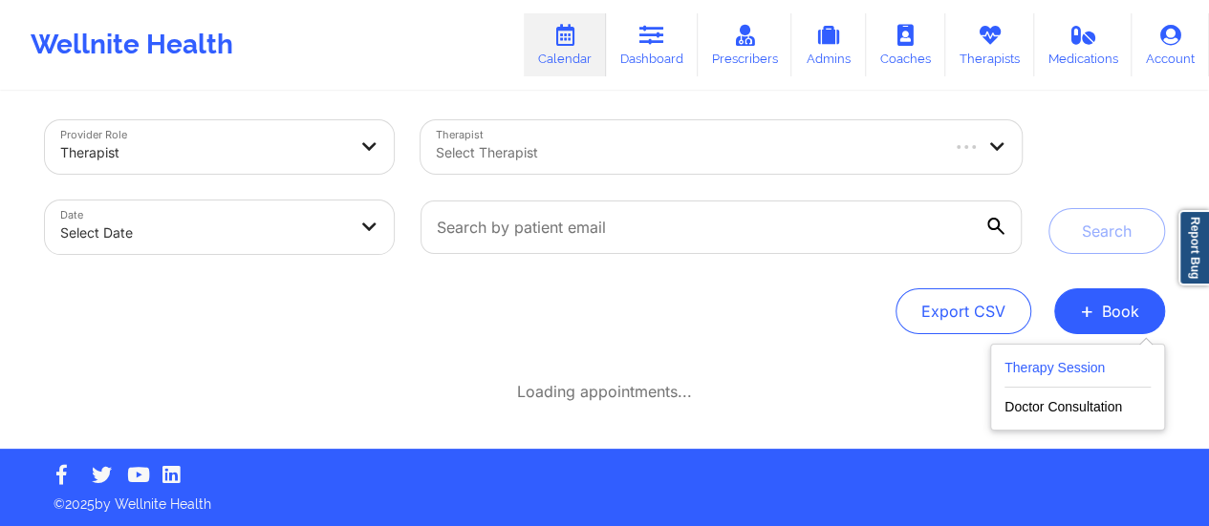
click at [1051, 375] on button "Therapy Session" at bounding box center [1077, 372] width 146 height 32
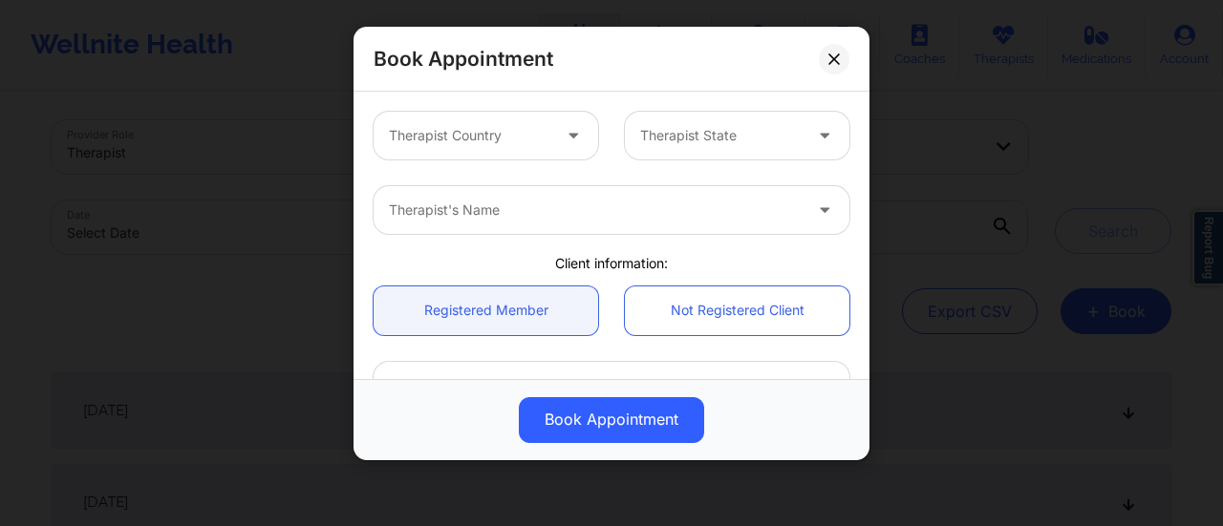
click at [461, 129] on div at bounding box center [469, 135] width 161 height 23
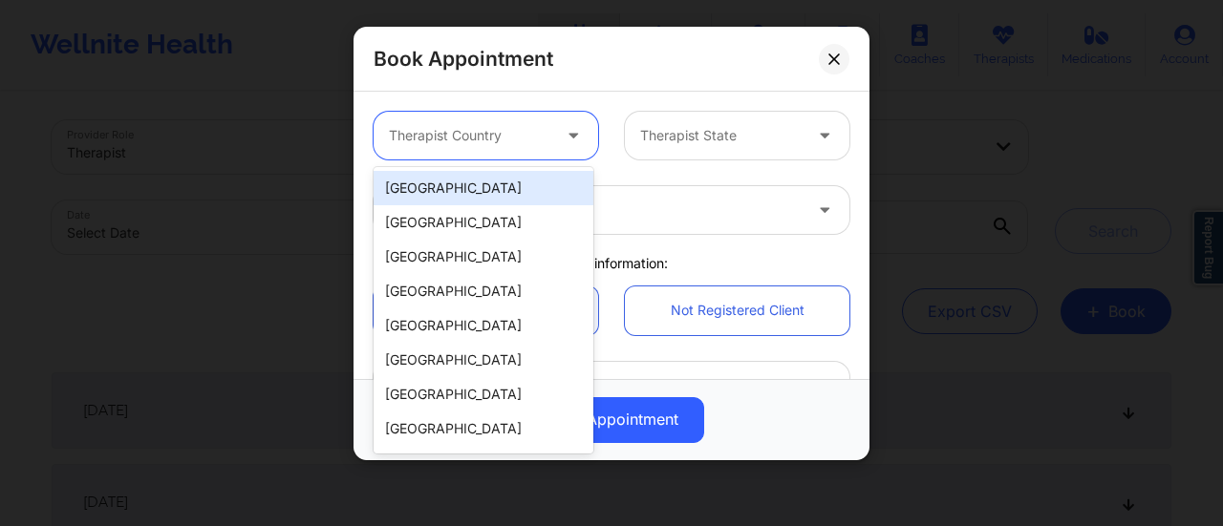
click at [450, 189] on div "[GEOGRAPHIC_DATA]" at bounding box center [484, 188] width 220 height 34
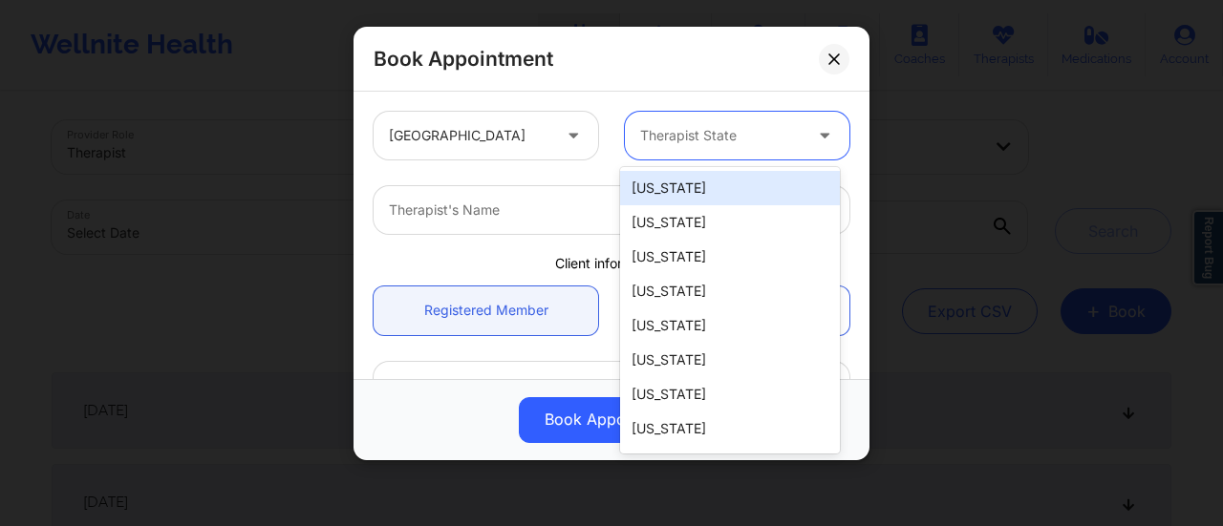
click at [706, 140] on div at bounding box center [720, 135] width 161 height 23
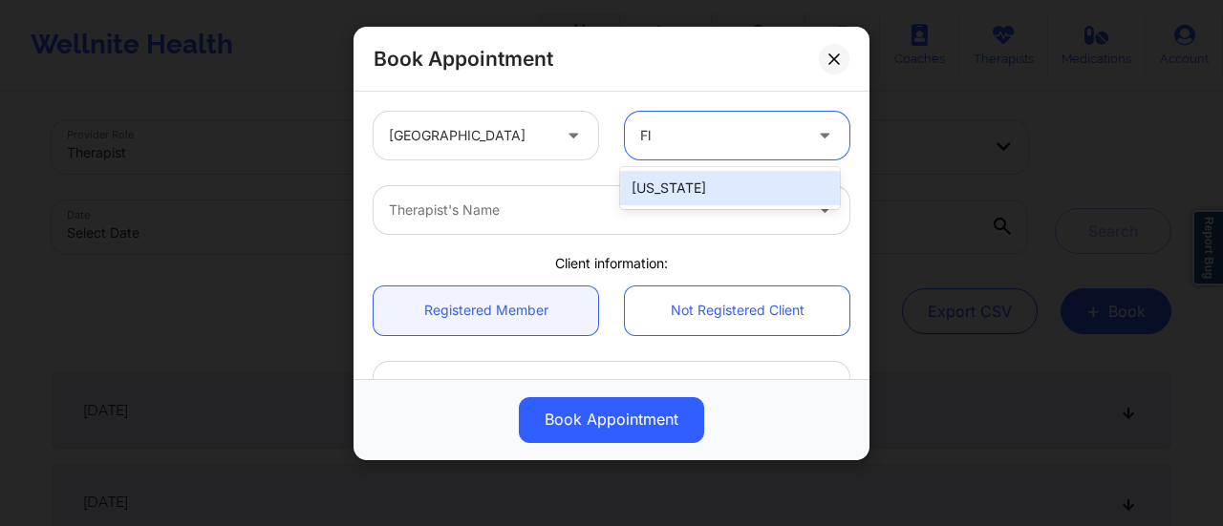
type input "Flo"
click at [705, 190] on div "[US_STATE]" at bounding box center [730, 188] width 220 height 34
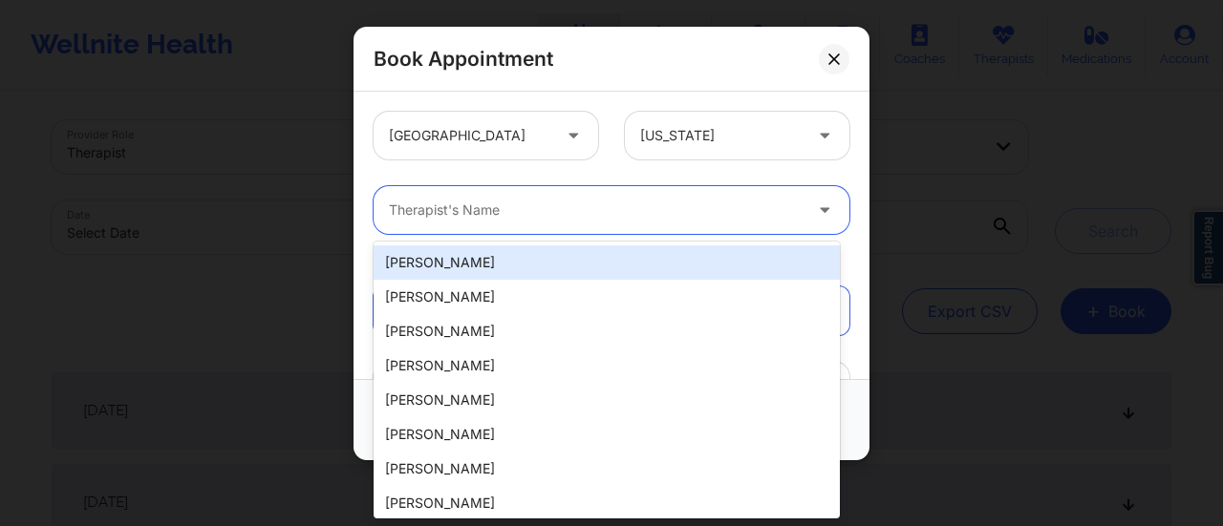
click at [612, 215] on div at bounding box center [595, 210] width 413 height 23
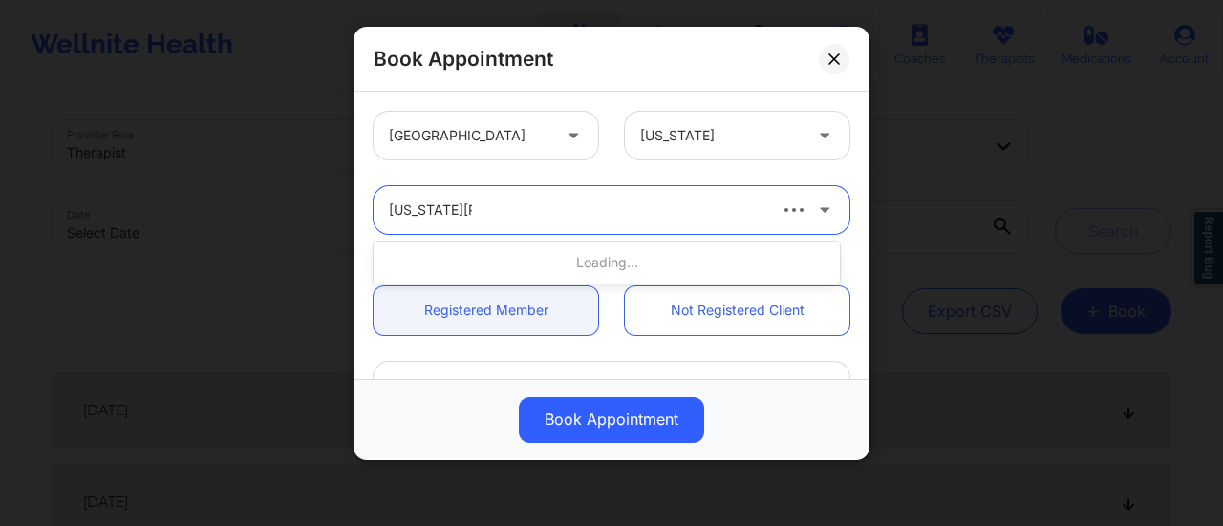
type input "[US_STATE][PERSON_NAME]"
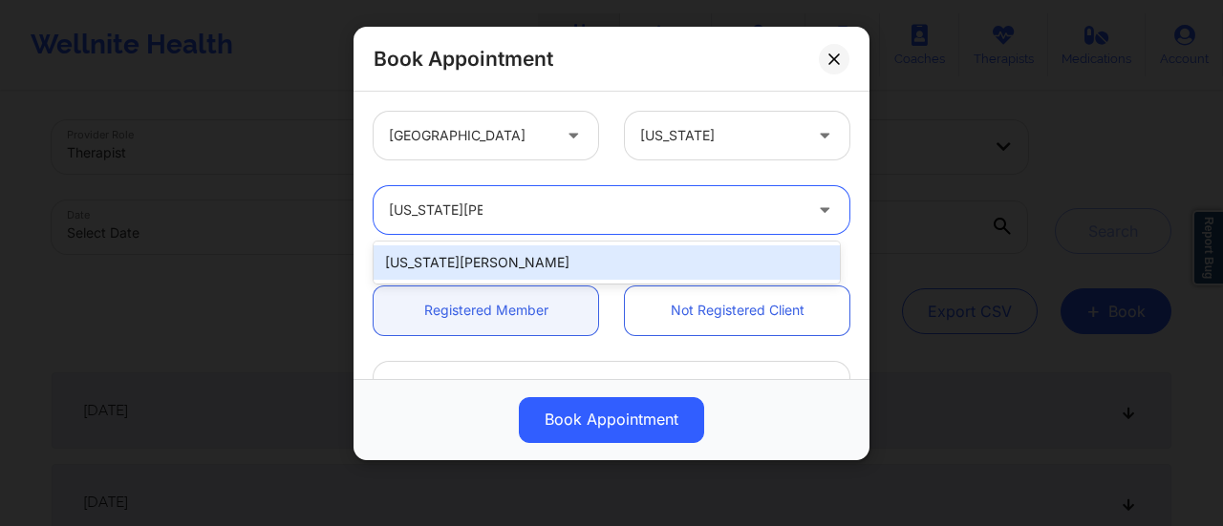
click at [547, 263] on div "[US_STATE][PERSON_NAME]" at bounding box center [607, 263] width 466 height 34
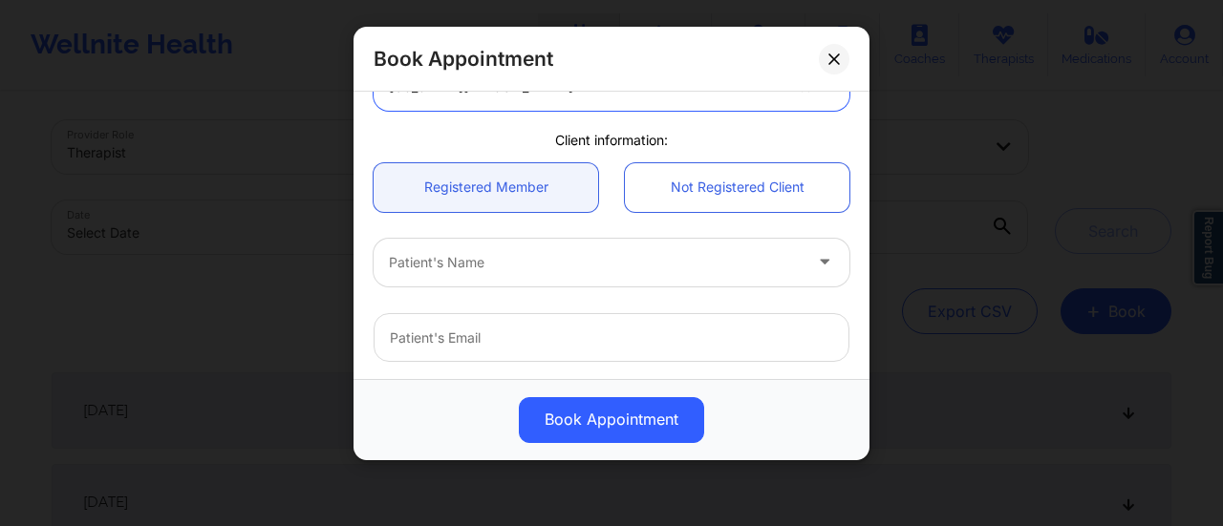
scroll to position [127, 0]
click at [697, 203] on link "Not Registered Client" at bounding box center [737, 184] width 225 height 49
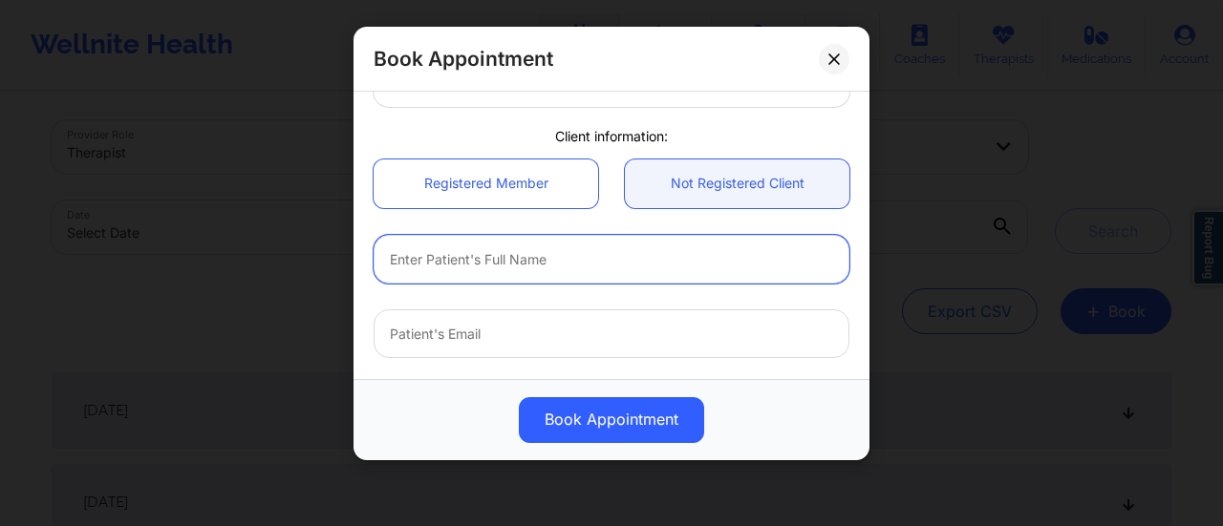
click at [547, 257] on input "text" at bounding box center [612, 259] width 476 height 49
paste input "[PERSON_NAME]"
type input "[PERSON_NAME]"
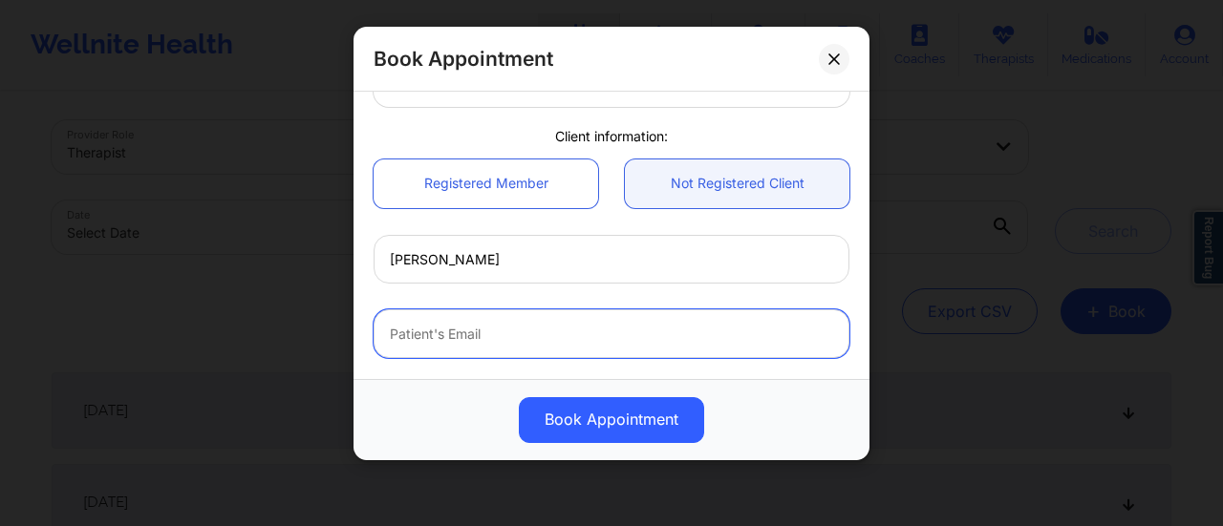
click at [519, 319] on input "email" at bounding box center [612, 334] width 476 height 49
paste input "[EMAIL_ADDRESS][DOMAIN_NAME]"
type input "[EMAIL_ADDRESS][DOMAIN_NAME]"
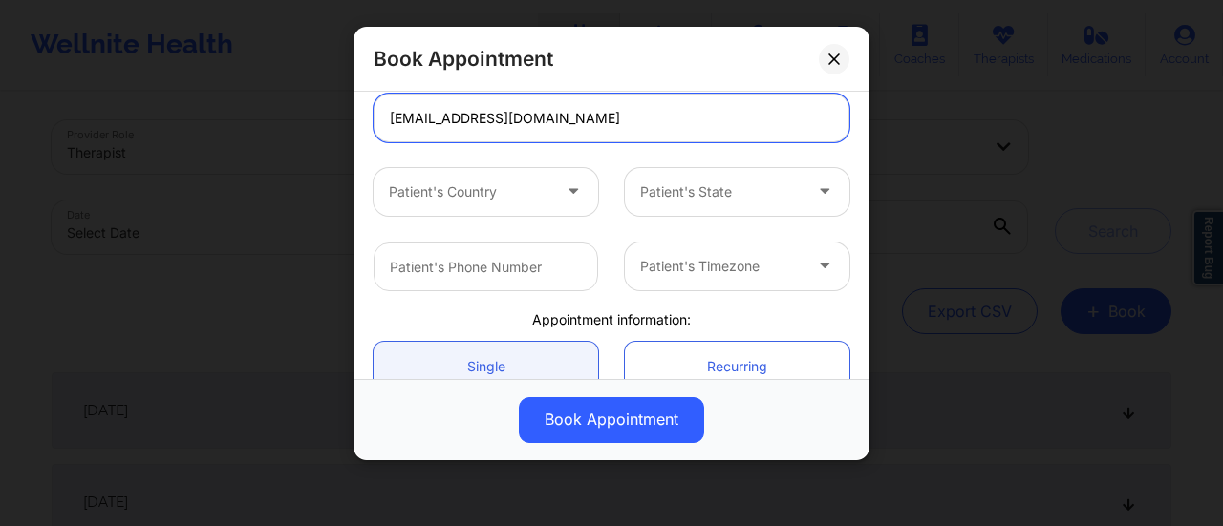
scroll to position [353, 0]
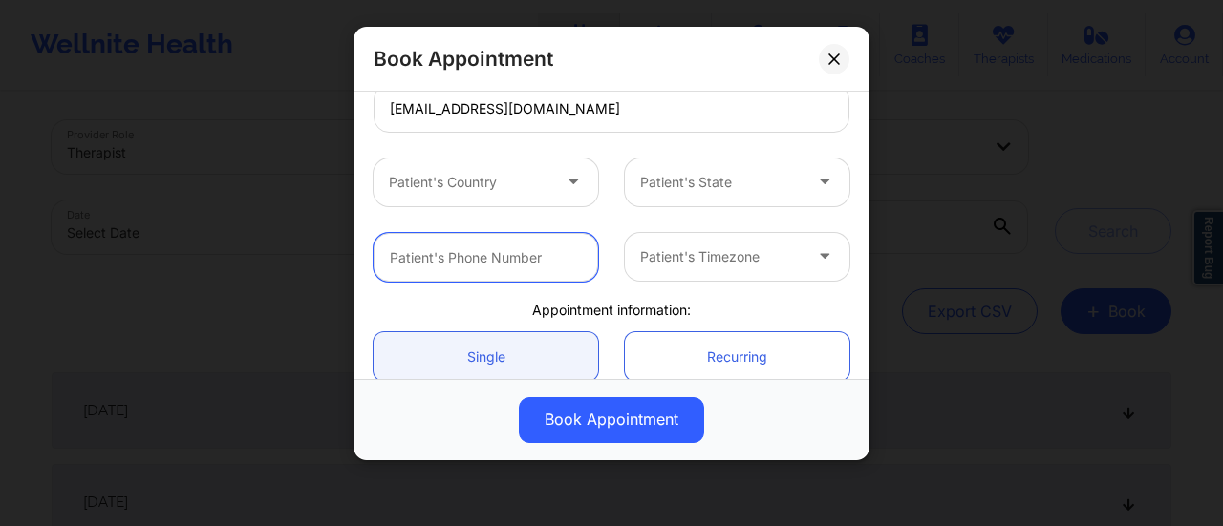
click at [547, 254] on input "text" at bounding box center [486, 257] width 225 height 49
paste input "772) 713-4908"
type input "772) 713-4908"
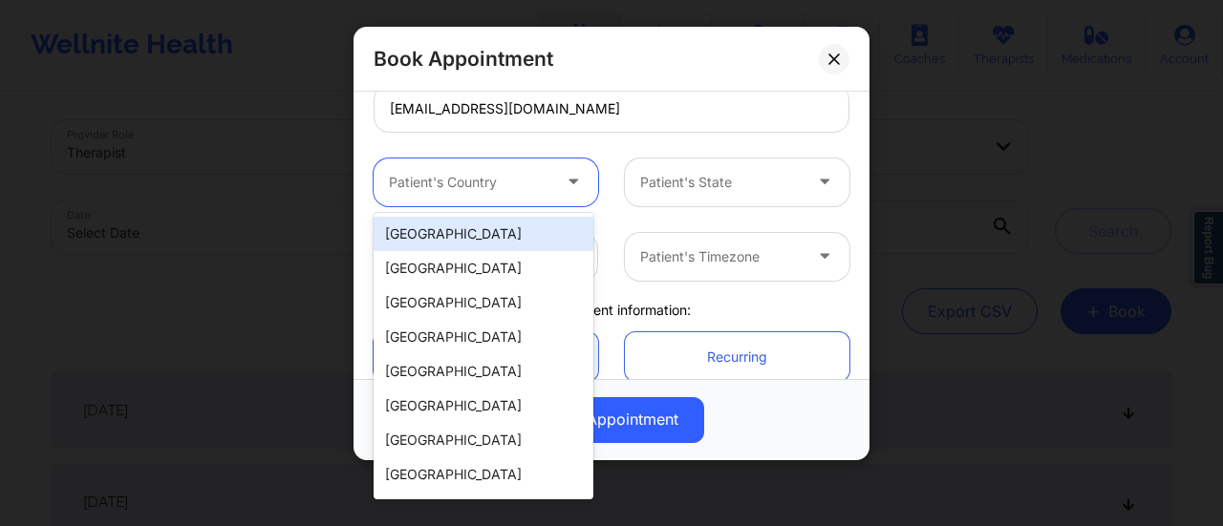
click at [505, 184] on div at bounding box center [469, 182] width 161 height 23
click at [474, 230] on div "[GEOGRAPHIC_DATA]" at bounding box center [484, 234] width 220 height 34
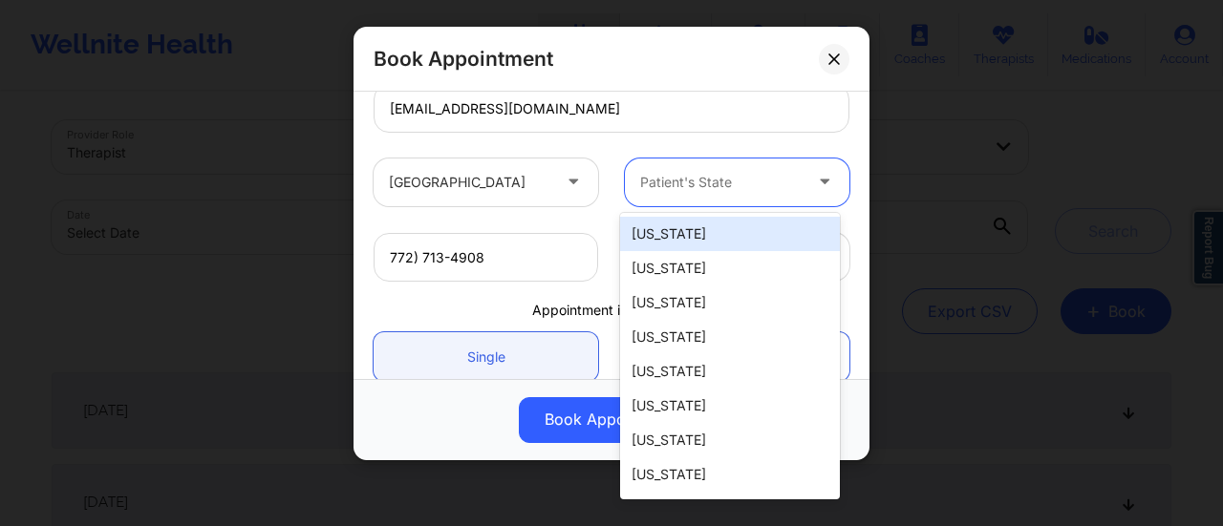
click at [726, 188] on div at bounding box center [720, 182] width 161 height 23
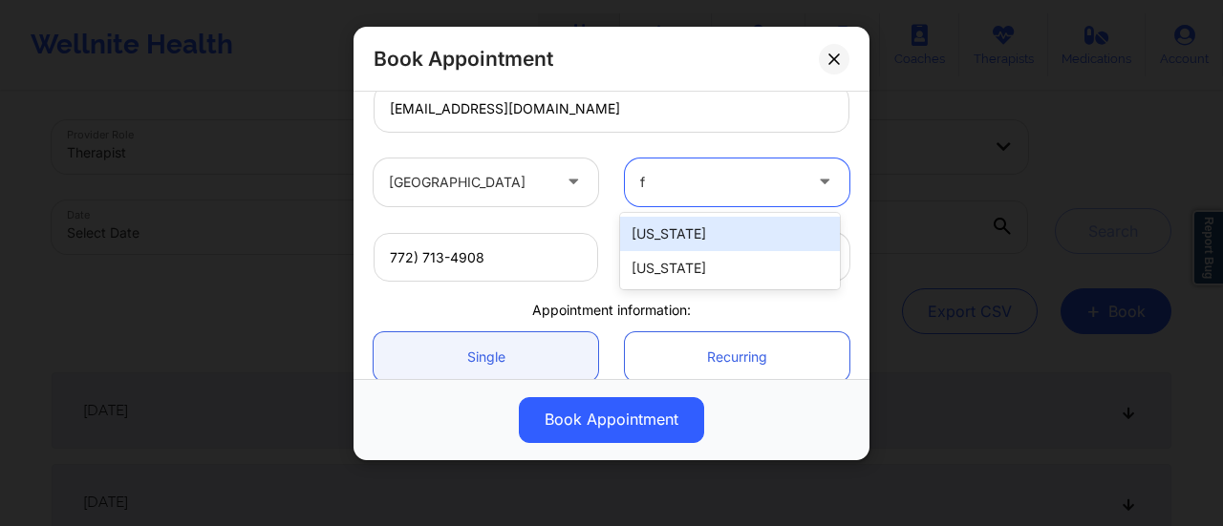
type input "fl"
click at [722, 225] on div "[US_STATE]" at bounding box center [730, 234] width 220 height 34
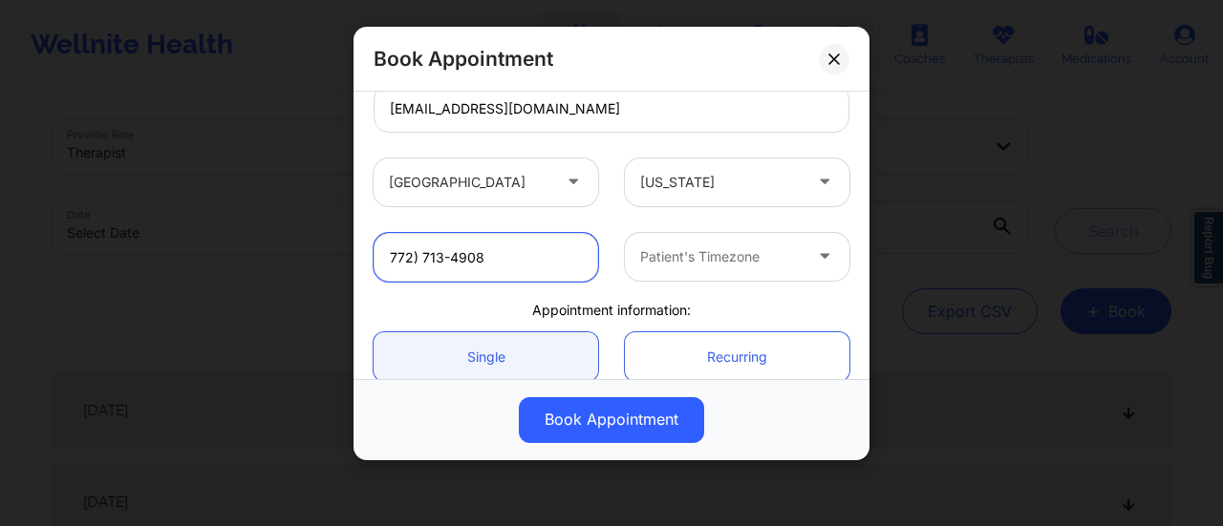
click at [507, 265] on input "772) 713-4908" at bounding box center [486, 257] width 225 height 49
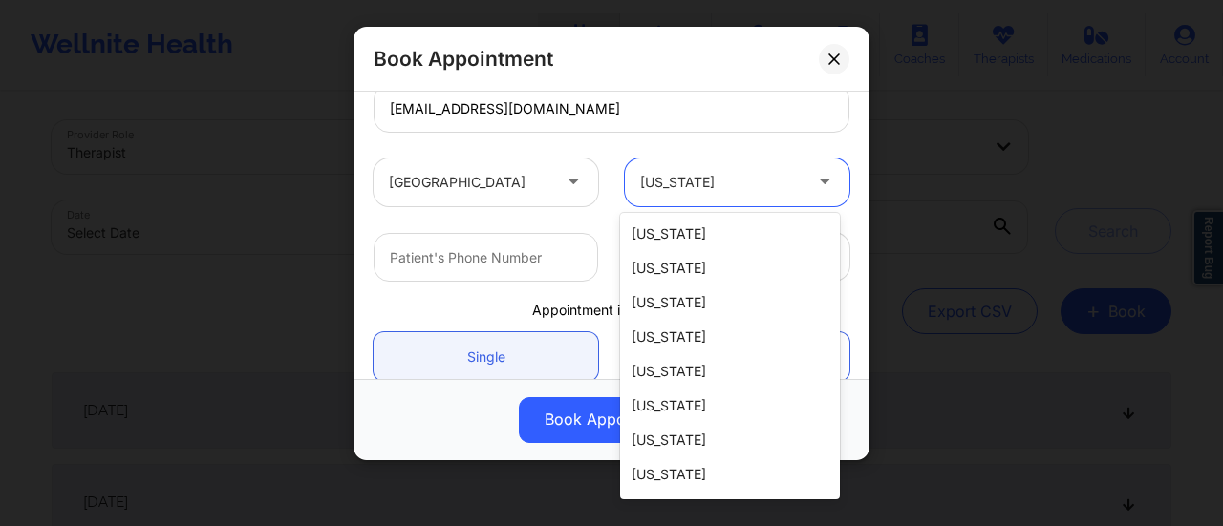
click at [673, 183] on div at bounding box center [720, 182] width 161 height 23
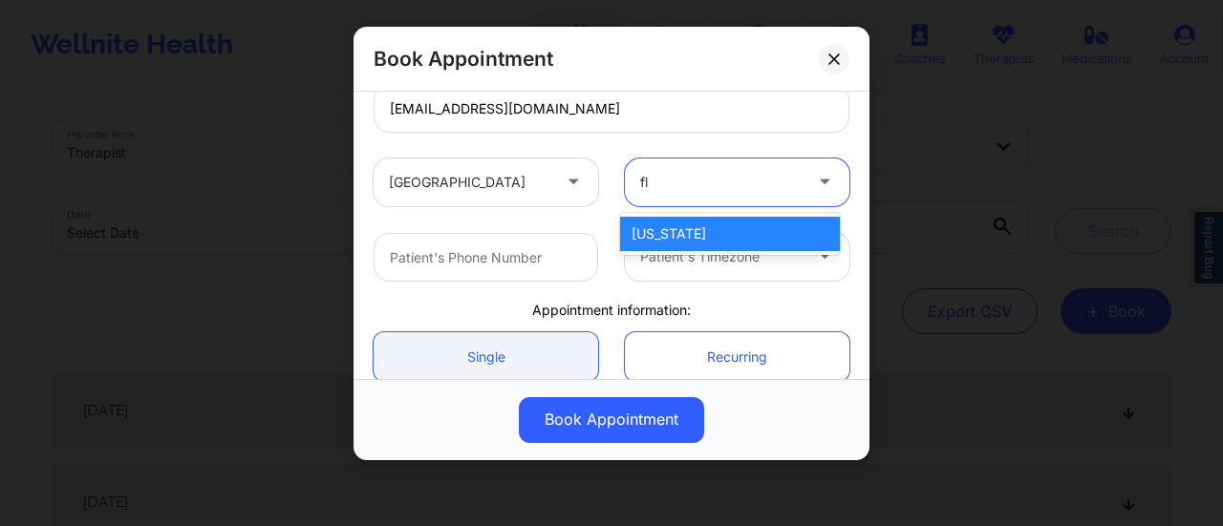
type input "flo"
click at [698, 230] on div "[US_STATE]" at bounding box center [730, 234] width 220 height 34
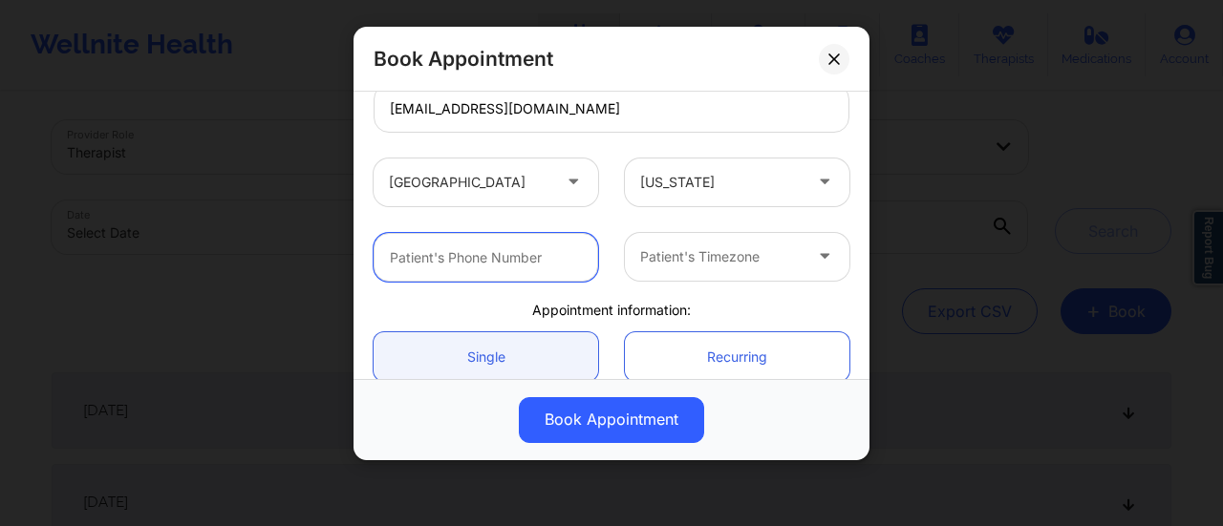
click at [512, 263] on input "text" at bounding box center [486, 257] width 225 height 49
paste input "772) 713-4908"
type input "772) 713-4908"
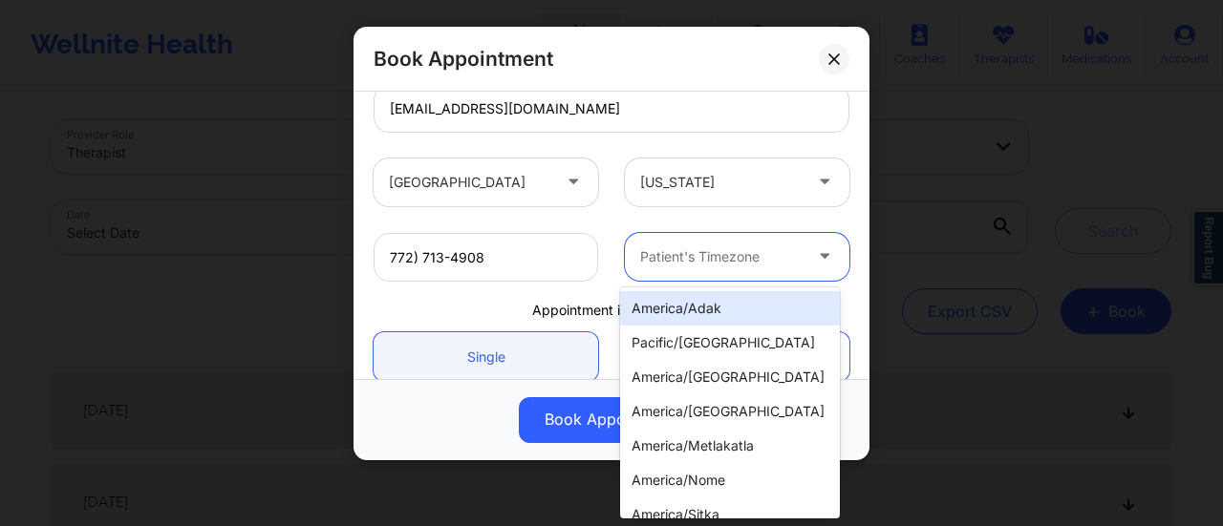
click at [707, 261] on div at bounding box center [720, 257] width 161 height 23
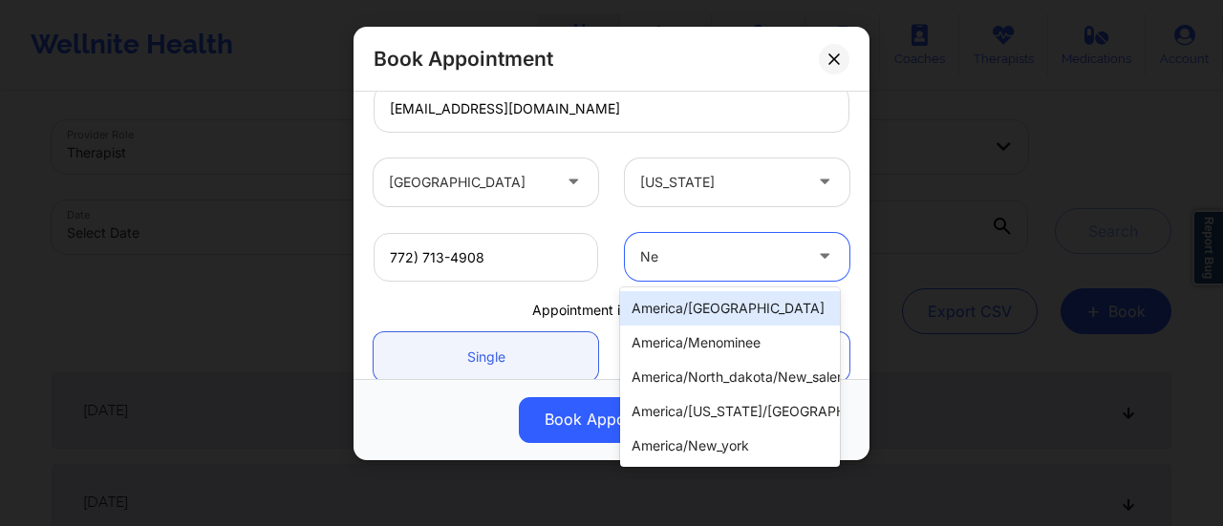
type input "New"
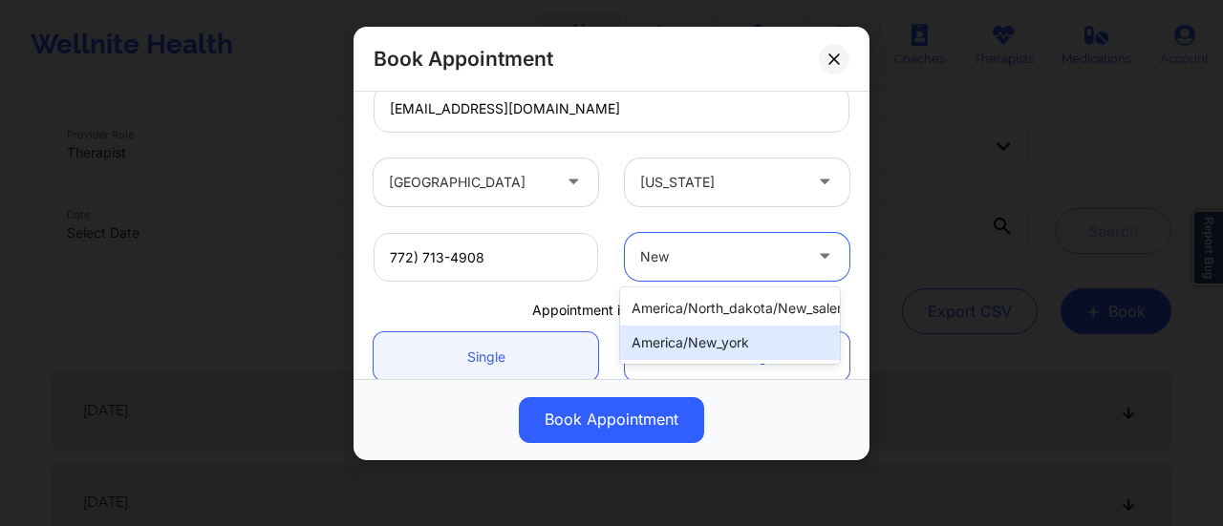
click at [719, 358] on div "america/new_york" at bounding box center [730, 343] width 220 height 34
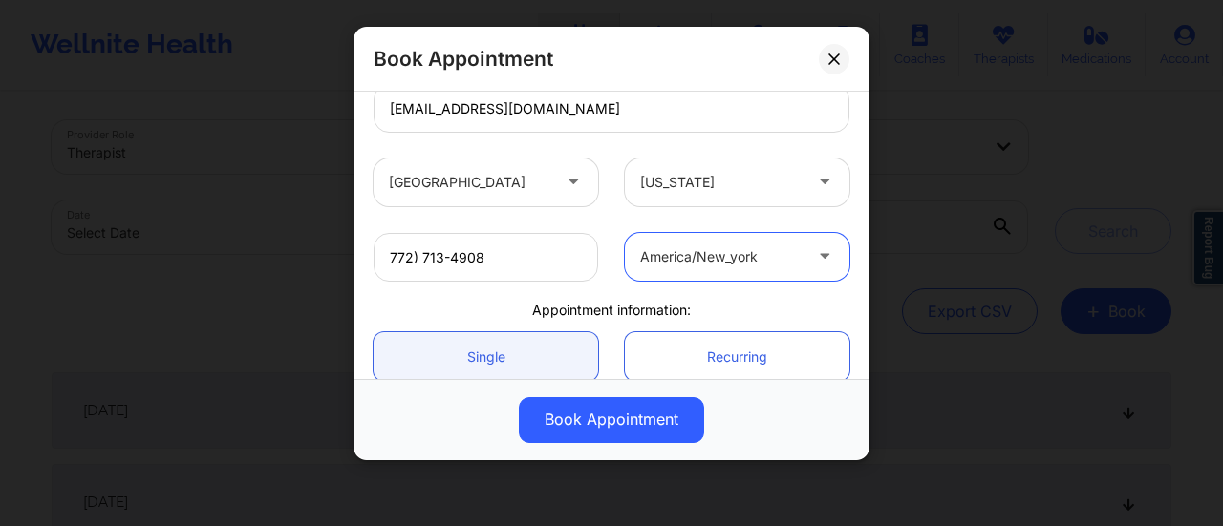
scroll to position [524, 0]
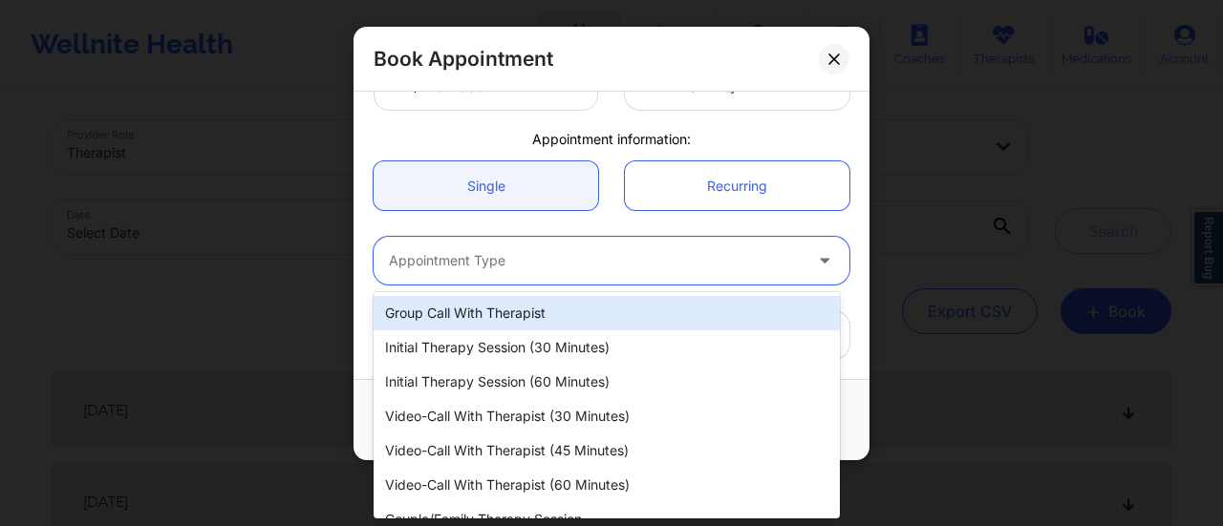
click at [476, 259] on div at bounding box center [595, 260] width 413 height 23
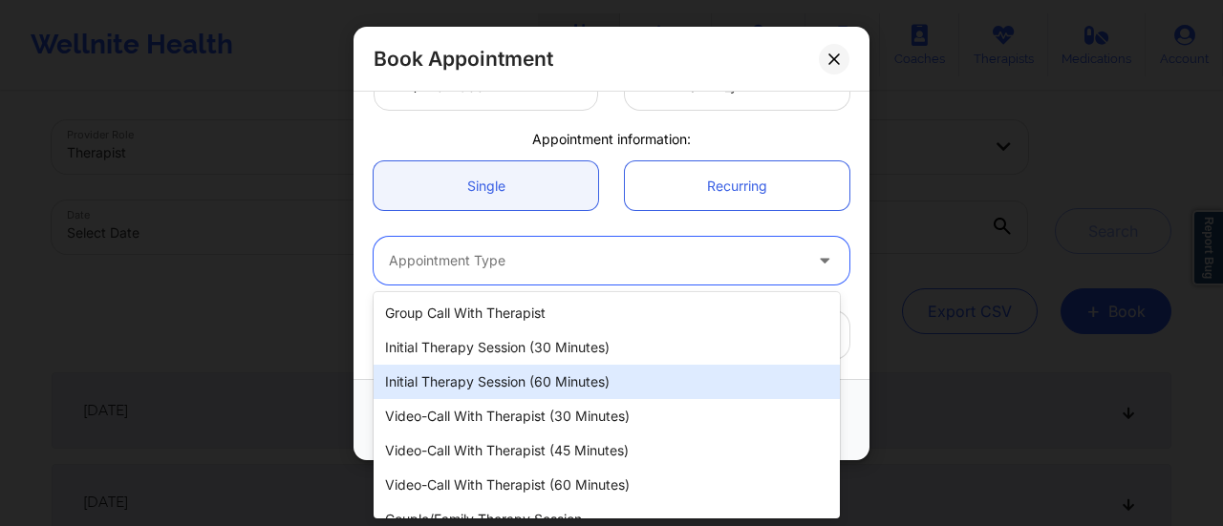
click at [522, 374] on div "Initial Therapy Session (60 minutes)" at bounding box center [607, 382] width 466 height 34
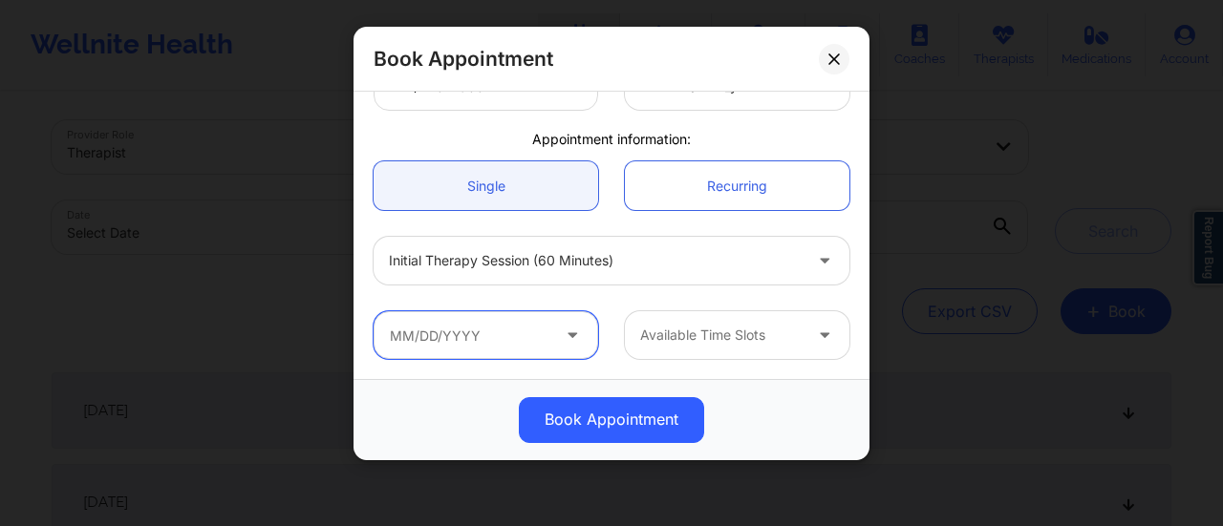
click at [499, 346] on input "text" at bounding box center [486, 335] width 225 height 48
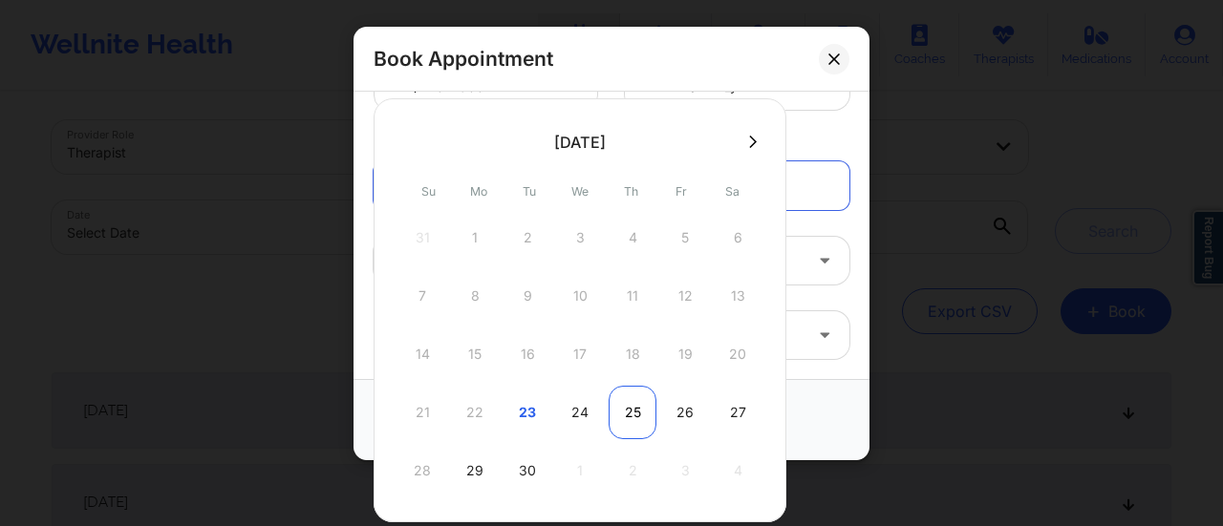
click at [632, 414] on div "25" at bounding box center [633, 413] width 48 height 54
type input "[DATE]"
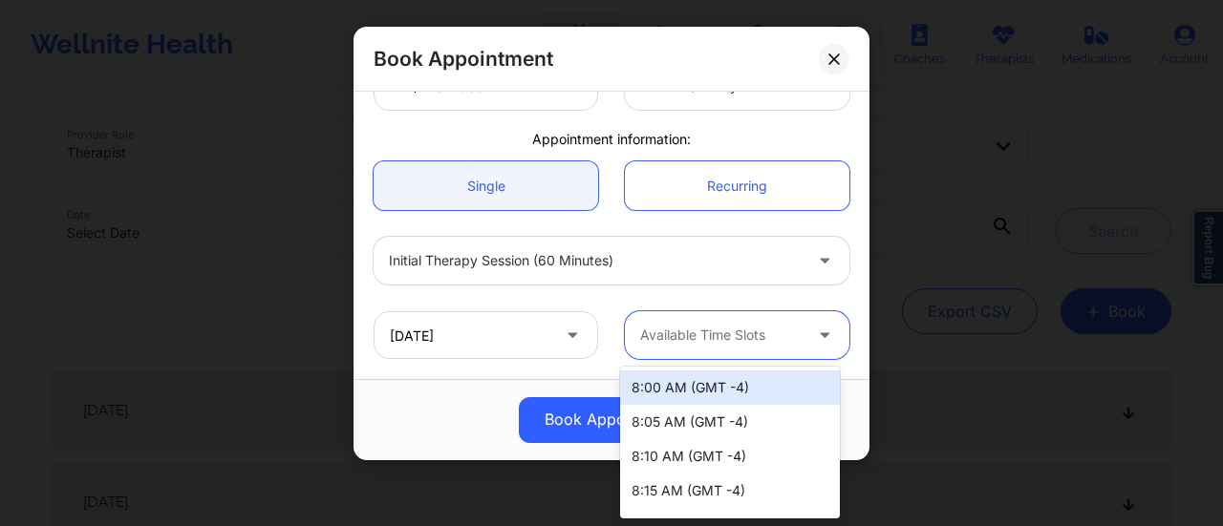
click at [709, 333] on div at bounding box center [720, 335] width 161 height 23
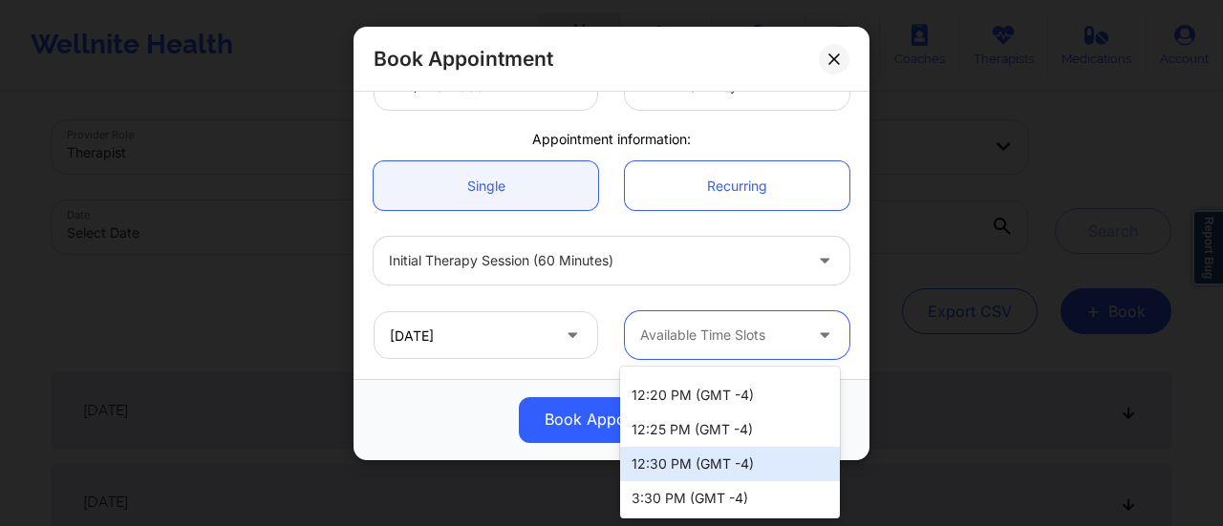
scroll to position [1777, 0]
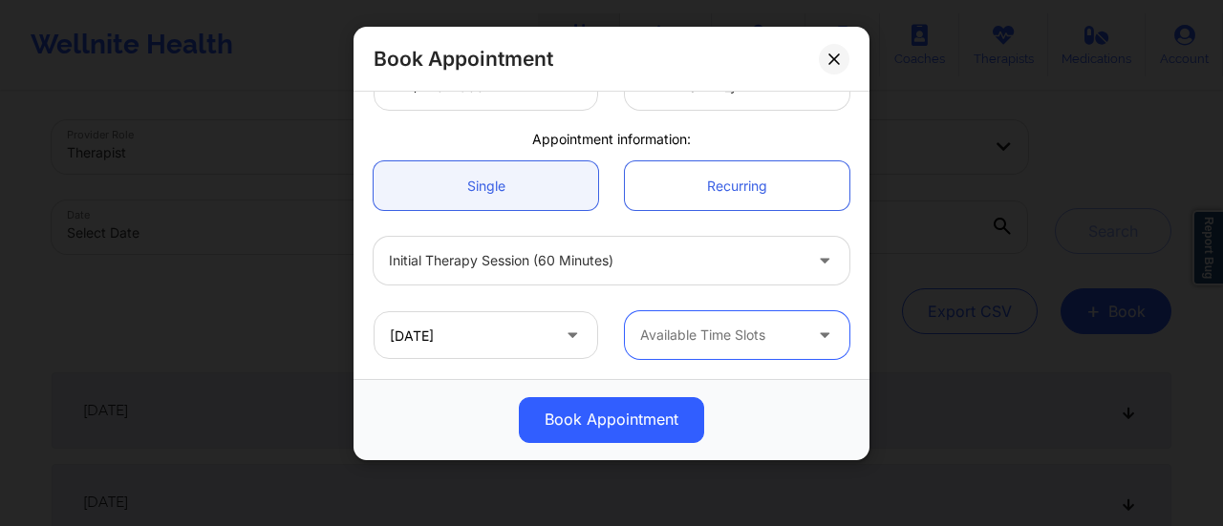
click at [722, 332] on div at bounding box center [720, 335] width 161 height 23
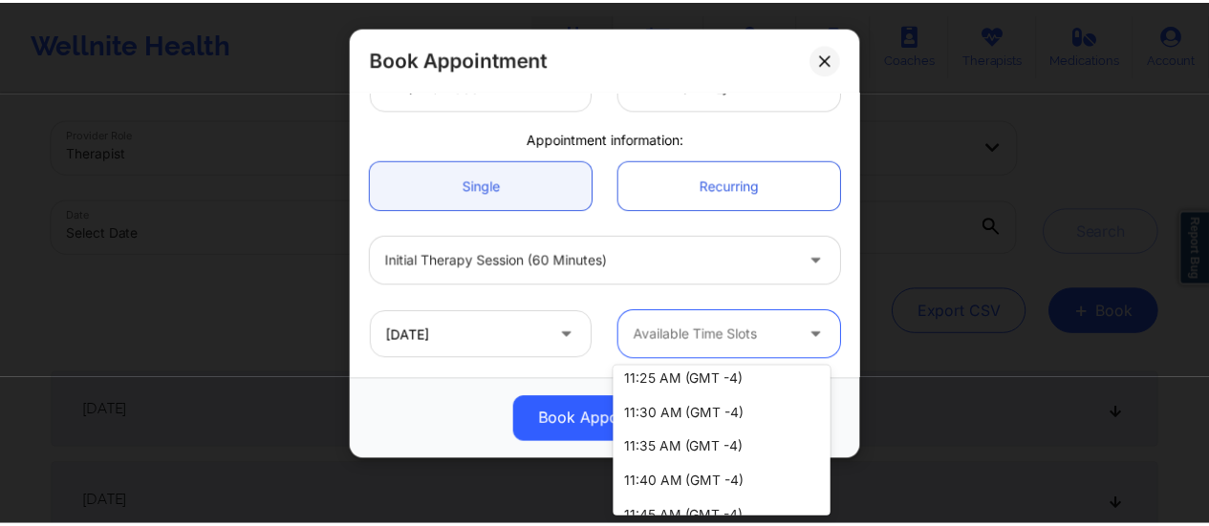
scroll to position [1781, 0]
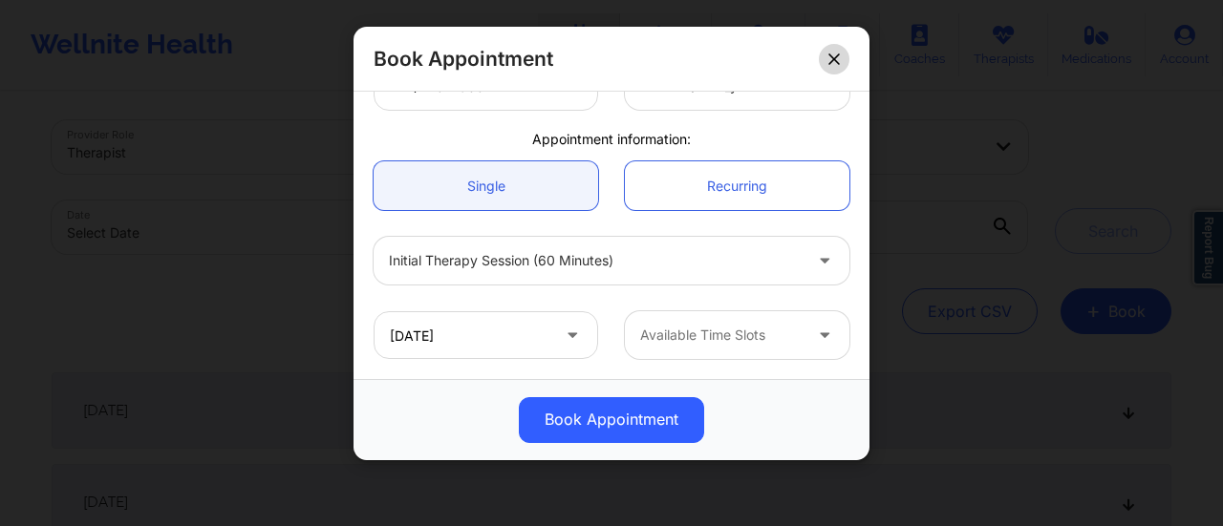
click at [843, 65] on button at bounding box center [834, 59] width 31 height 31
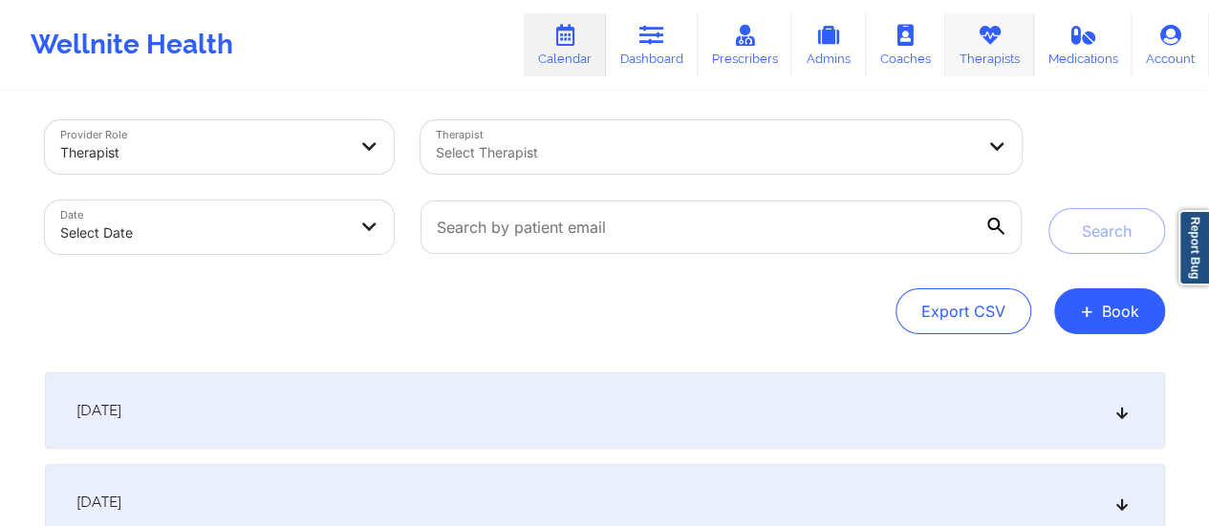
click at [1003, 27] on link "Therapists" at bounding box center [989, 44] width 89 height 63
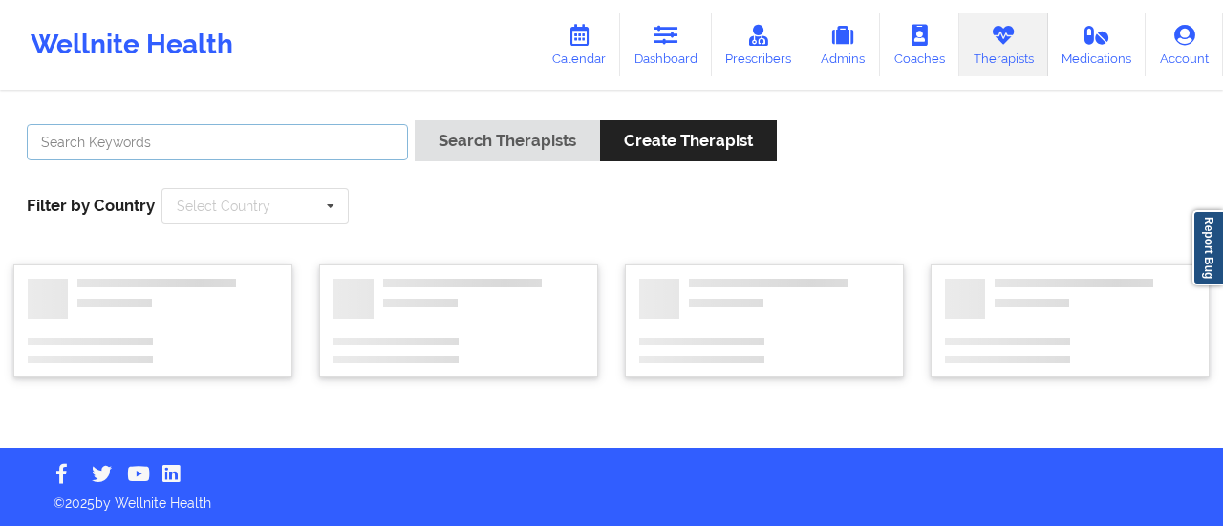
click at [362, 140] on input "text" at bounding box center [217, 142] width 381 height 36
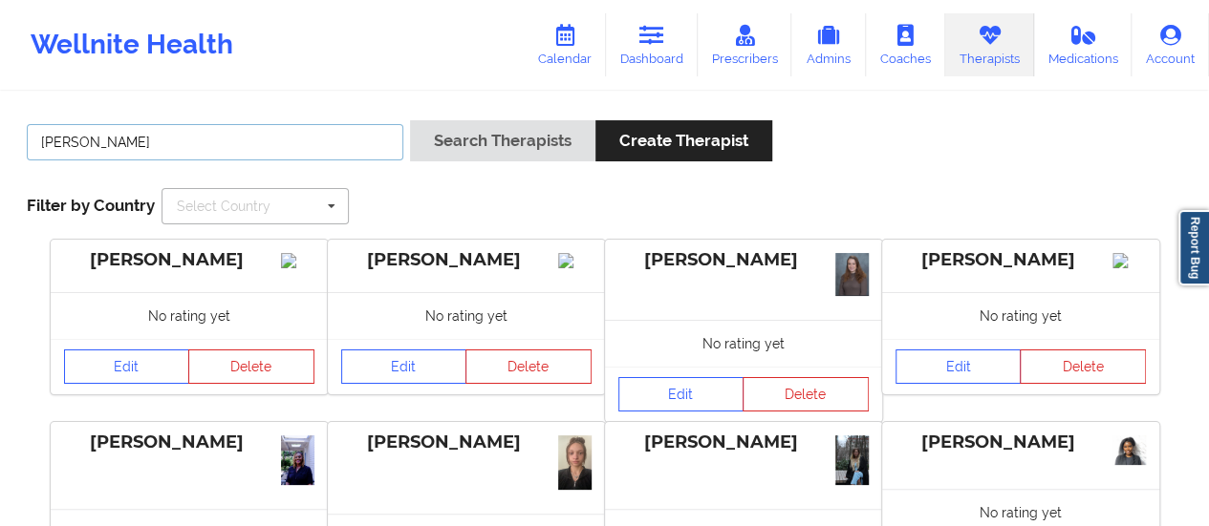
type input "[PERSON_NAME]"
click at [410, 120] on button "Search Therapists" at bounding box center [502, 140] width 185 height 41
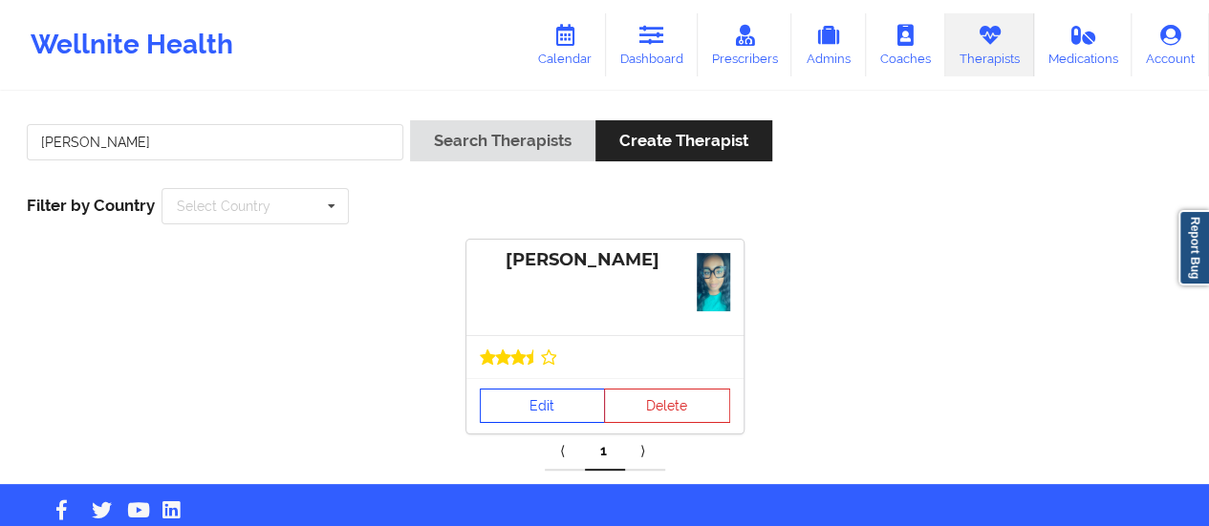
click at [531, 391] on link "Edit" at bounding box center [543, 406] width 126 height 34
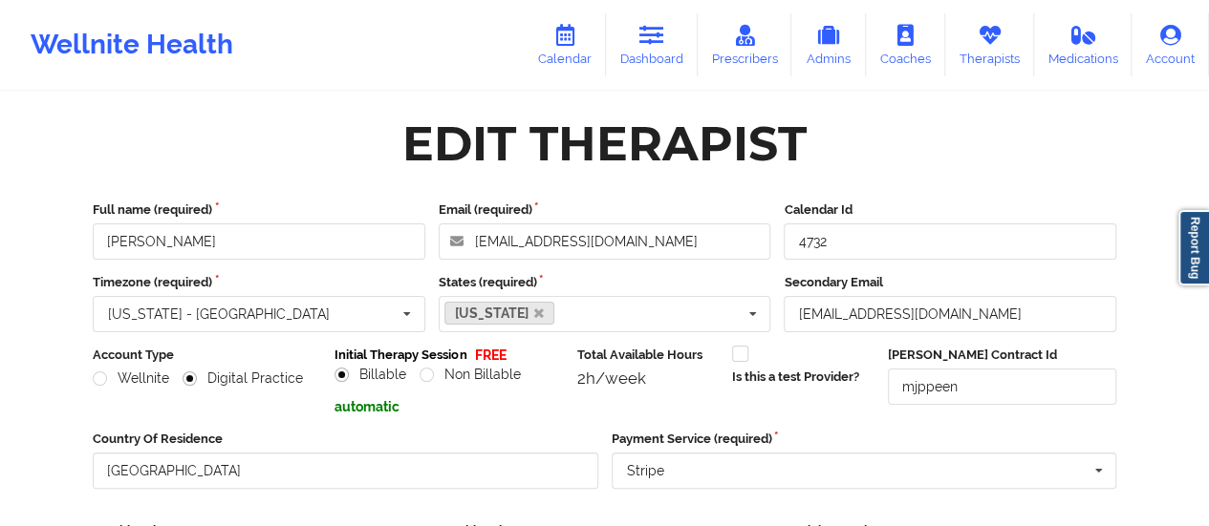
scroll to position [344, 0]
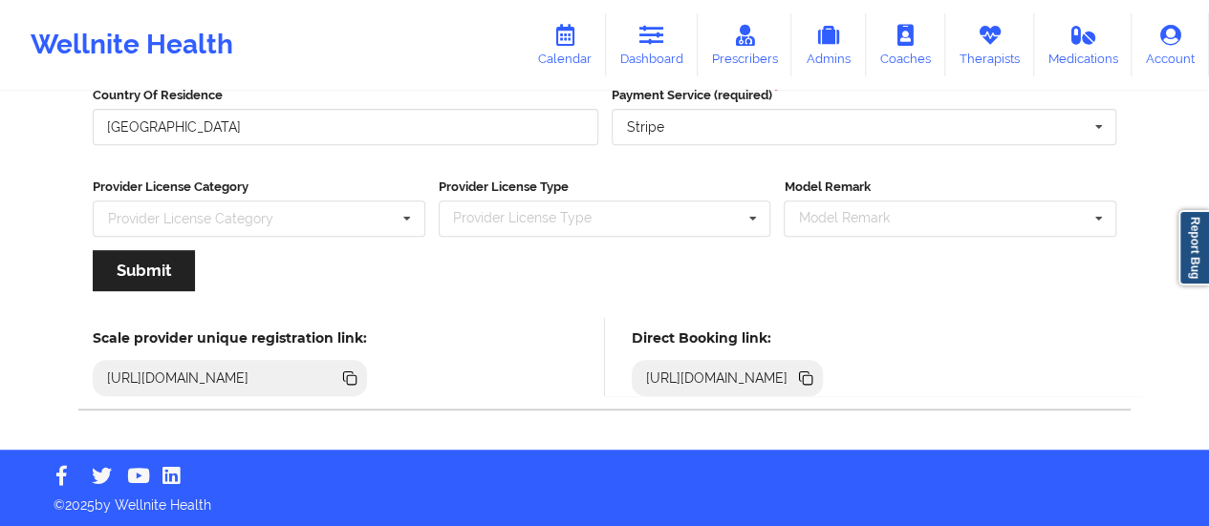
click at [812, 378] on icon at bounding box center [808, 380] width 10 height 10
click at [548, 64] on link "Calendar" at bounding box center [565, 44] width 82 height 63
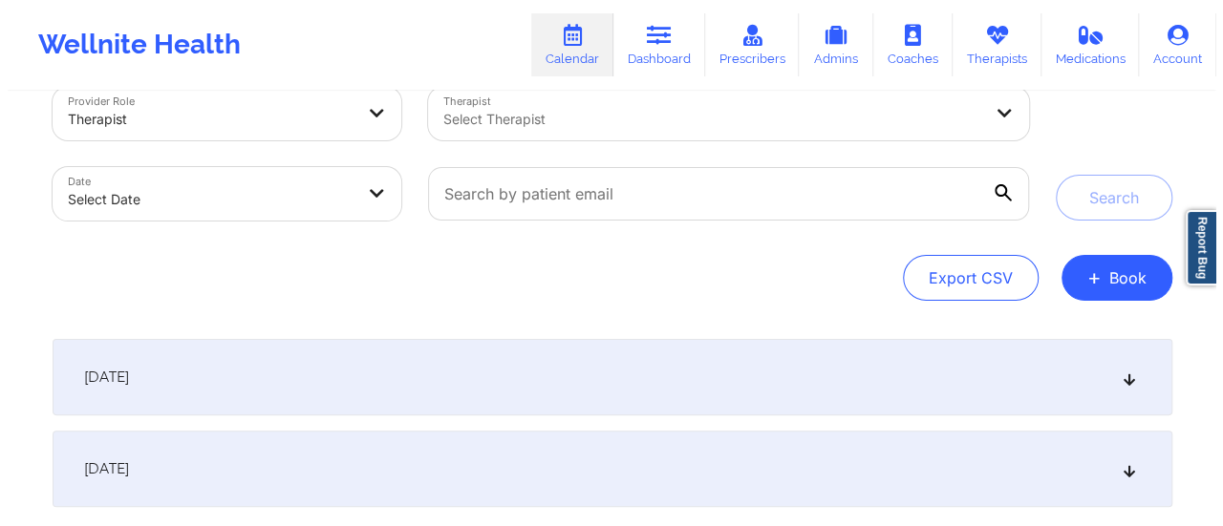
scroll to position [28, 0]
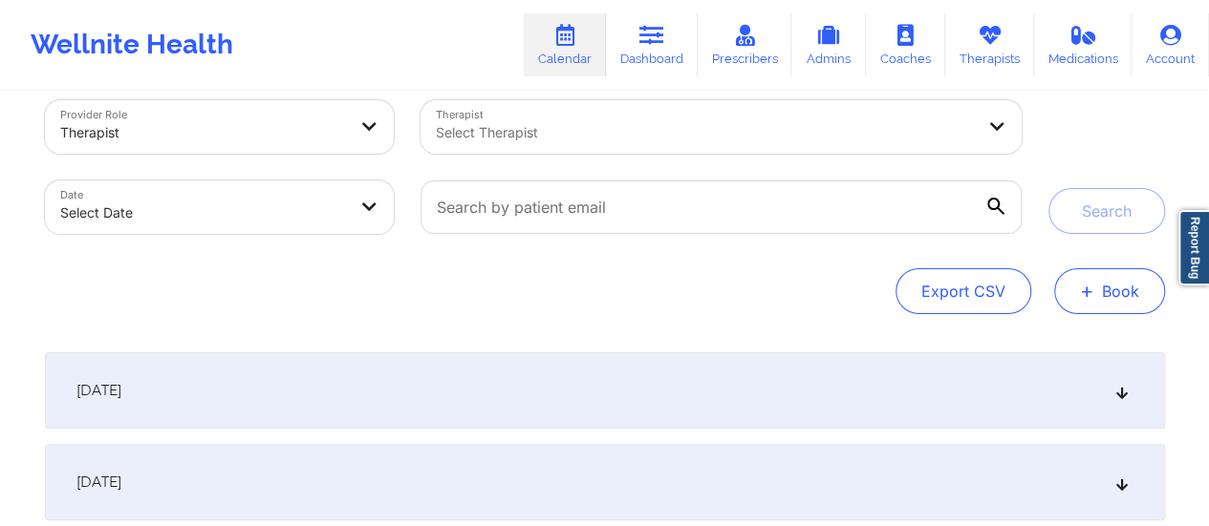
click at [1074, 277] on button "+ Book" at bounding box center [1109, 291] width 111 height 46
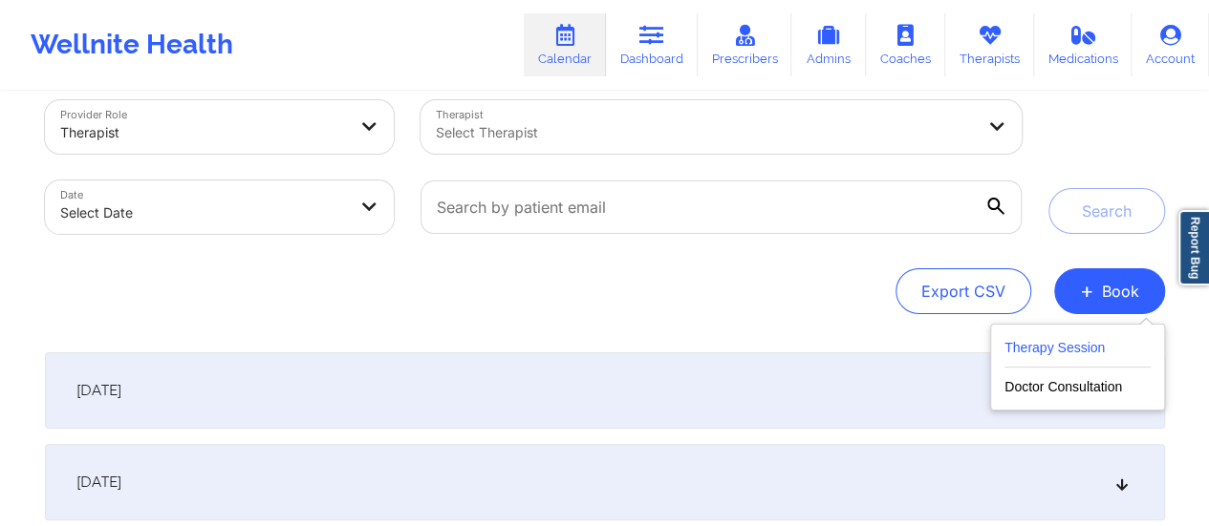
click at [1057, 349] on button "Therapy Session" at bounding box center [1077, 352] width 146 height 32
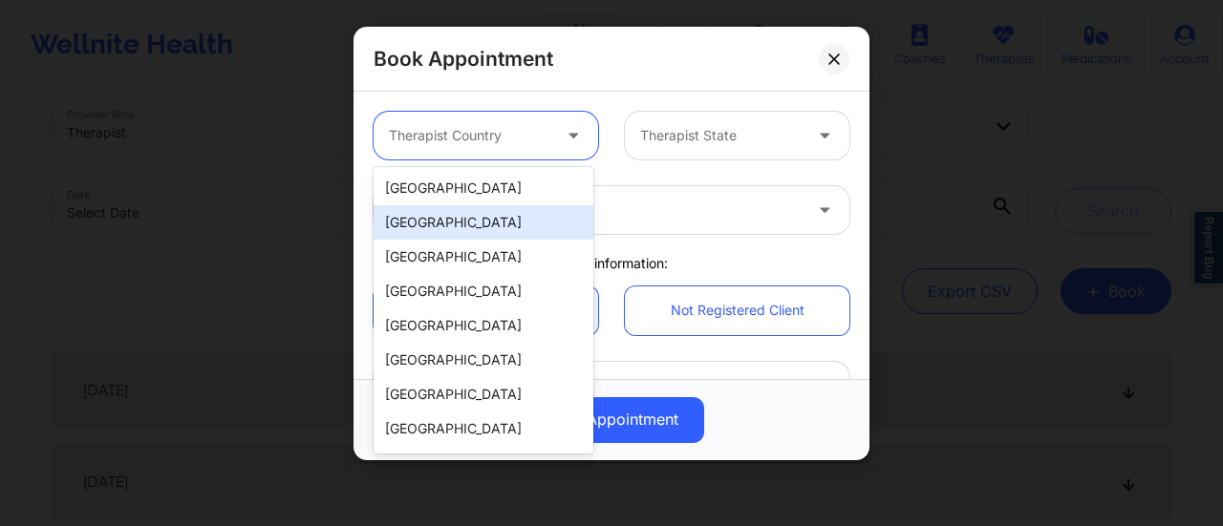
drag, startPoint x: 533, startPoint y: 147, endPoint x: 474, endPoint y: 197, distance: 77.3
click at [474, 197] on body "Wellnite Health Calendar Dashboard Prescribers Admins Coaches Therapists Medica…" at bounding box center [611, 235] width 1223 height 526
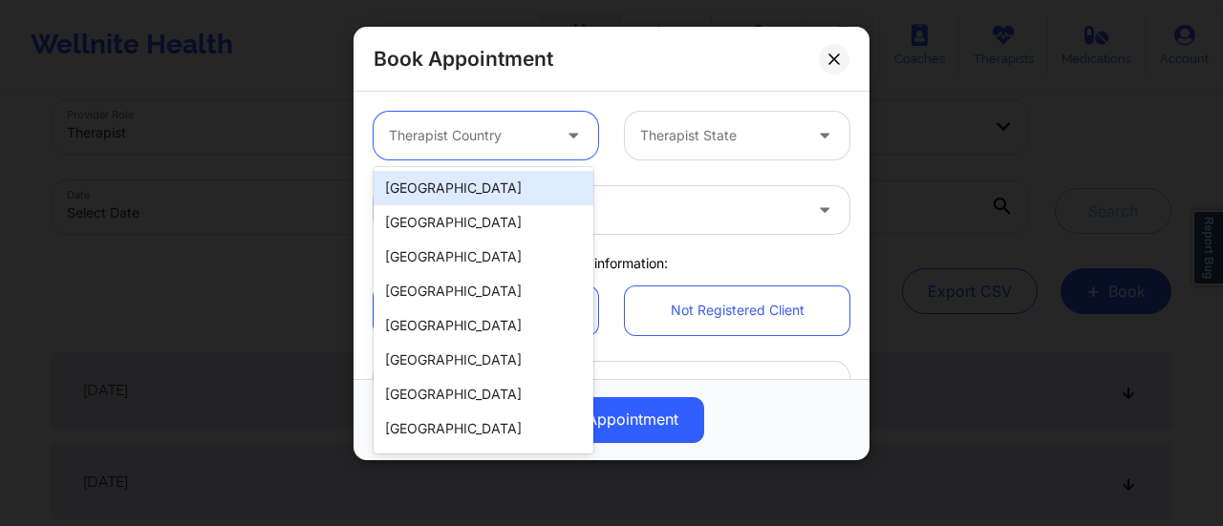
click at [474, 197] on div "[GEOGRAPHIC_DATA]" at bounding box center [484, 188] width 220 height 34
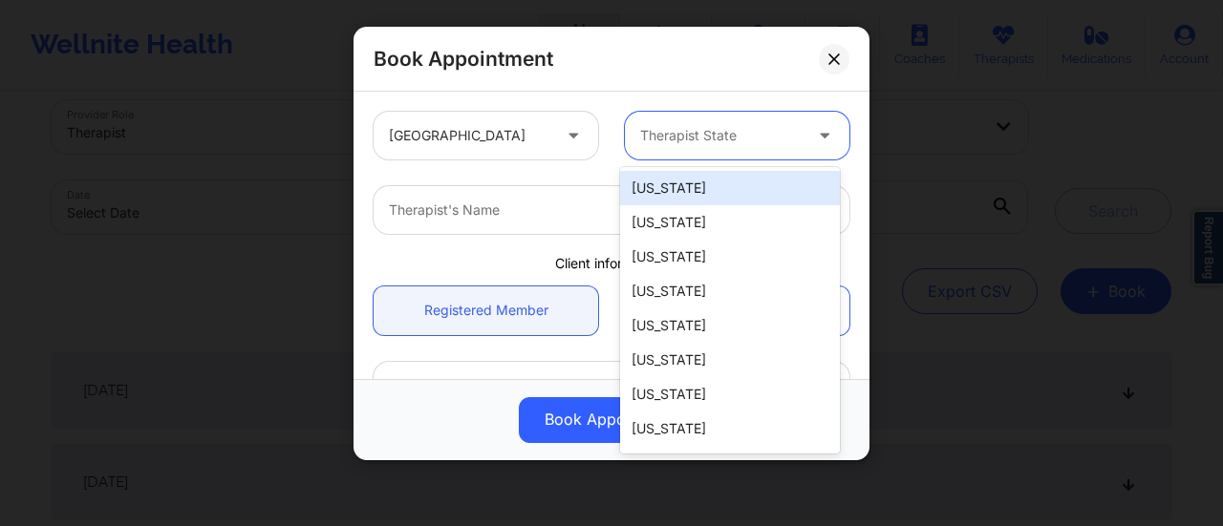
click at [701, 133] on div at bounding box center [720, 135] width 161 height 23
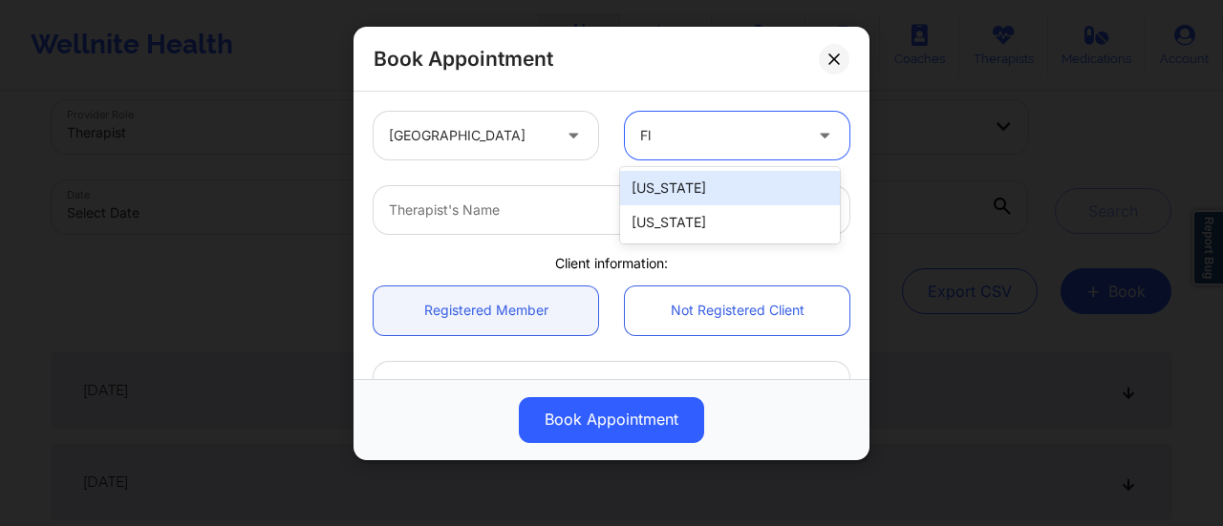
type input "Flo"
click at [709, 179] on div "[US_STATE]" at bounding box center [730, 188] width 220 height 34
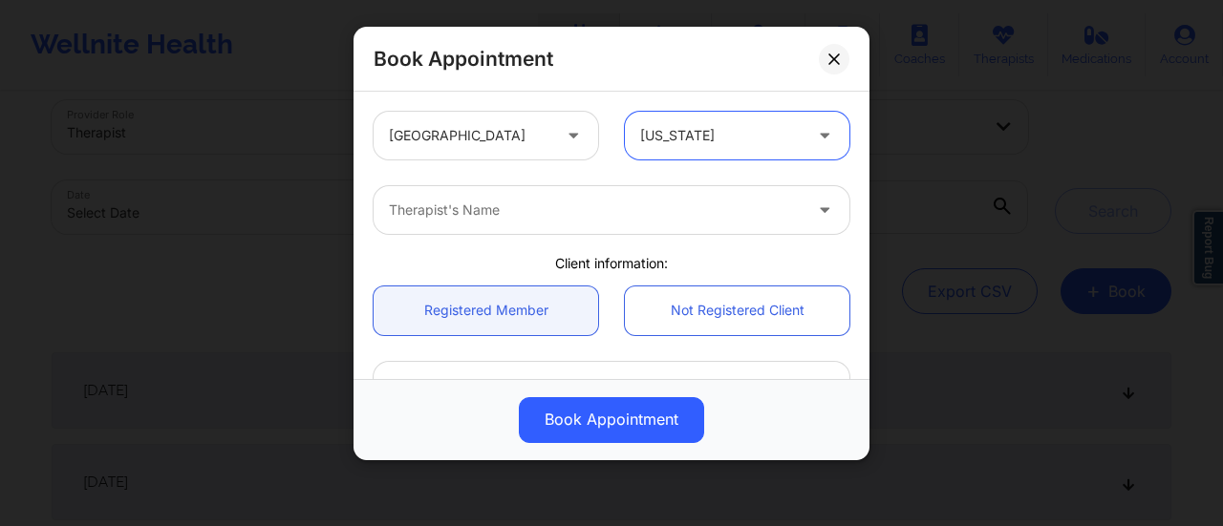
click at [580, 213] on div at bounding box center [595, 210] width 413 height 23
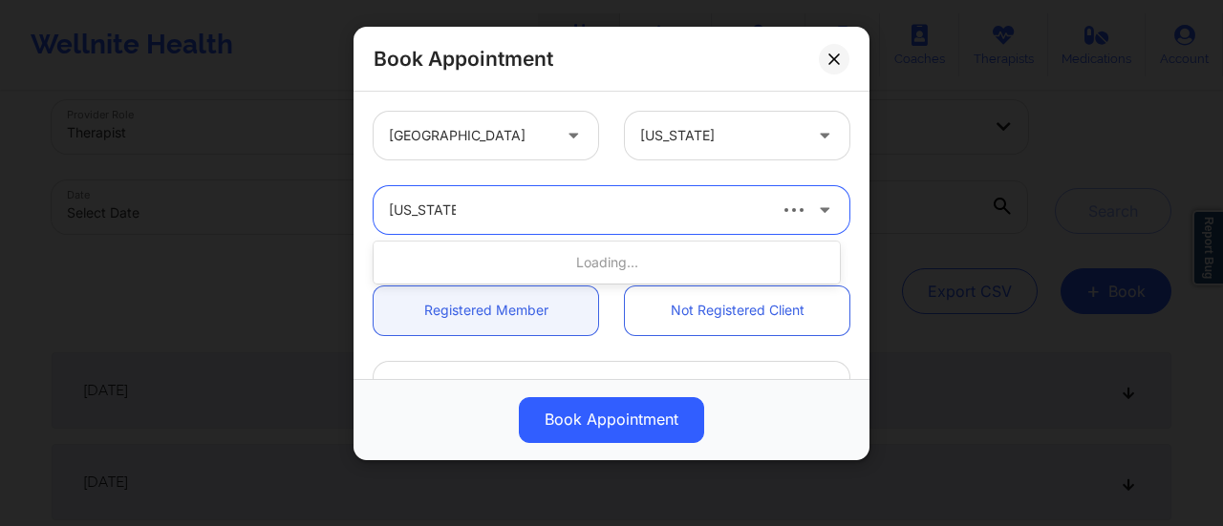
type input "[US_STATE][PERSON_NAME]"
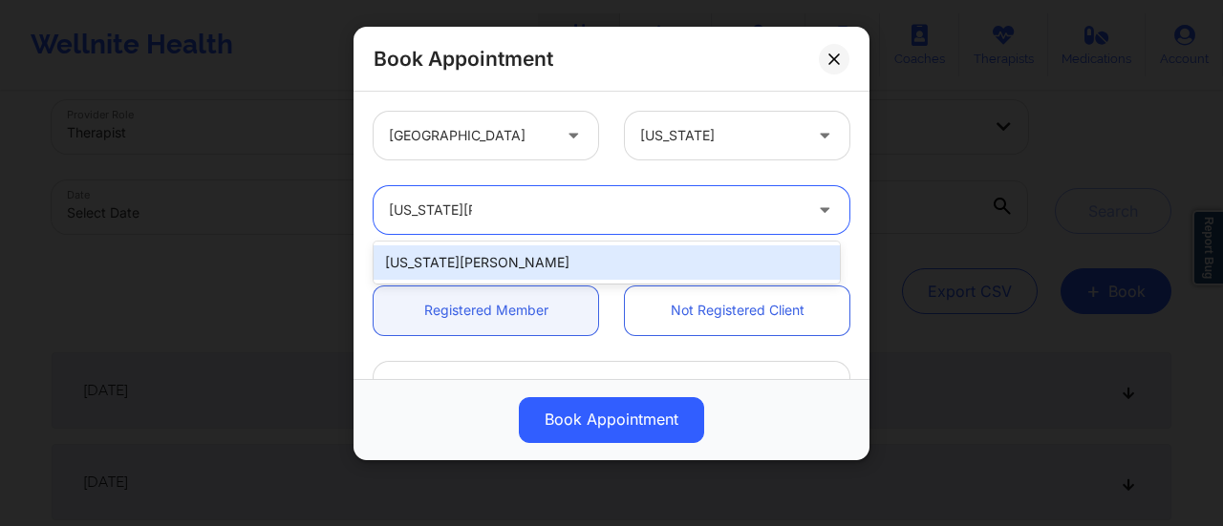
click at [602, 267] on div "[US_STATE][PERSON_NAME]" at bounding box center [607, 263] width 466 height 34
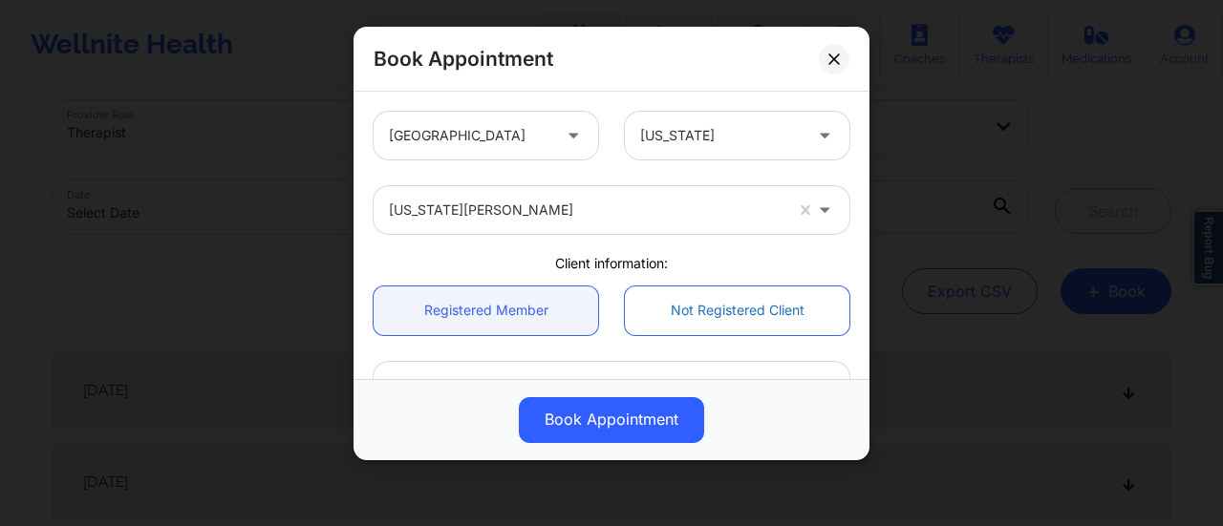
click at [686, 322] on link "Not Registered Client" at bounding box center [737, 311] width 225 height 49
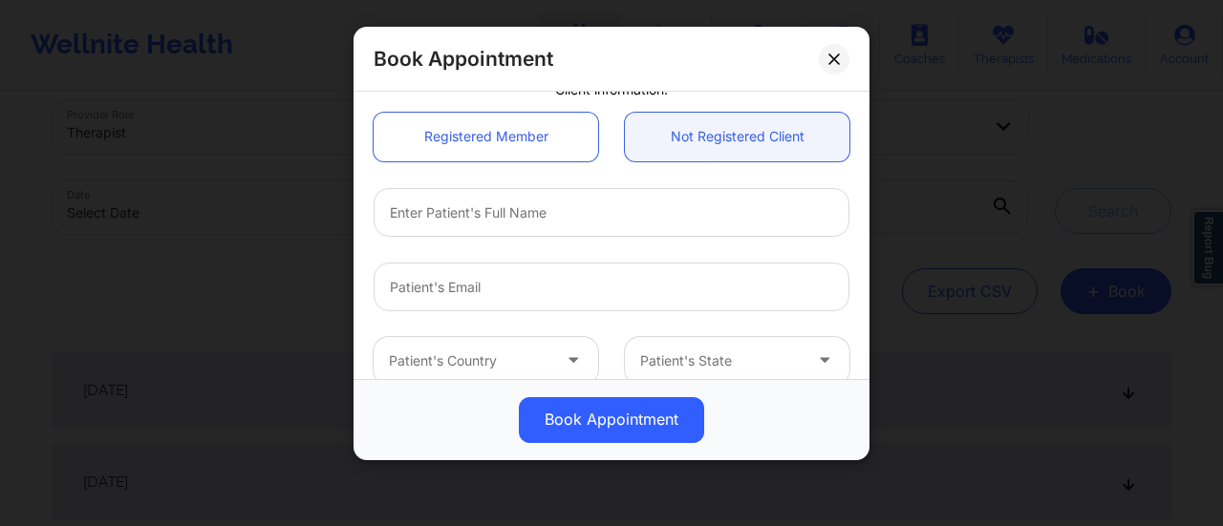
scroll to position [167, 0]
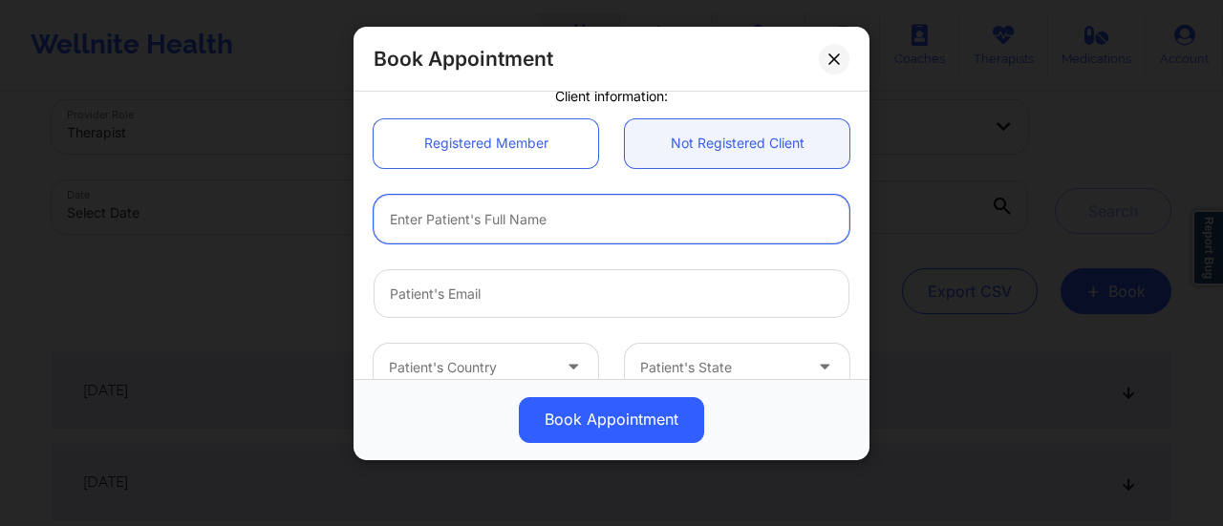
click at [586, 210] on input "text" at bounding box center [612, 219] width 476 height 49
paste input "[PERSON_NAME]"
type input "[PERSON_NAME]"
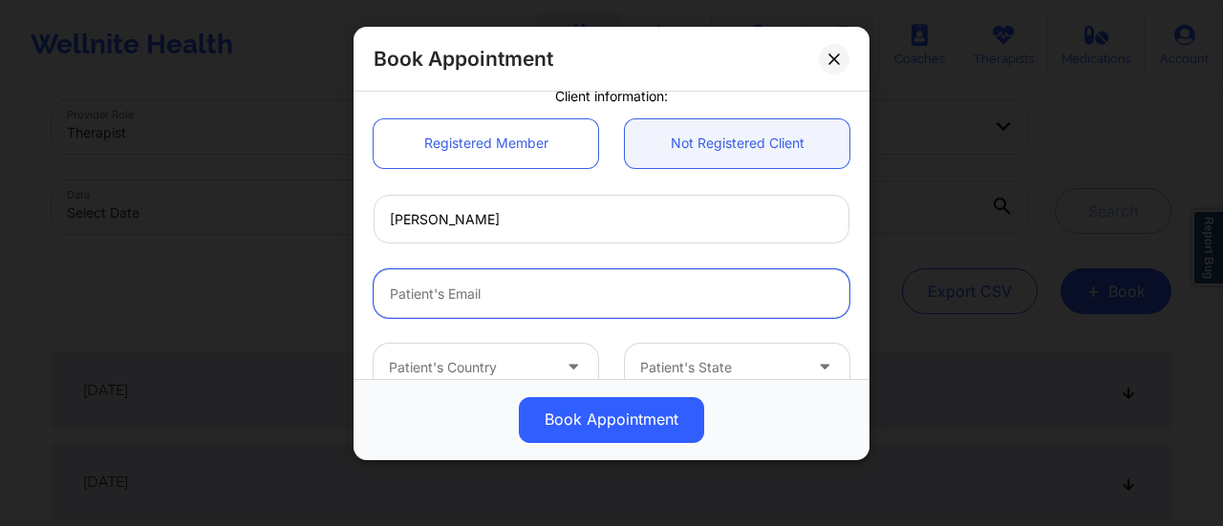
click at [538, 280] on input "email" at bounding box center [612, 293] width 476 height 49
paste input "[EMAIL_ADDRESS][DOMAIN_NAME]"
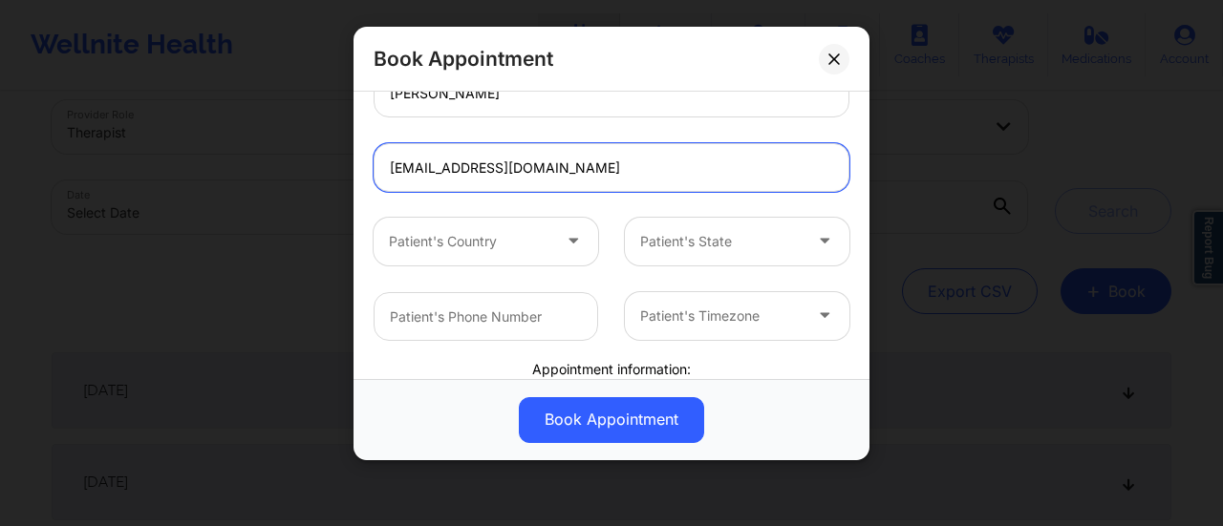
scroll to position [305, 0]
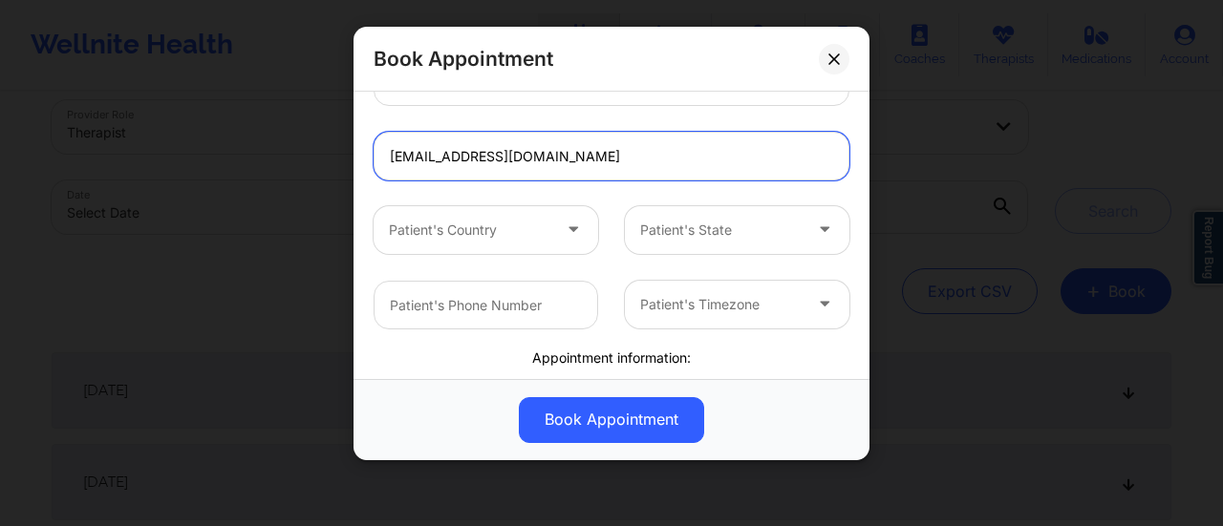
type input "[EMAIL_ADDRESS][DOMAIN_NAME]"
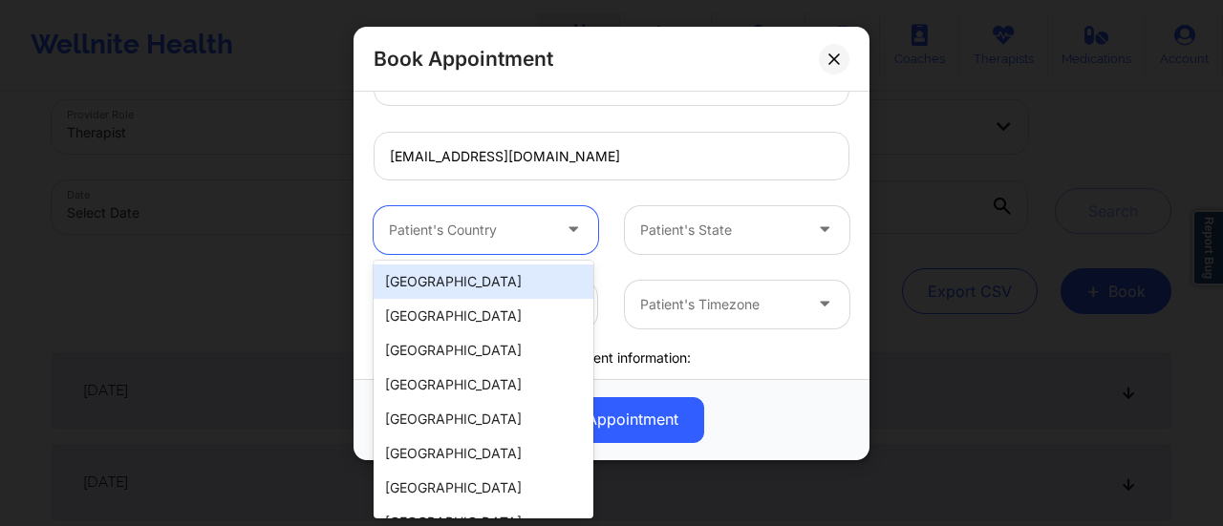
click at [499, 210] on div "Patient's Country" at bounding box center [463, 230] width 179 height 48
drag, startPoint x: 470, startPoint y: 280, endPoint x: 543, endPoint y: 281, distance: 72.6
click at [543, 281] on div "[GEOGRAPHIC_DATA]" at bounding box center [484, 282] width 220 height 34
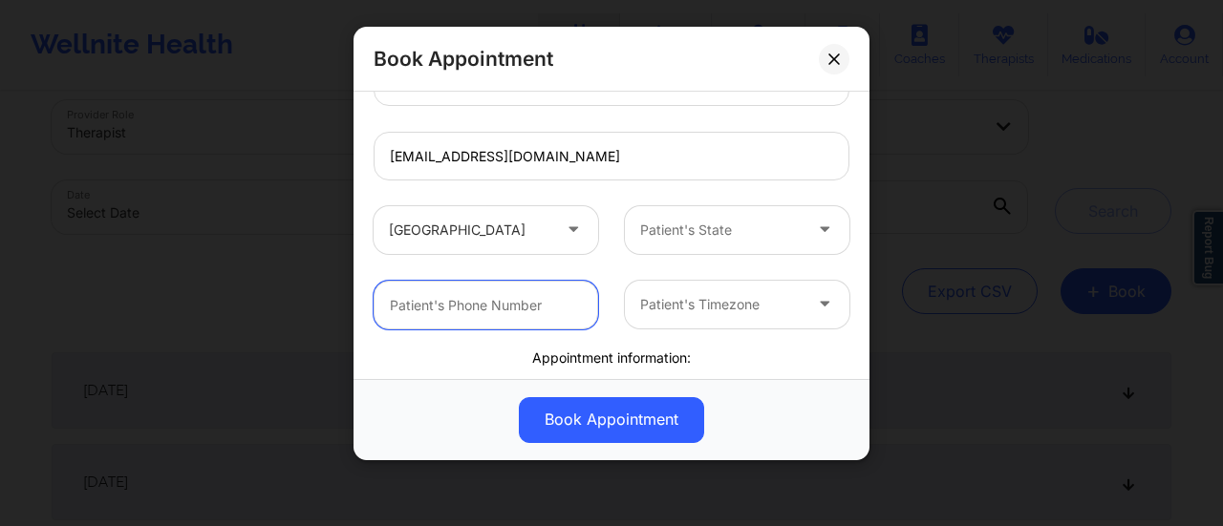
drag, startPoint x: 543, startPoint y: 281, endPoint x: 687, endPoint y: 238, distance: 150.5
click at [687, 238] on div "[GEOGRAPHIC_DATA] [US_STATE] [US_STATE][PERSON_NAME] Client information: Regist…" at bounding box center [611, 193] width 503 height 798
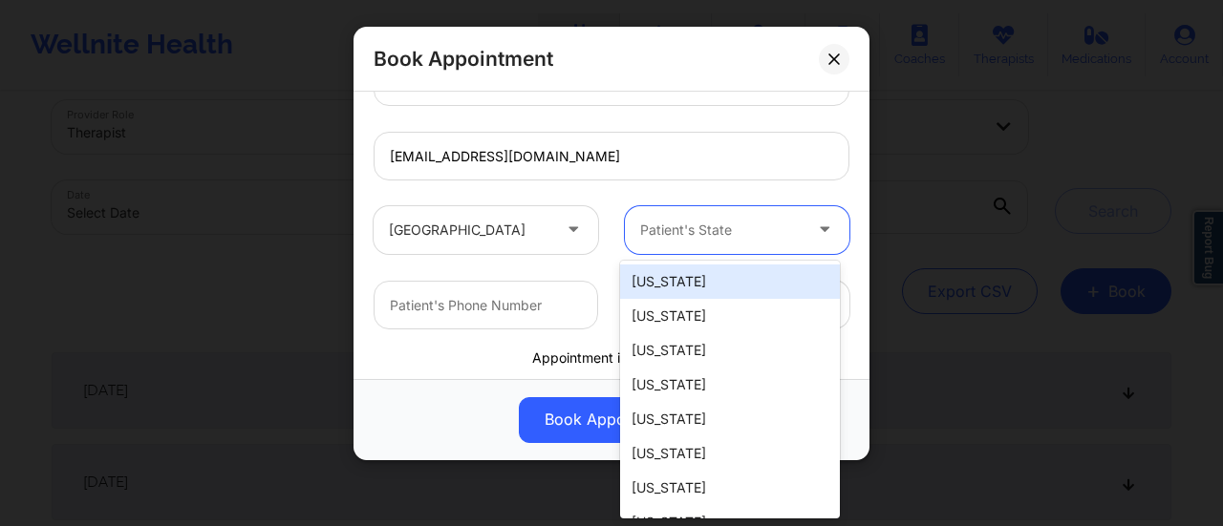
click at [687, 238] on div at bounding box center [720, 230] width 161 height 23
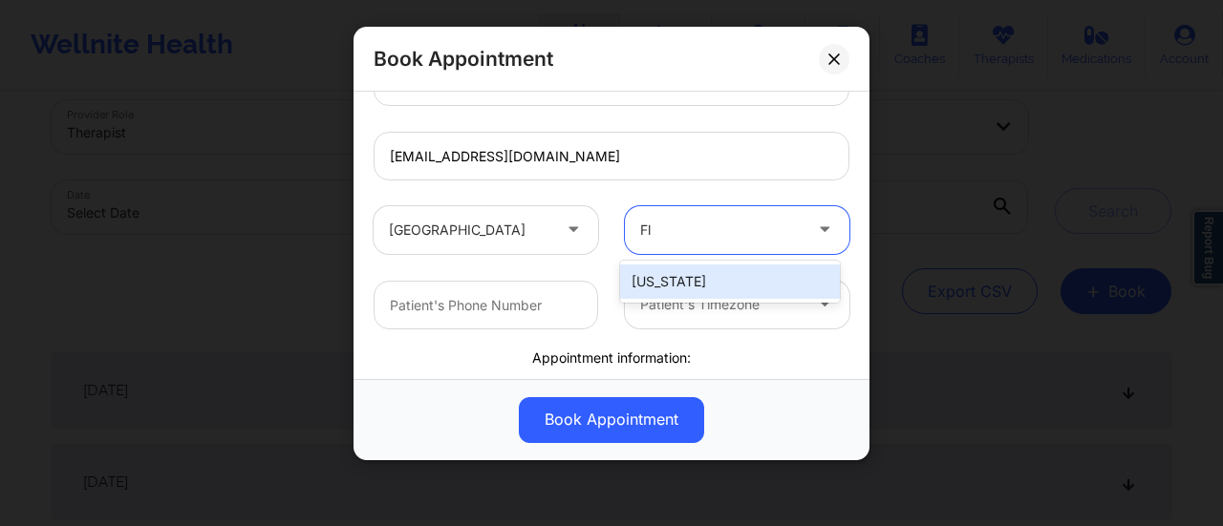
type input "Flo"
click at [687, 276] on div "[US_STATE]" at bounding box center [730, 282] width 220 height 34
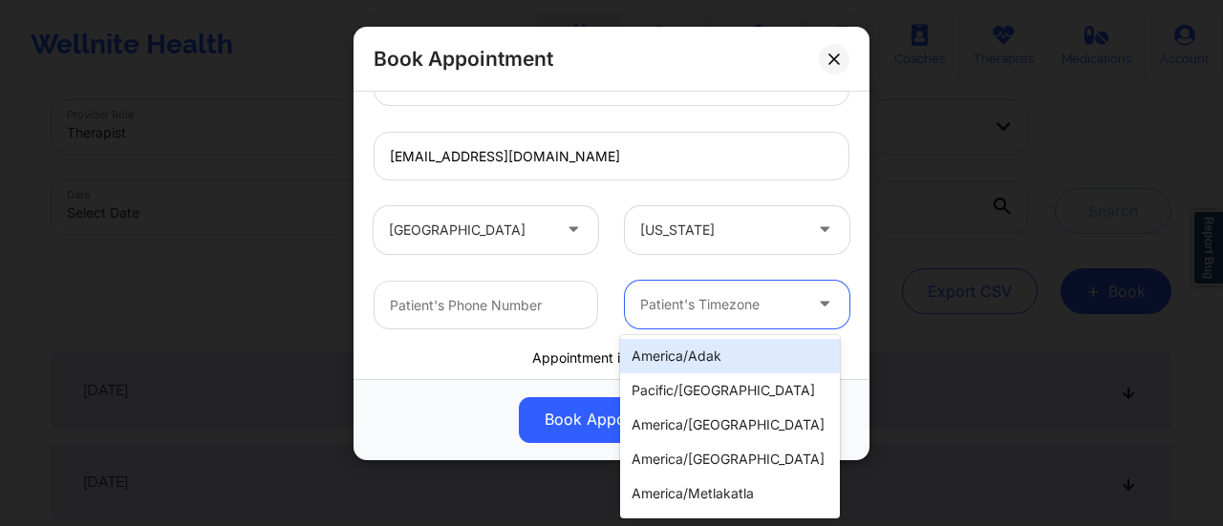
click at [686, 299] on div at bounding box center [720, 304] width 161 height 23
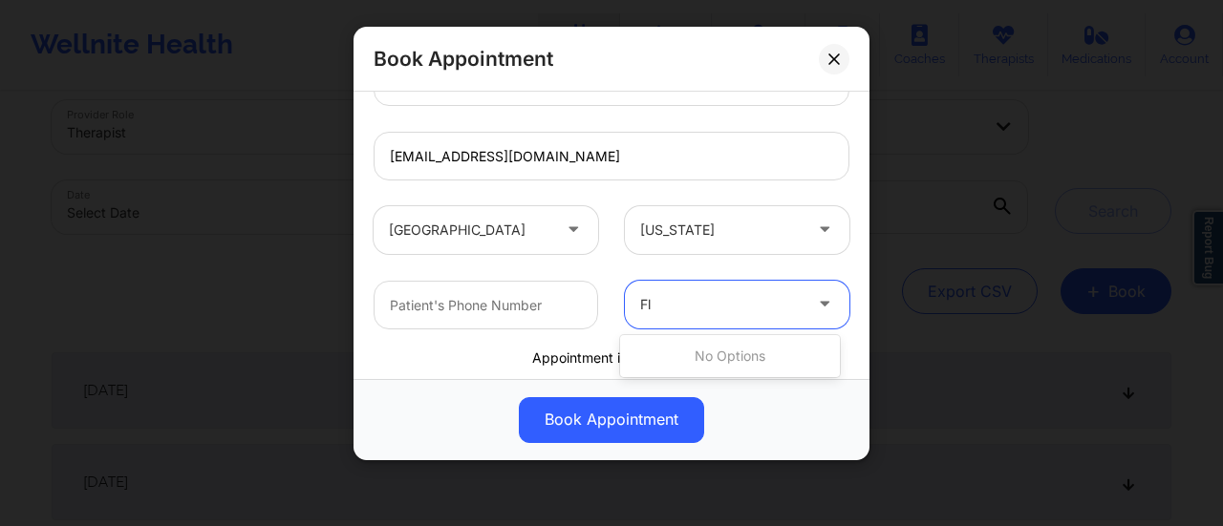
type input "F"
type input "E"
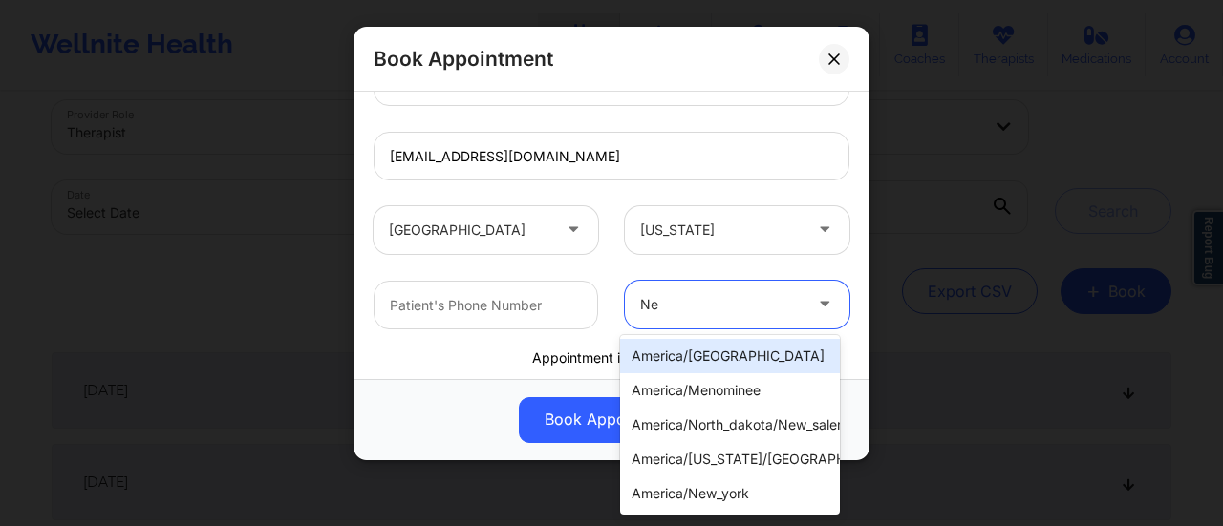
type input "New"
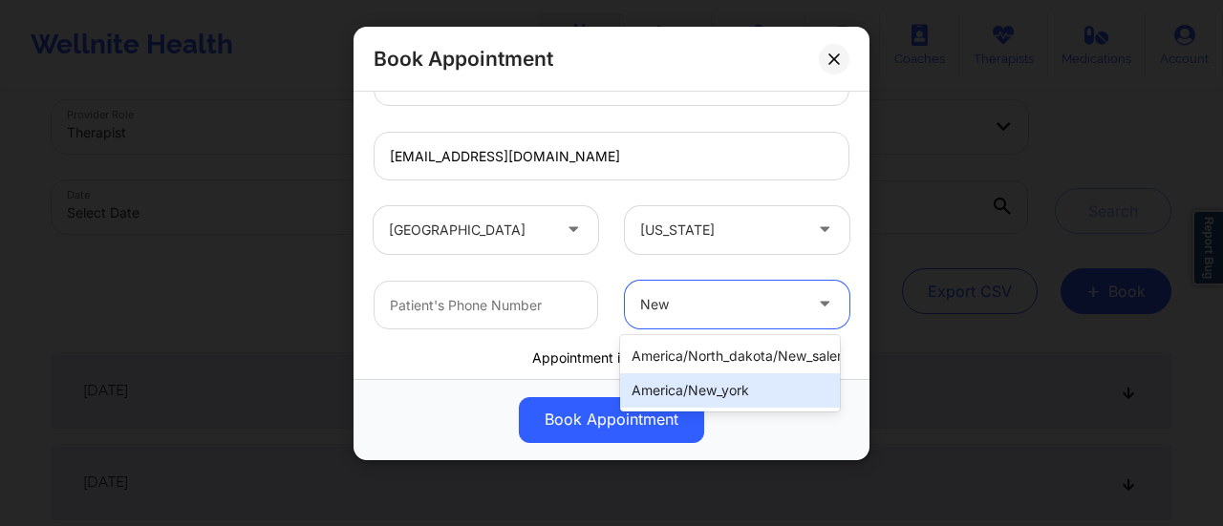
click at [730, 391] on div "america/new_york" at bounding box center [730, 391] width 220 height 34
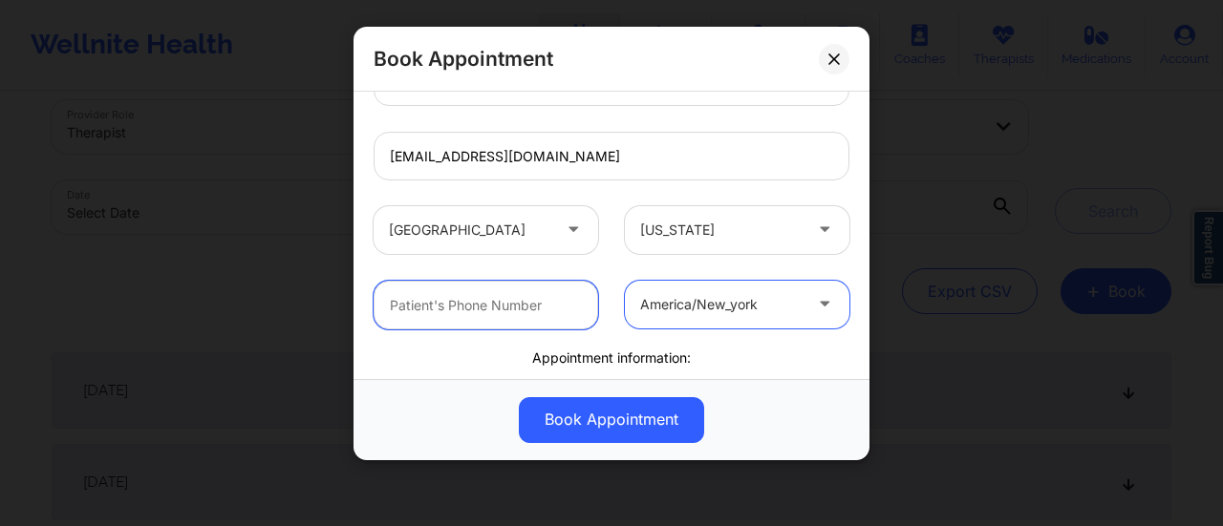
click at [475, 311] on input "text" at bounding box center [486, 305] width 225 height 49
paste input "772) 713-4908"
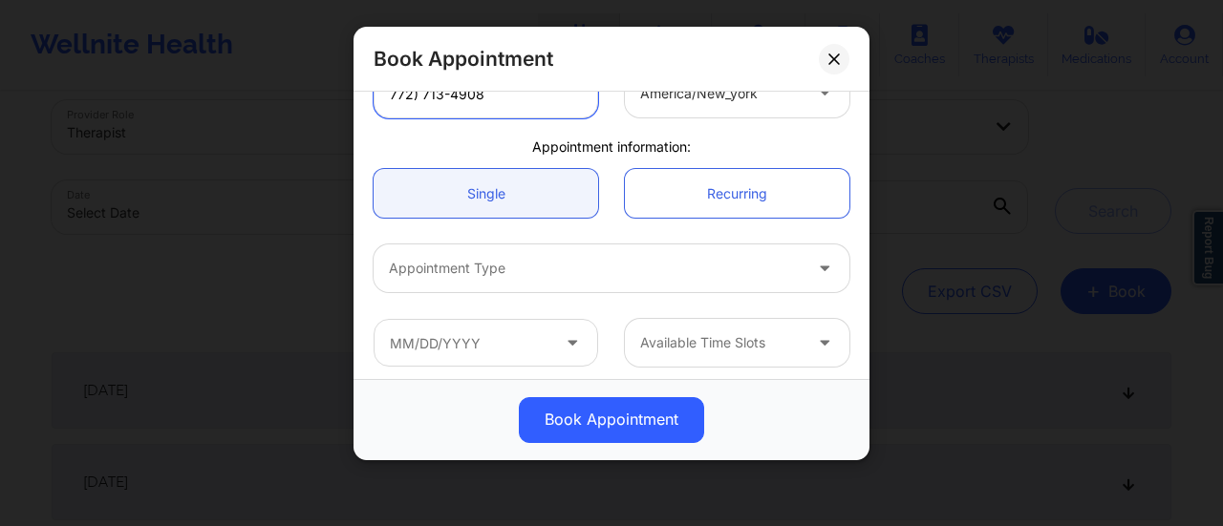
scroll to position [517, 0]
type input "772) 713-4908"
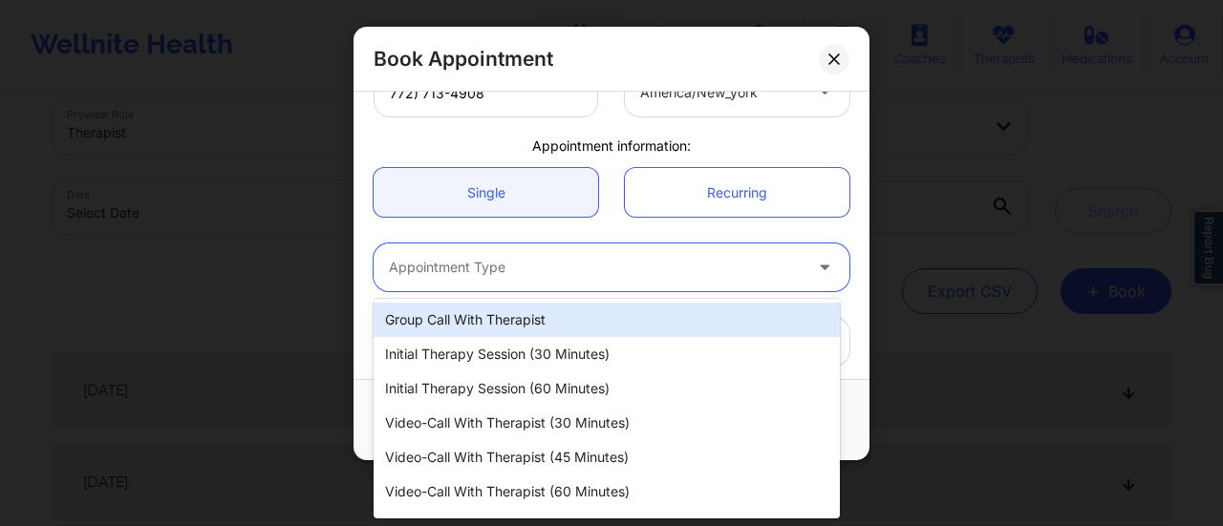
click at [523, 276] on div at bounding box center [595, 267] width 413 height 23
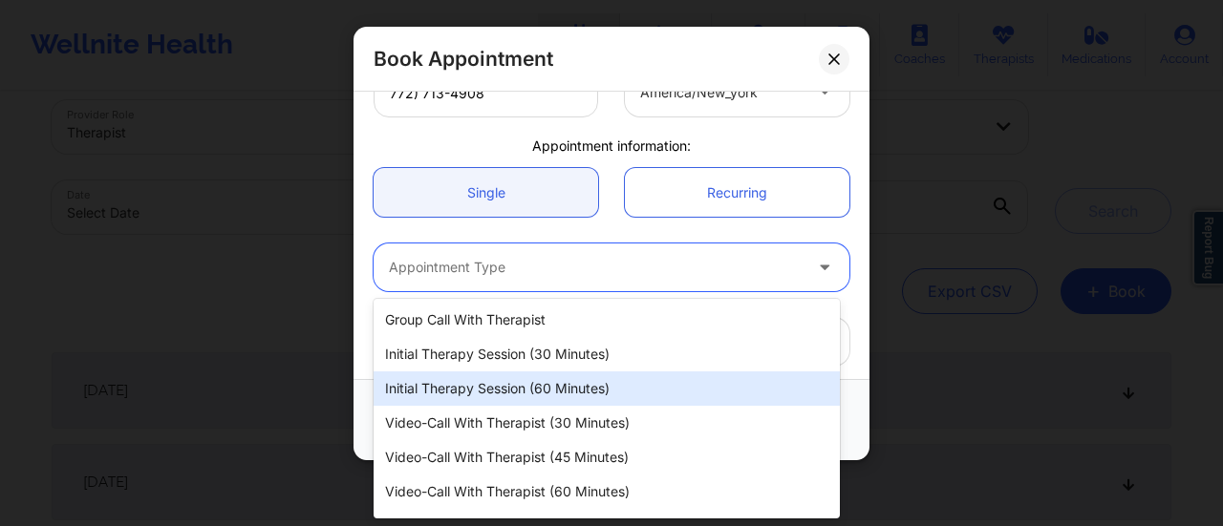
click at [550, 384] on div "Initial Therapy Session (60 minutes)" at bounding box center [607, 389] width 466 height 34
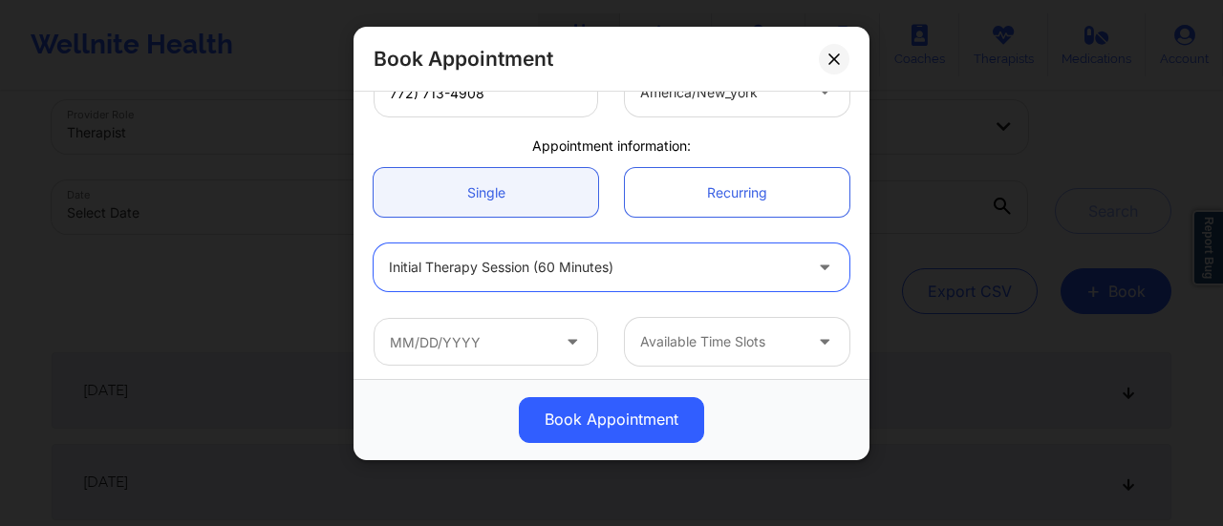
scroll to position [524, 0]
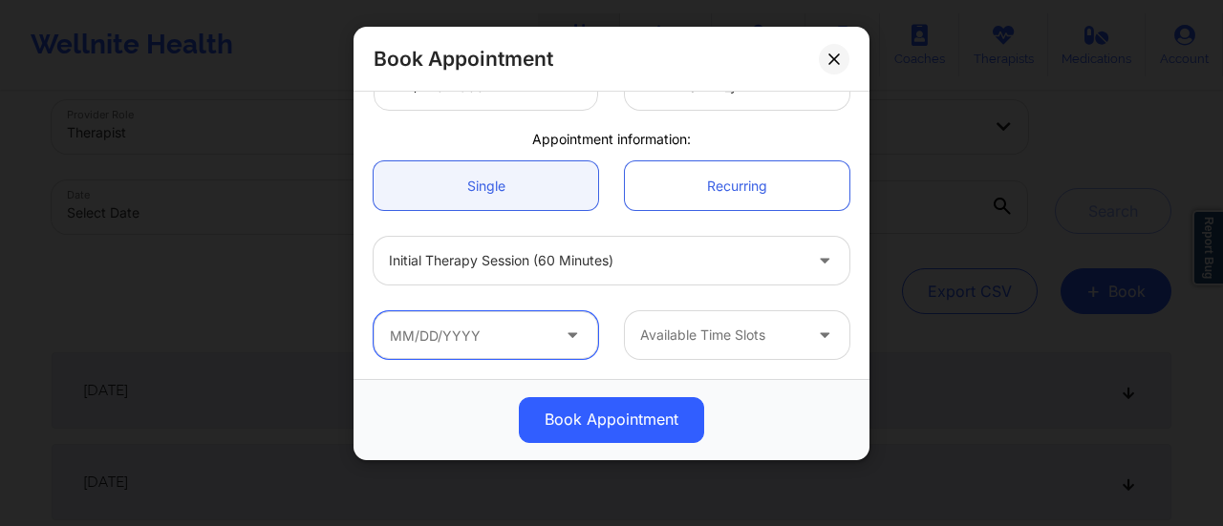
click at [540, 331] on input "text" at bounding box center [486, 335] width 225 height 48
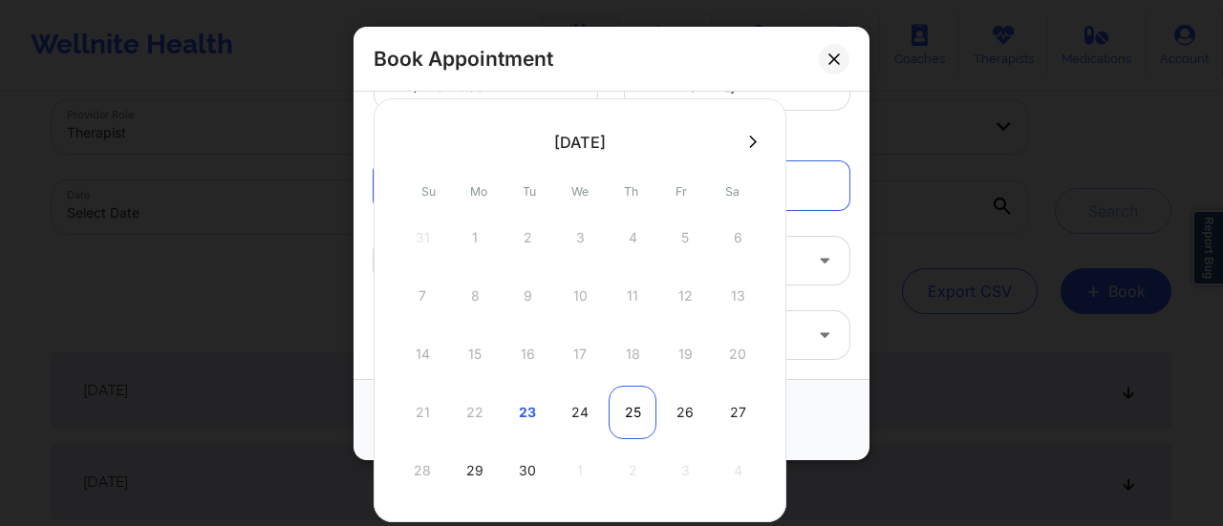
click at [631, 412] on div "25" at bounding box center [633, 413] width 48 height 54
type input "[DATE]"
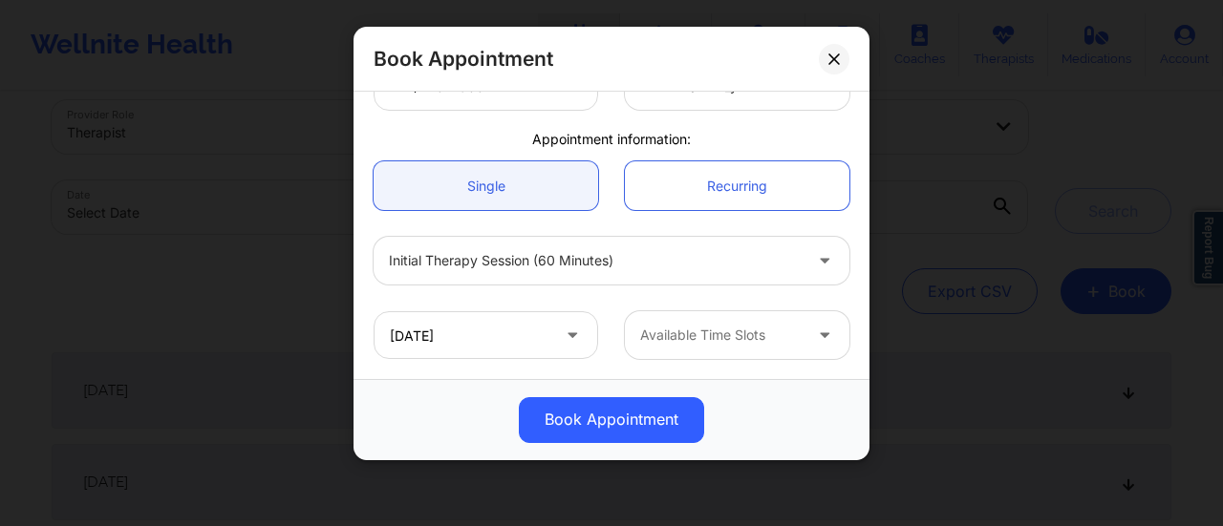
click at [767, 333] on div at bounding box center [720, 335] width 161 height 23
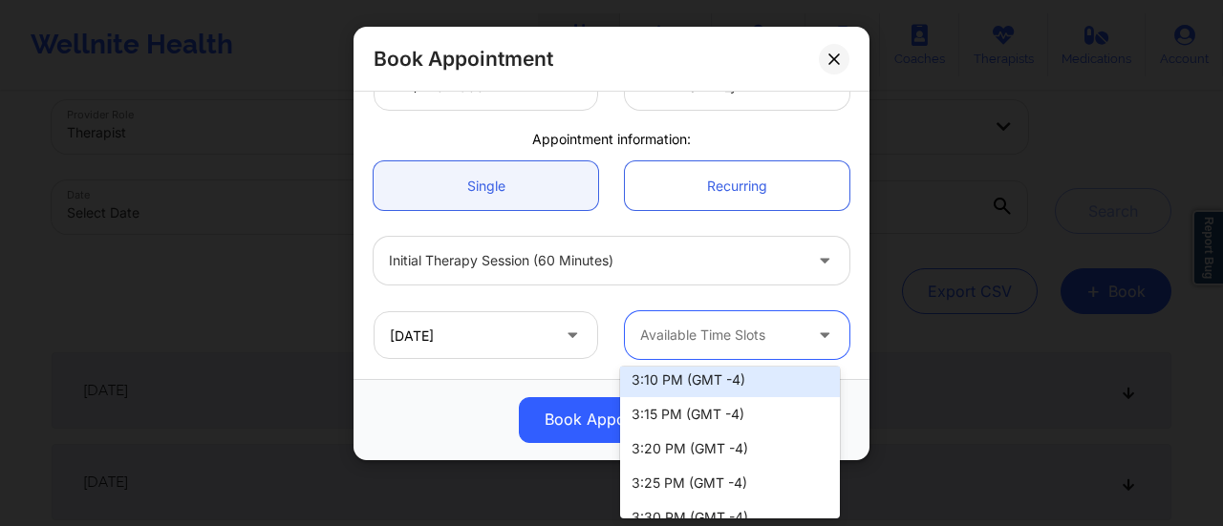
scroll to position [1781, 0]
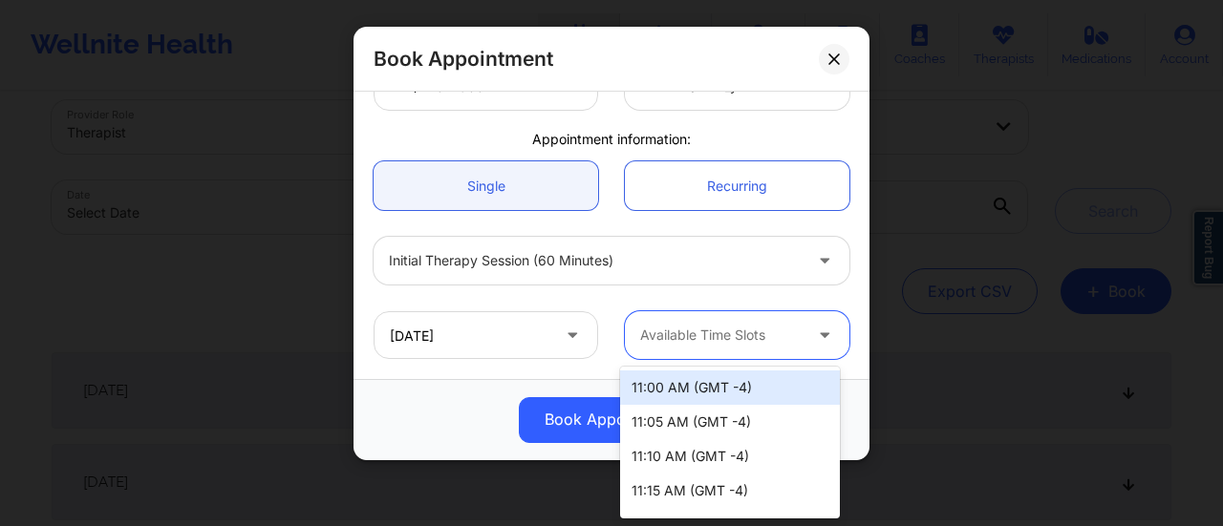
click at [697, 325] on div at bounding box center [720, 335] width 161 height 23
click at [740, 351] on div "Available Time Slots" at bounding box center [714, 335] width 179 height 48
